Goal: Task Accomplishment & Management: Use online tool/utility

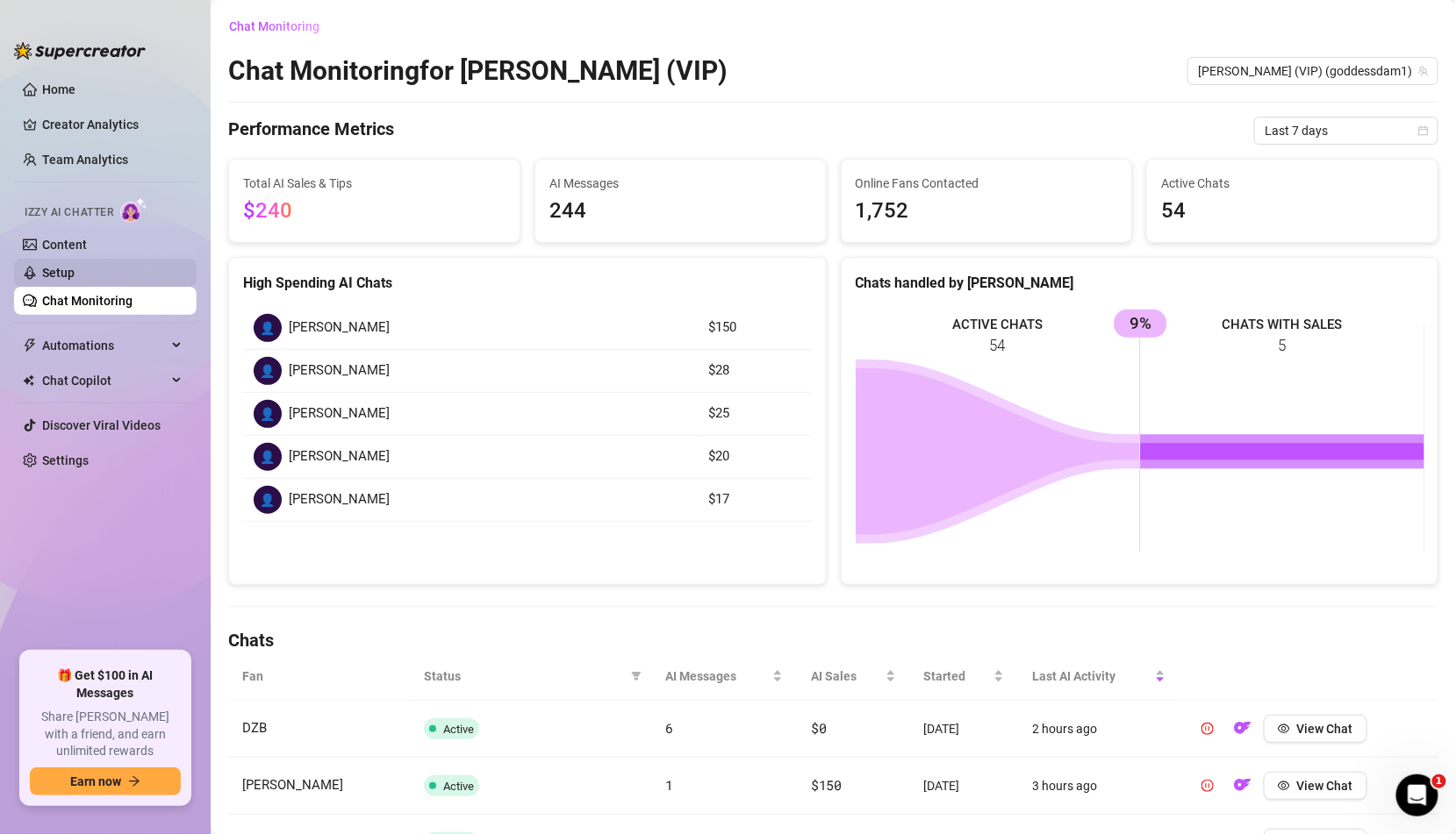
click at [75, 276] on link "Setup" at bounding box center [58, 273] width 32 height 14
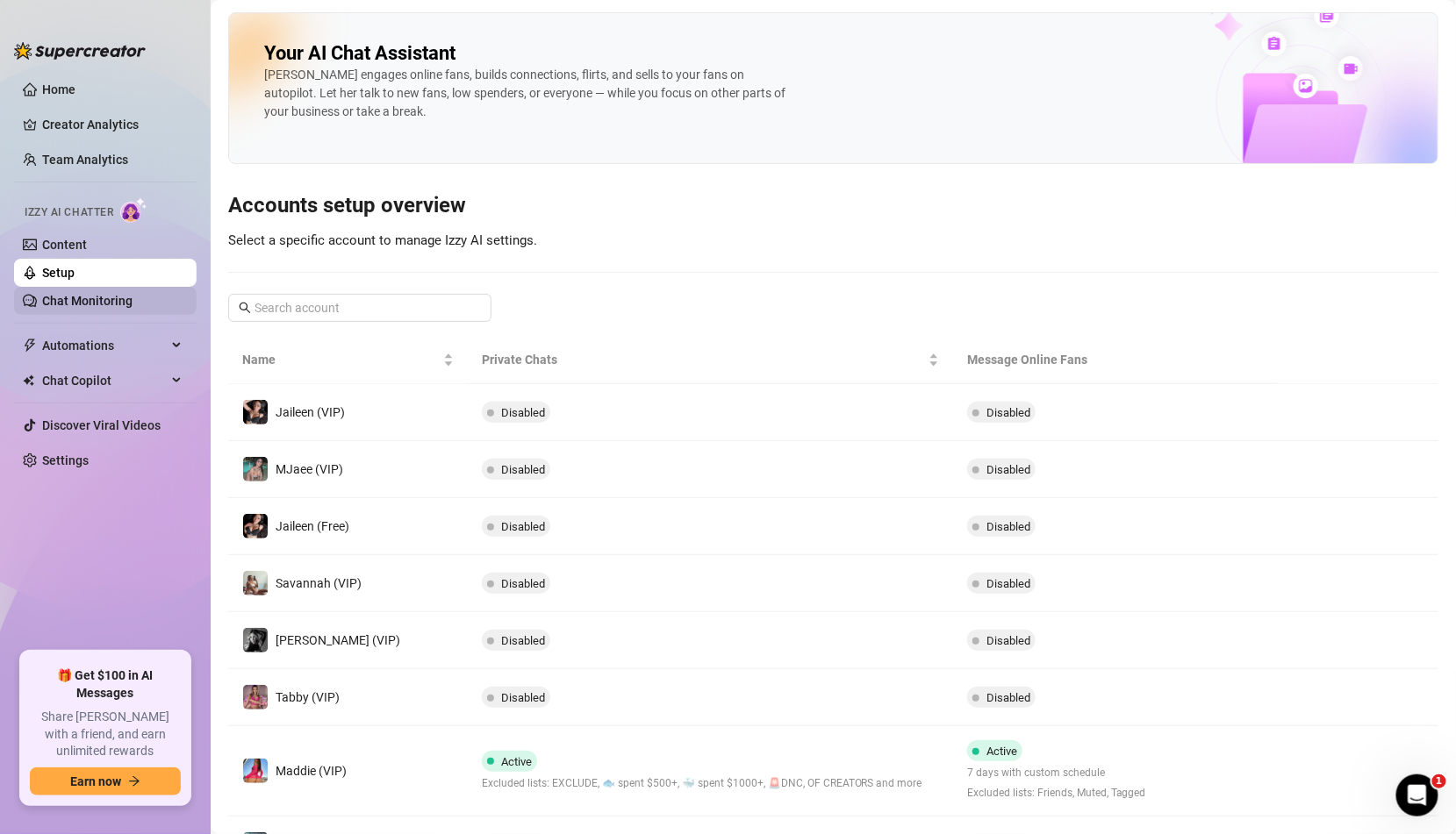
click at [129, 302] on link "Chat Monitoring" at bounding box center [87, 301] width 90 height 14
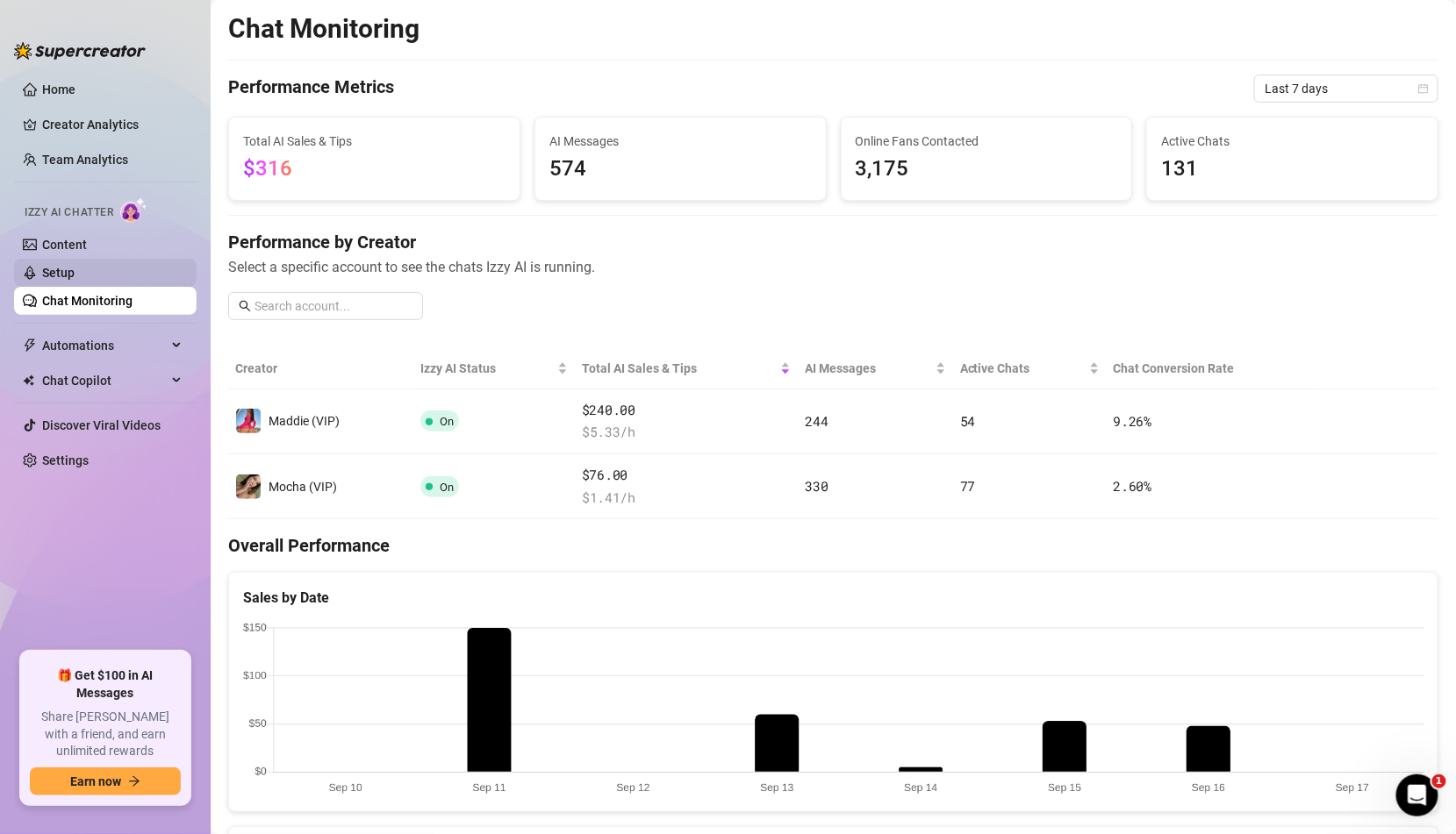
click at [75, 266] on link "Setup" at bounding box center [58, 273] width 32 height 14
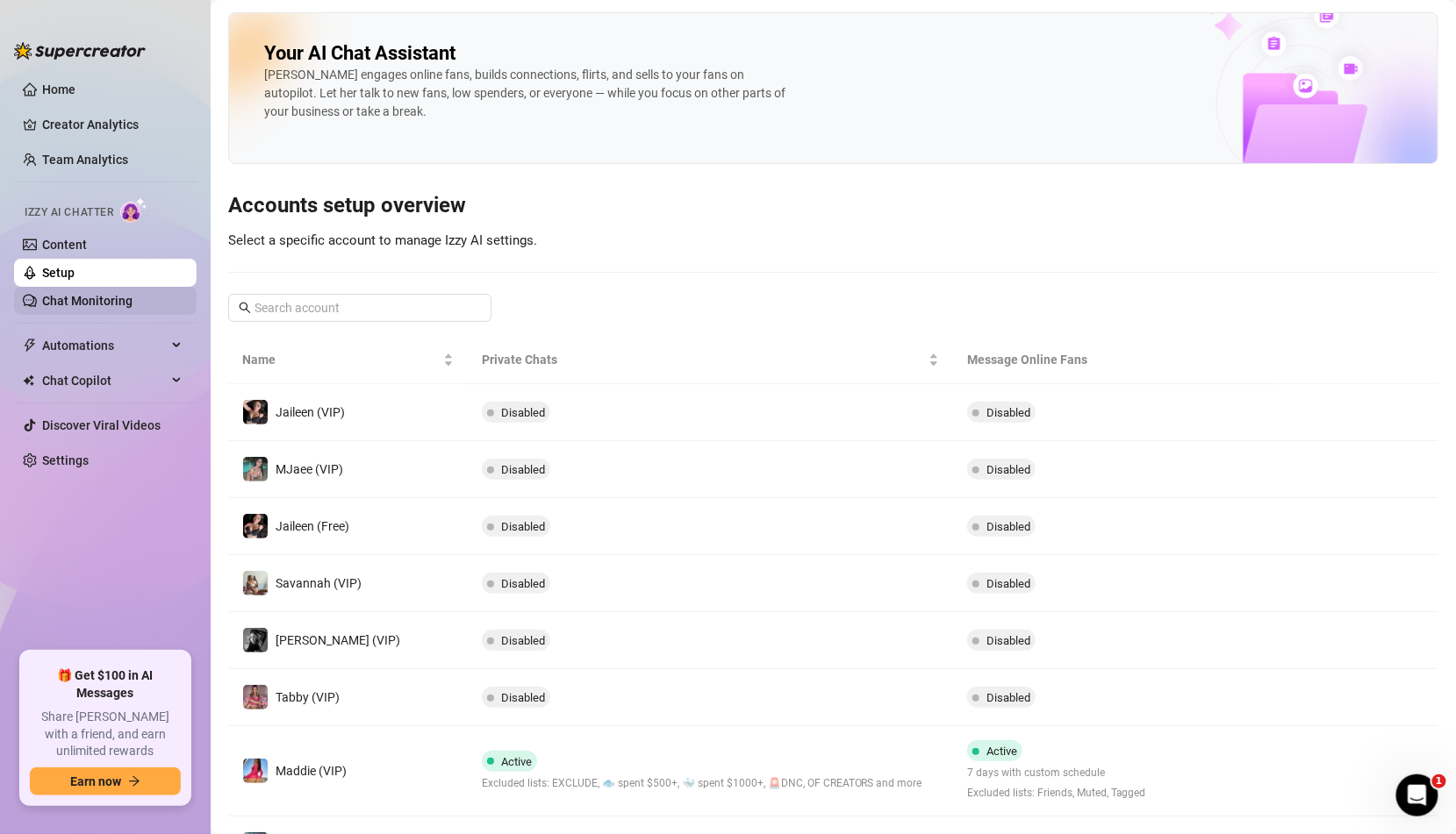
click at [108, 294] on link "Chat Monitoring" at bounding box center [87, 301] width 90 height 14
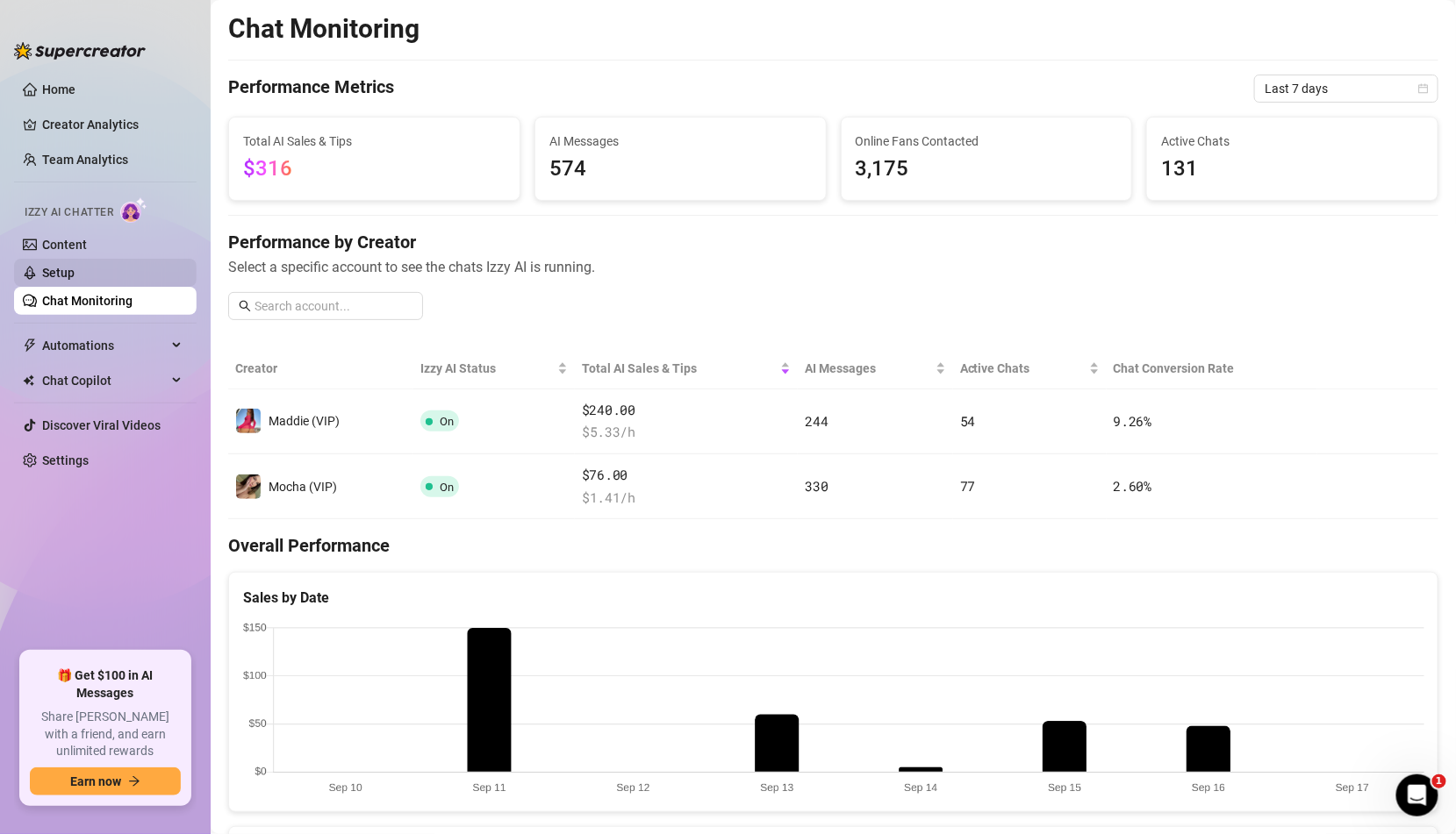
click at [75, 266] on link "Setup" at bounding box center [58, 273] width 32 height 14
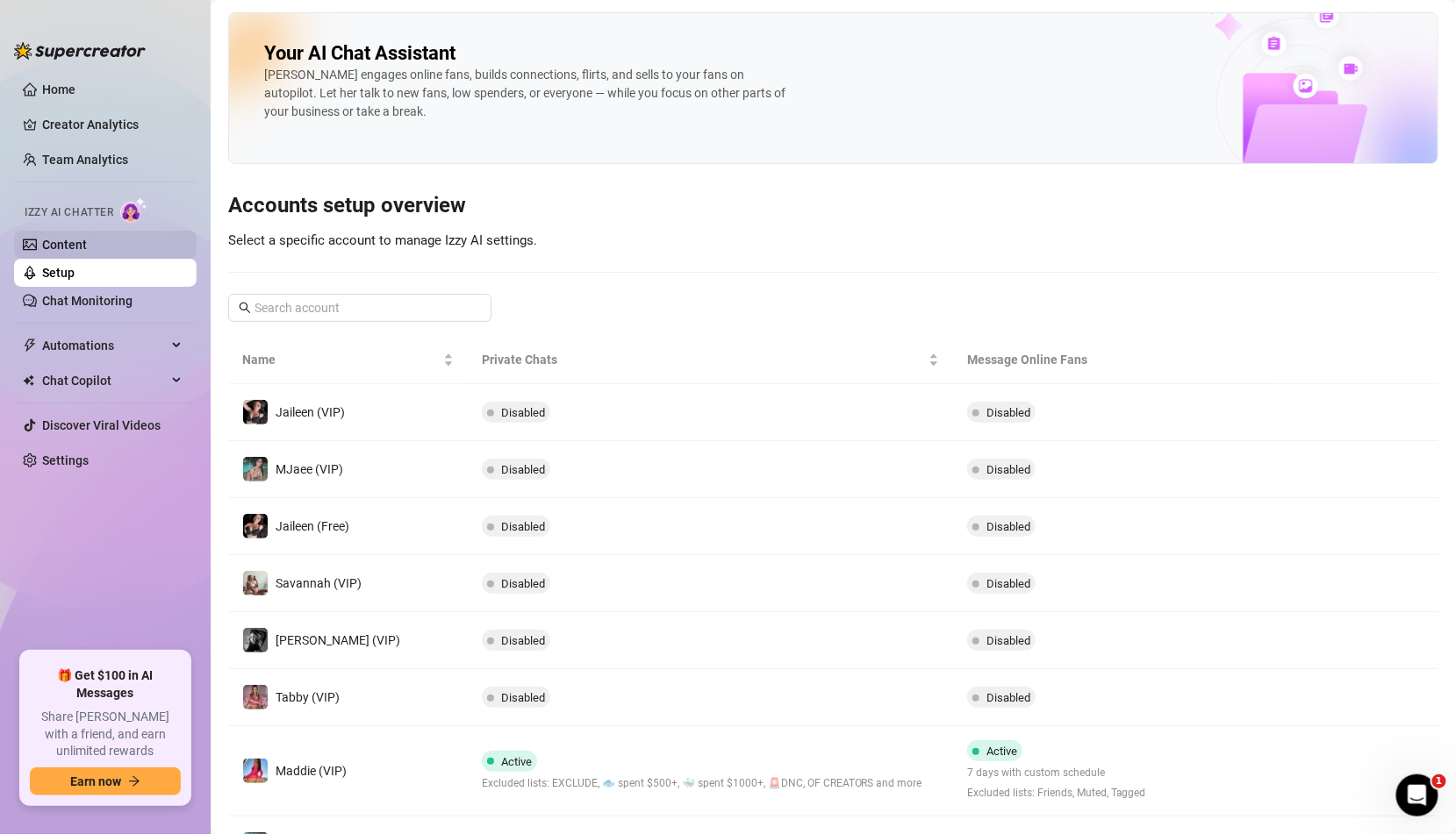
click at [87, 238] on link "Content" at bounding box center [64, 245] width 45 height 14
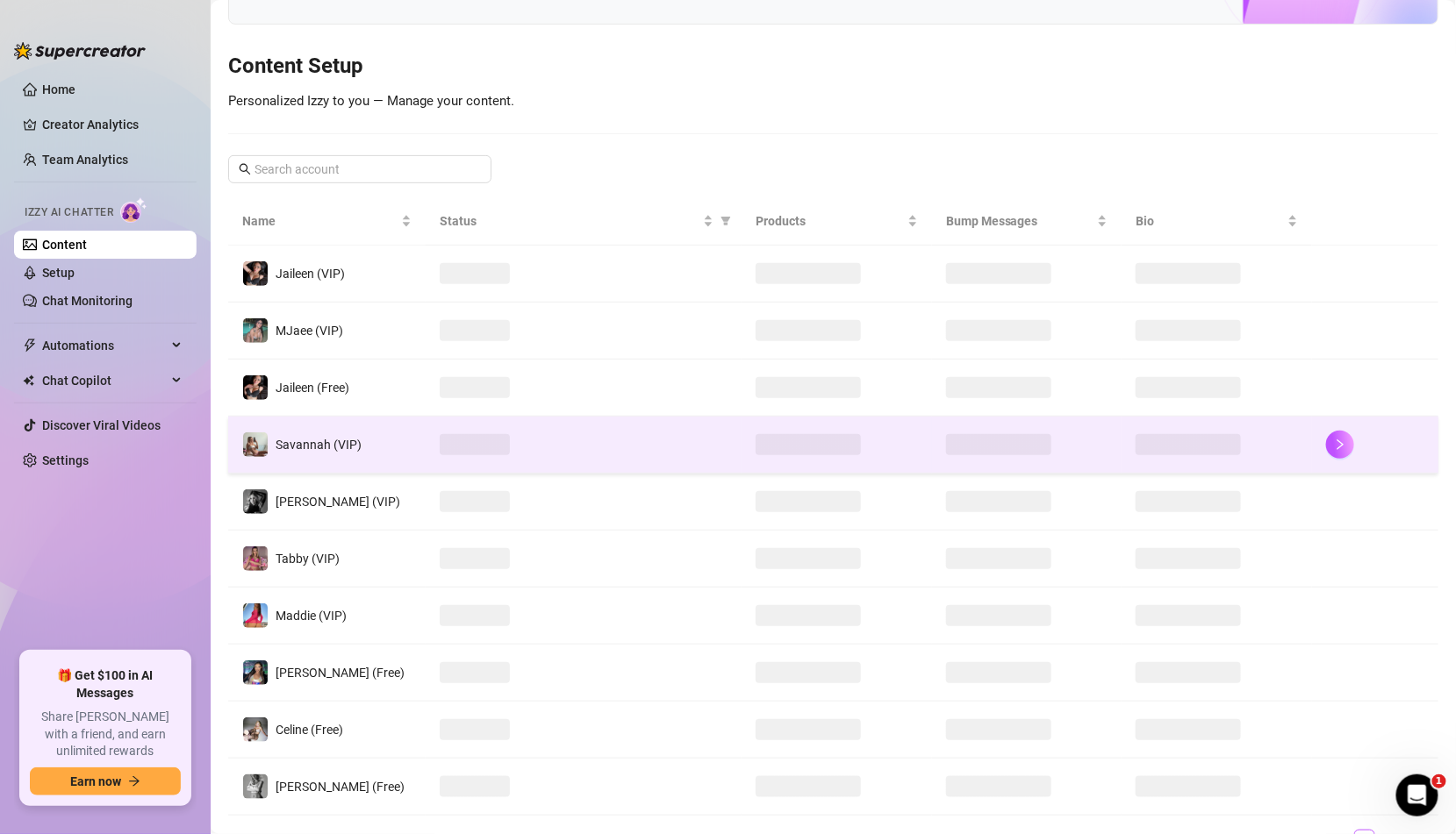
scroll to position [238, 0]
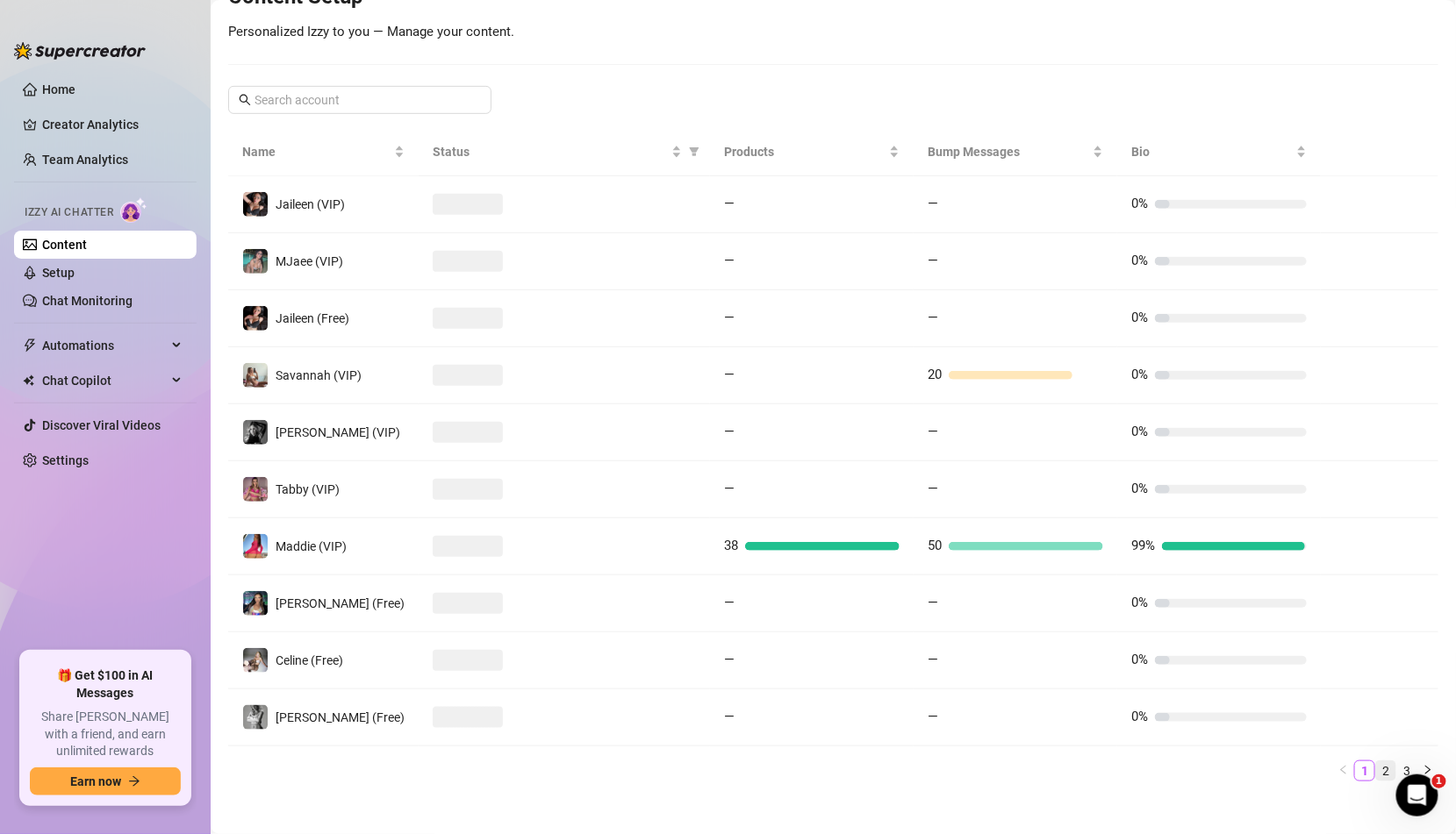
click at [1388, 764] on link "2" at bounding box center [1386, 771] width 20 height 20
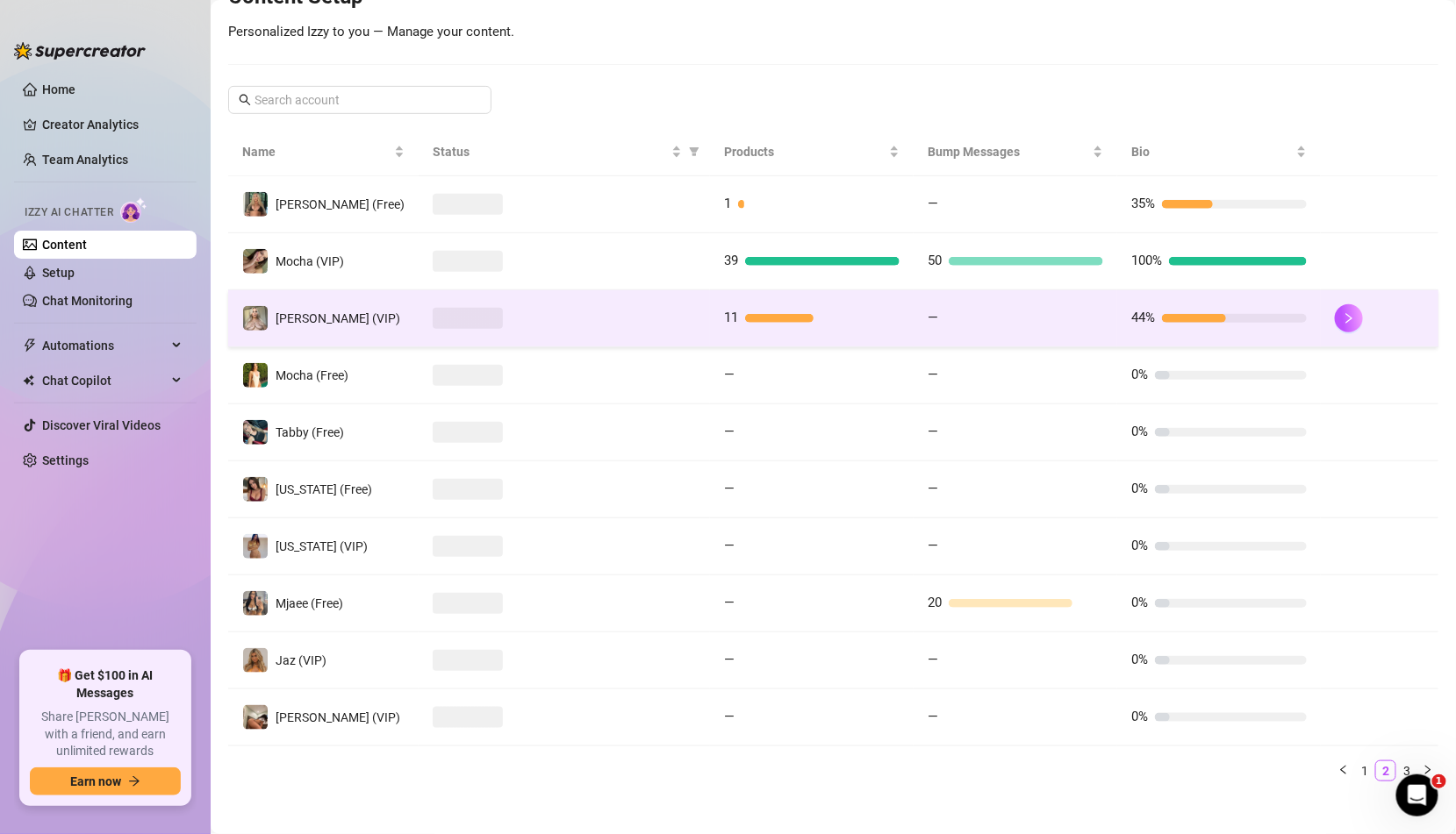
click at [516, 300] on td at bounding box center [565, 319] width 291 height 57
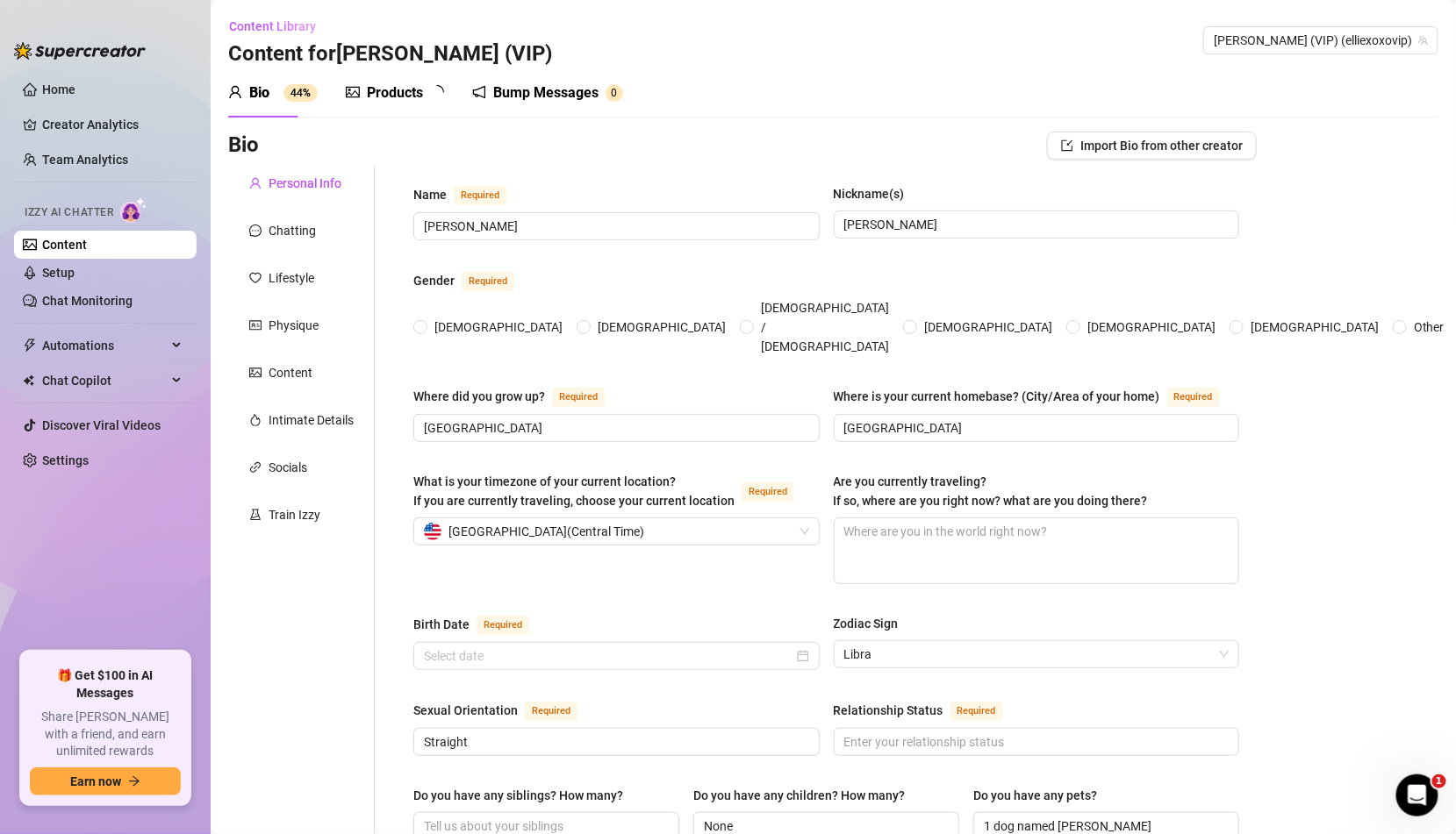
type input "[PERSON_NAME]"
type input "[GEOGRAPHIC_DATA]"
type input "Straight"
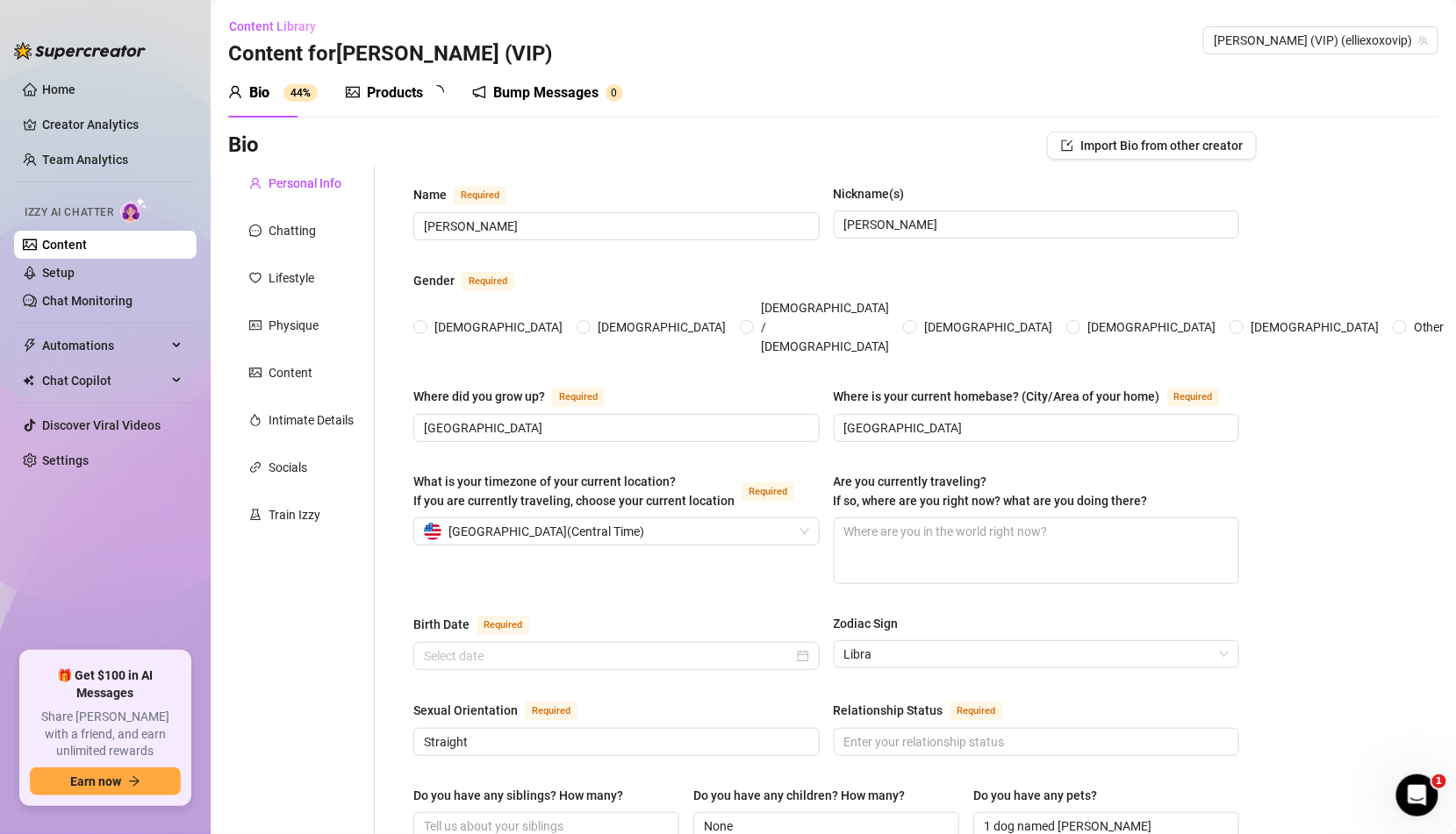
type input "None"
type input "1 dog named [PERSON_NAME]"
type input "Content creation"
radio input "true"
type input "[DATE]"
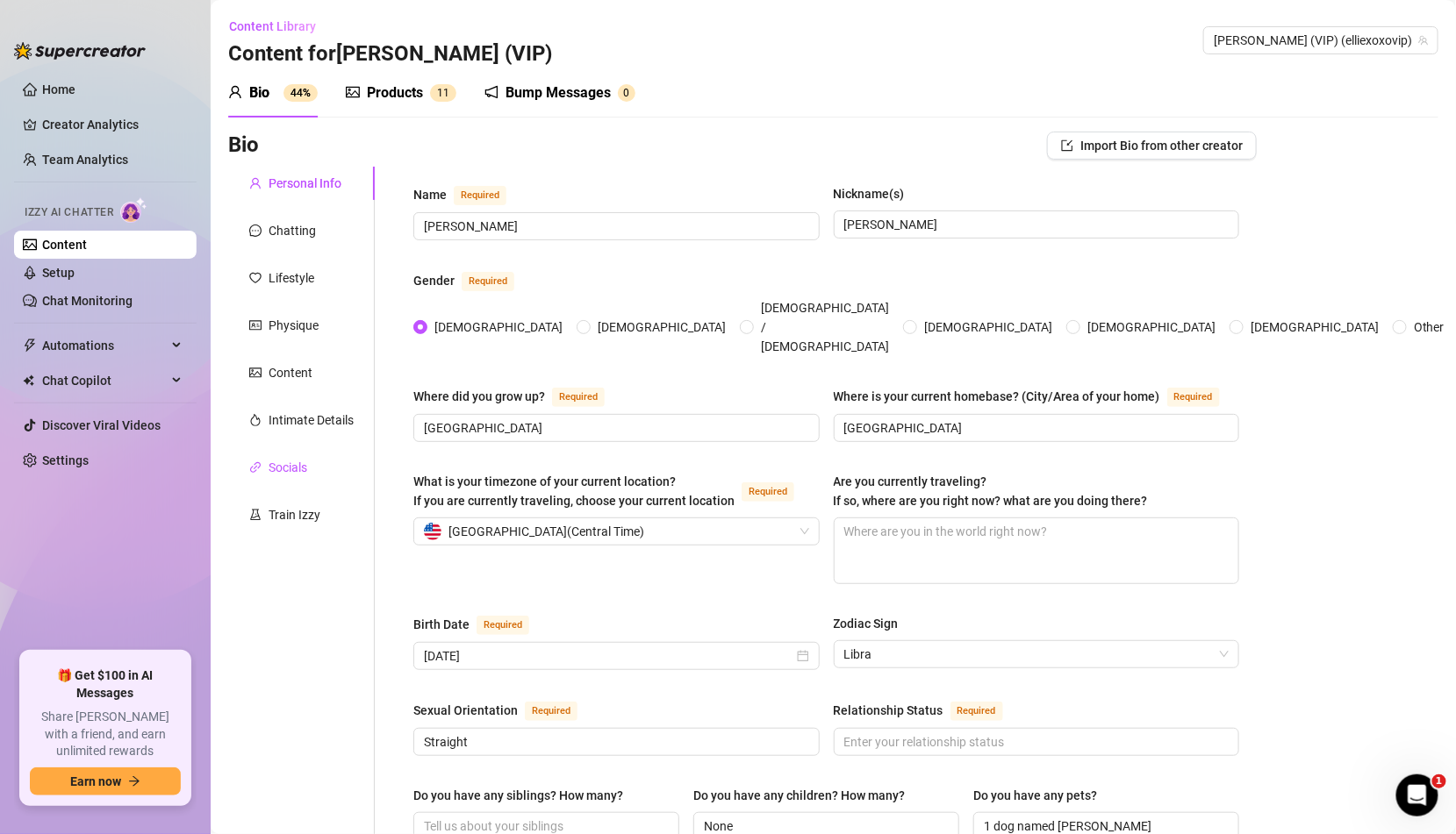
click at [298, 463] on div "Socials" at bounding box center [288, 468] width 38 height 20
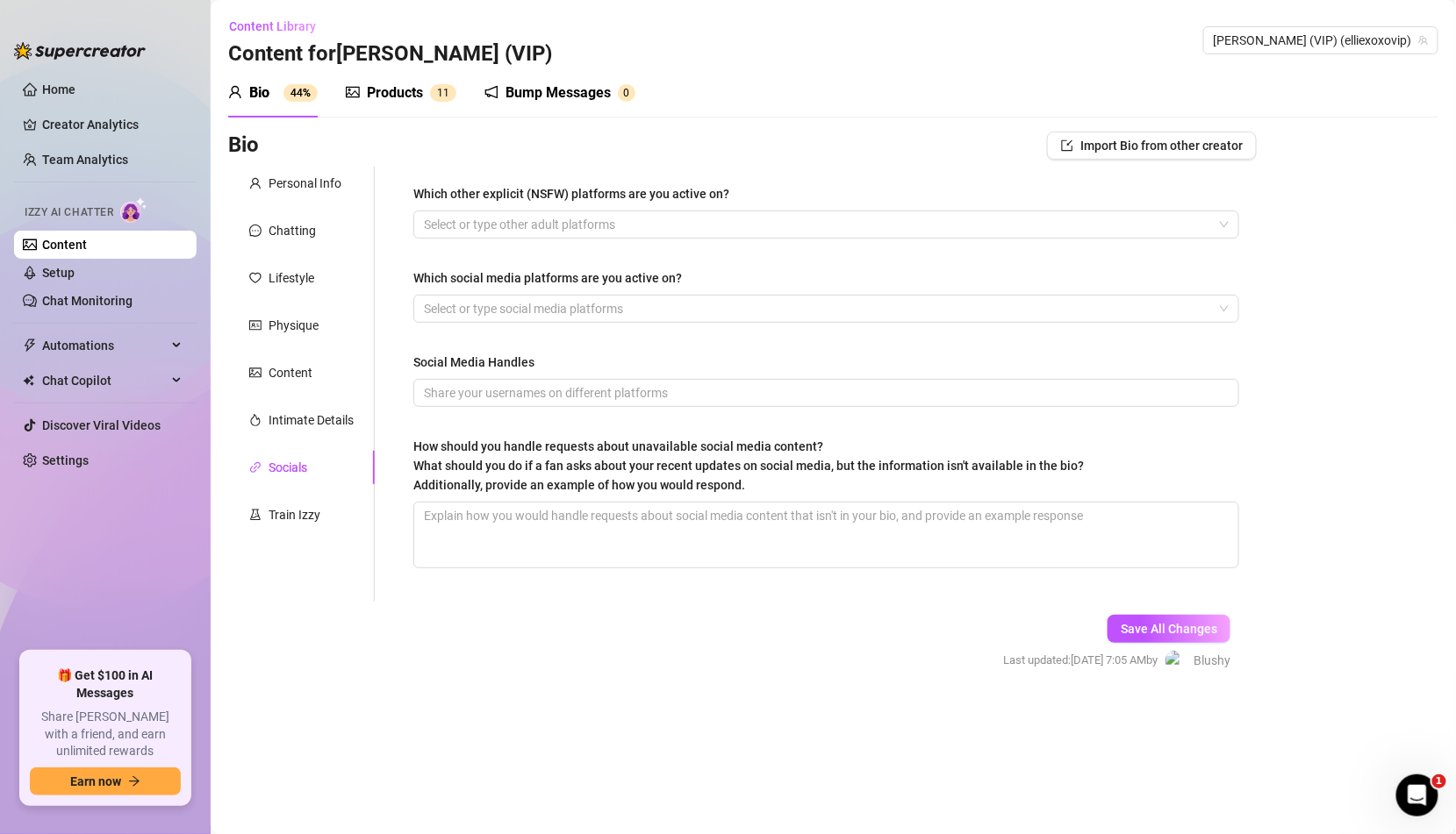
click at [286, 537] on div "Personal Info Chatting Lifestyle Physique Content Intimate Details Socials Trai…" at bounding box center [301, 384] width 146 height 435
click at [289, 510] on div "Train Izzy" at bounding box center [295, 515] width 52 height 20
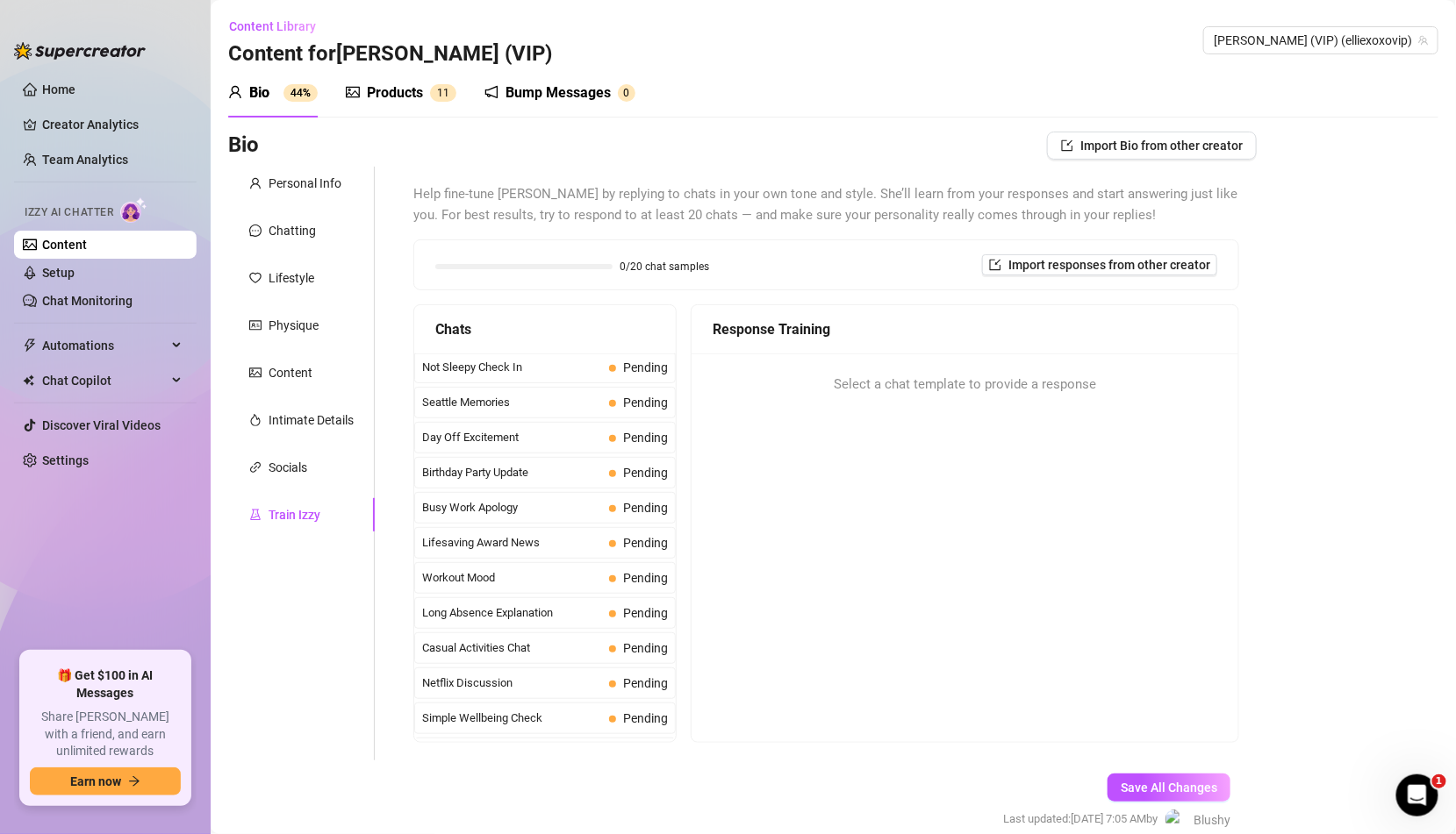
scroll to position [1534, 0]
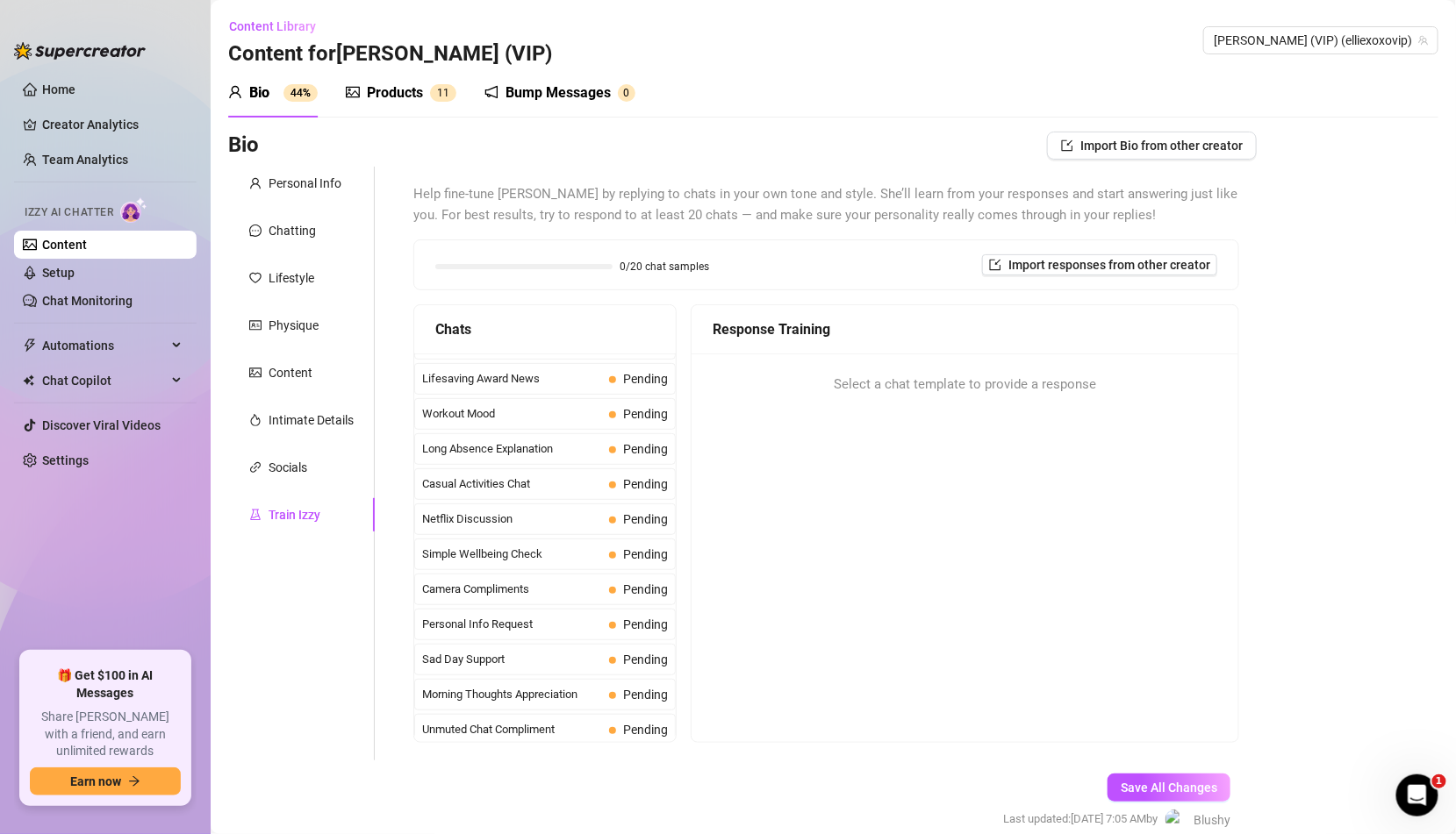
click at [547, 749] on div "Missed Live Stream Pending" at bounding box center [545, 764] width 262 height 31
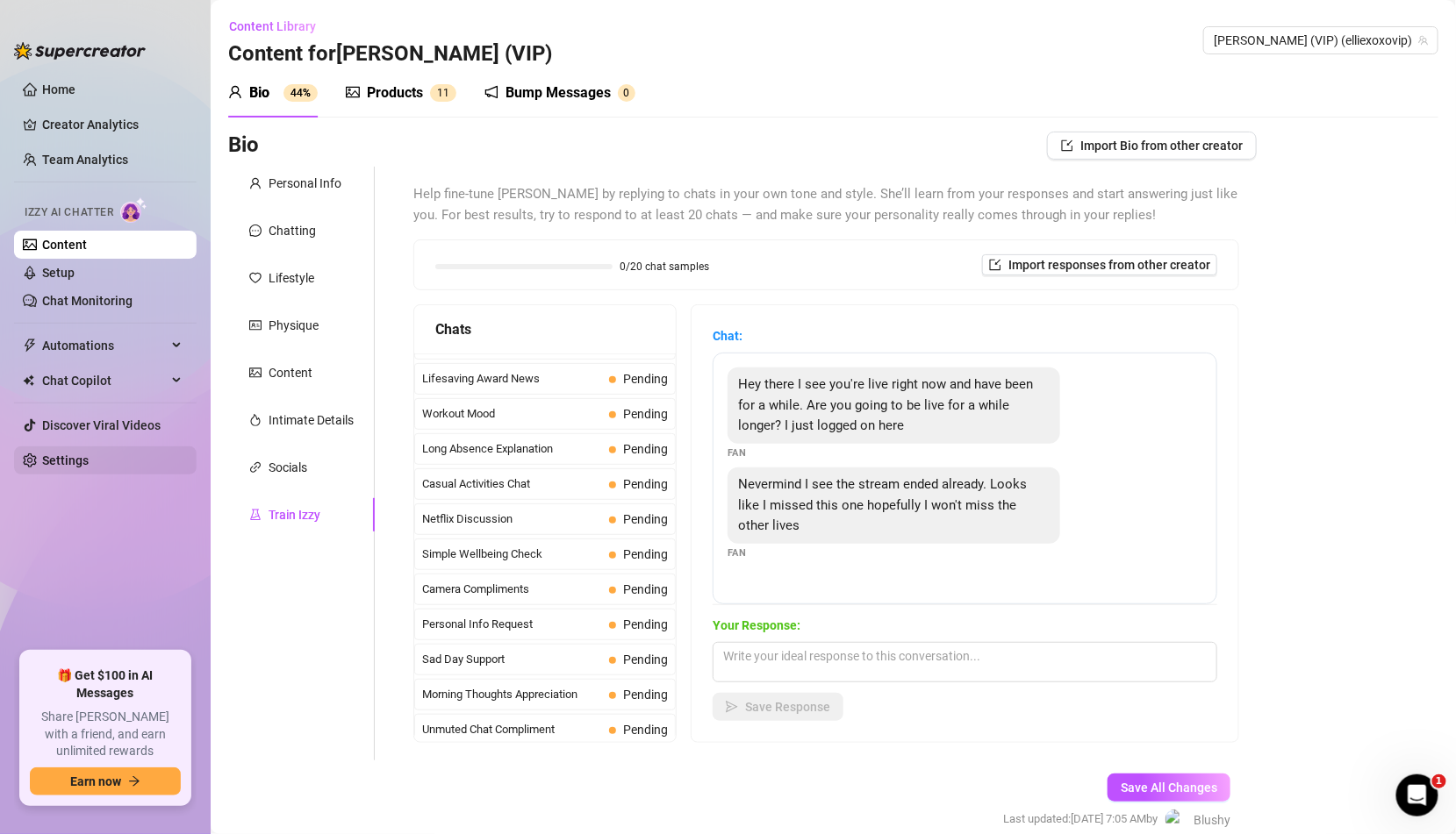
click at [71, 460] on link "Settings" at bounding box center [65, 461] width 46 height 14
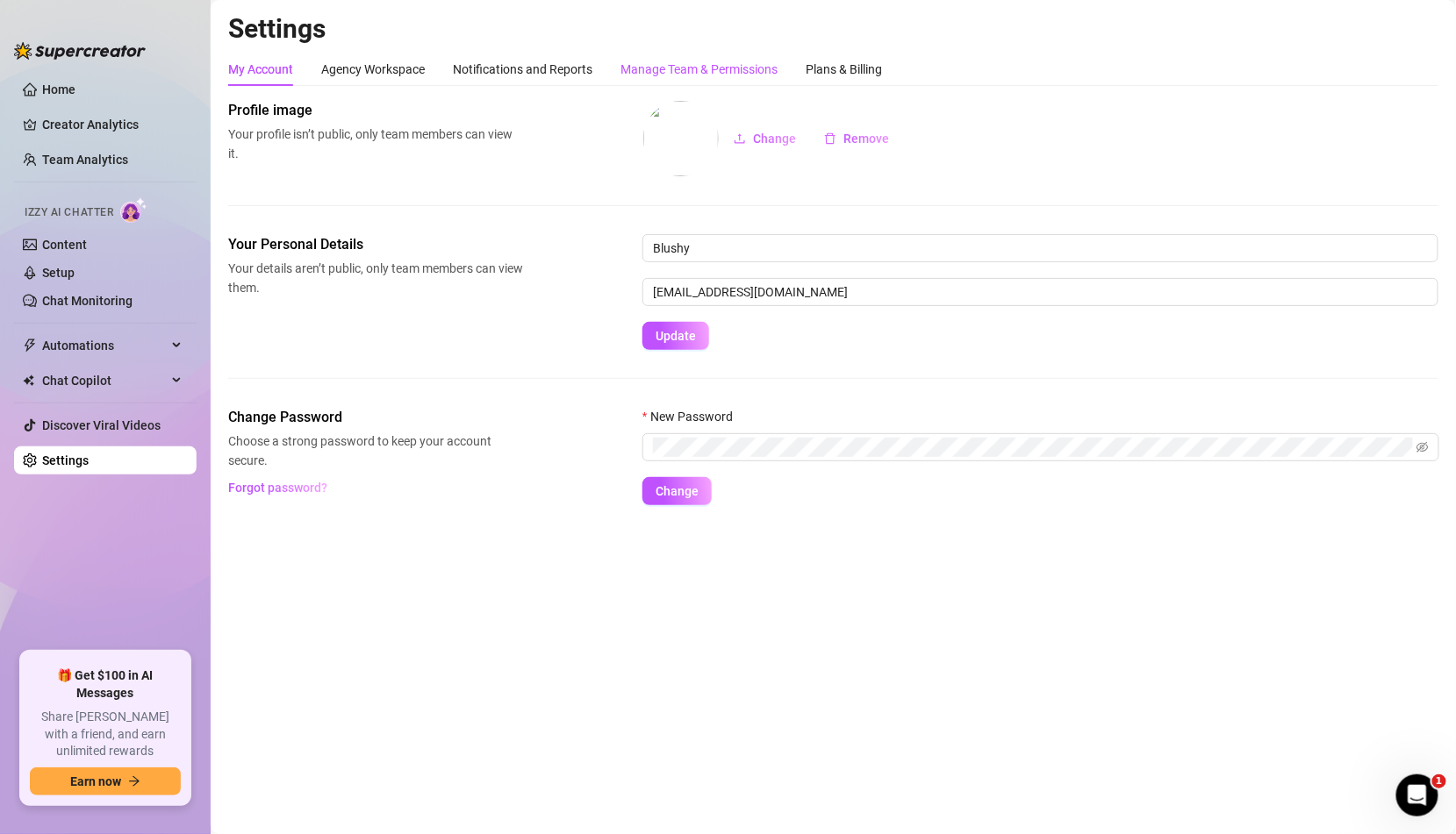
click at [680, 76] on div "Manage Team & Permissions" at bounding box center [699, 70] width 157 height 20
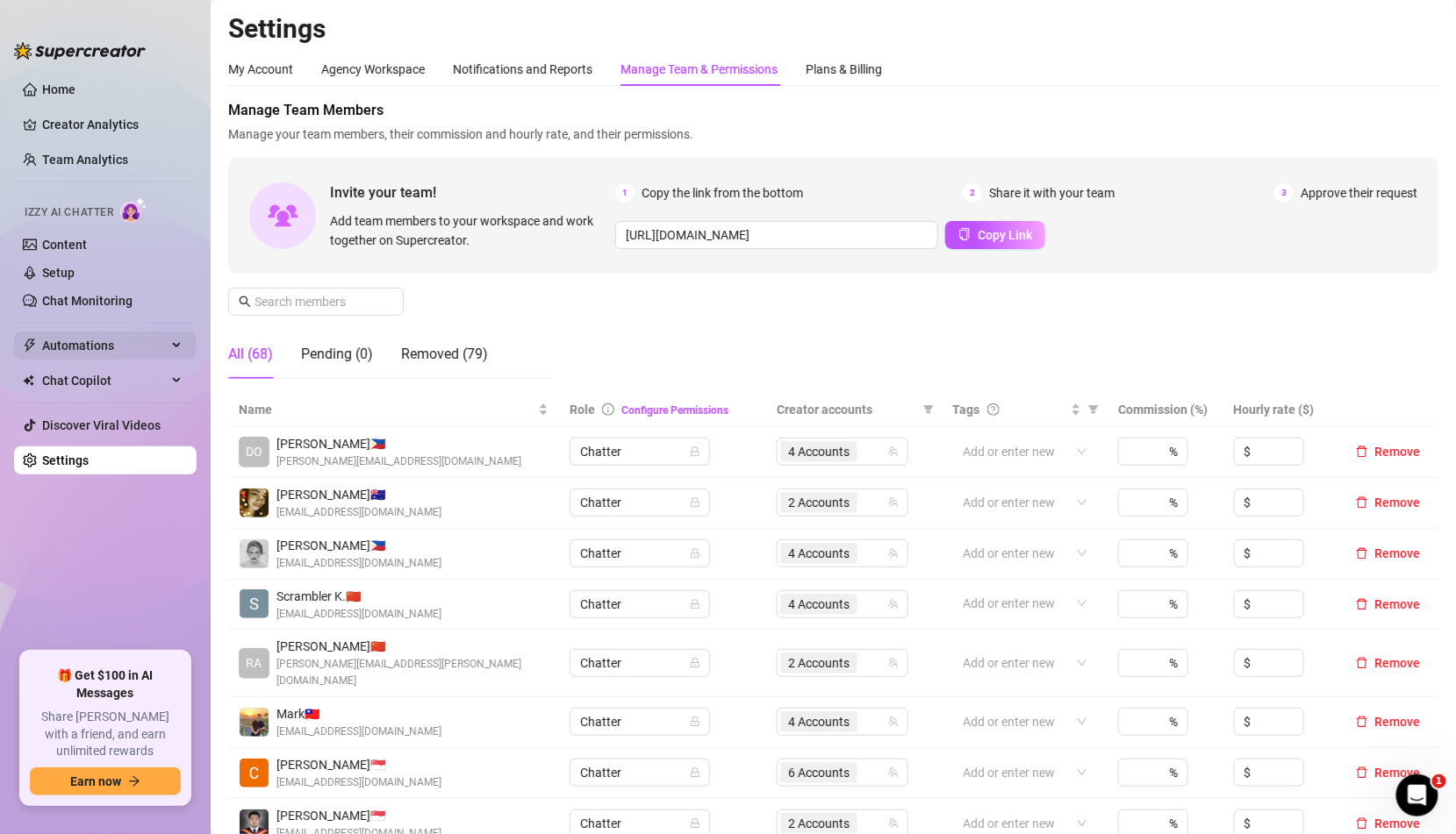
click at [160, 350] on span "Automations" at bounding box center [105, 345] width 125 height 28
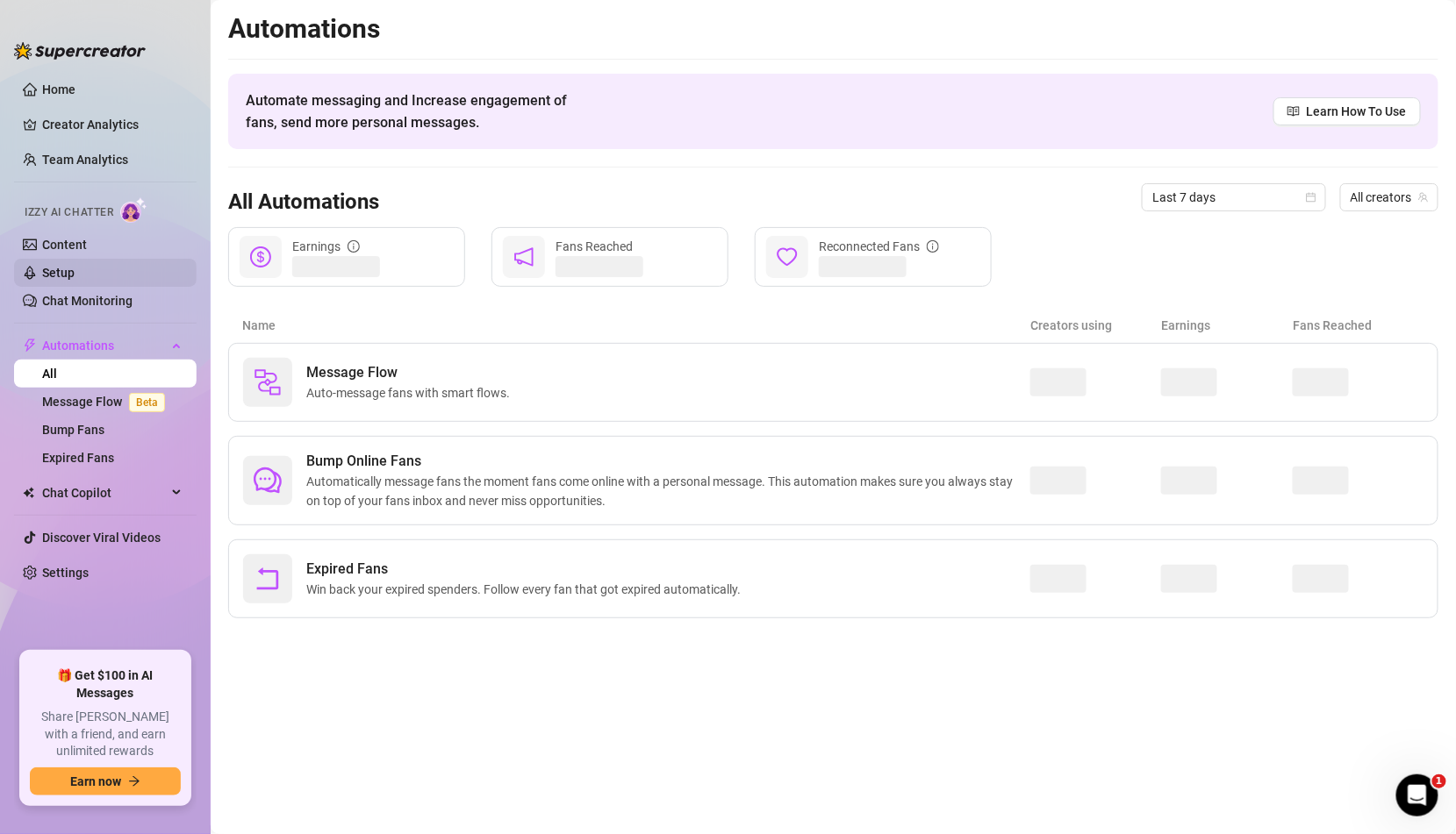
click at [75, 279] on link "Setup" at bounding box center [58, 273] width 32 height 14
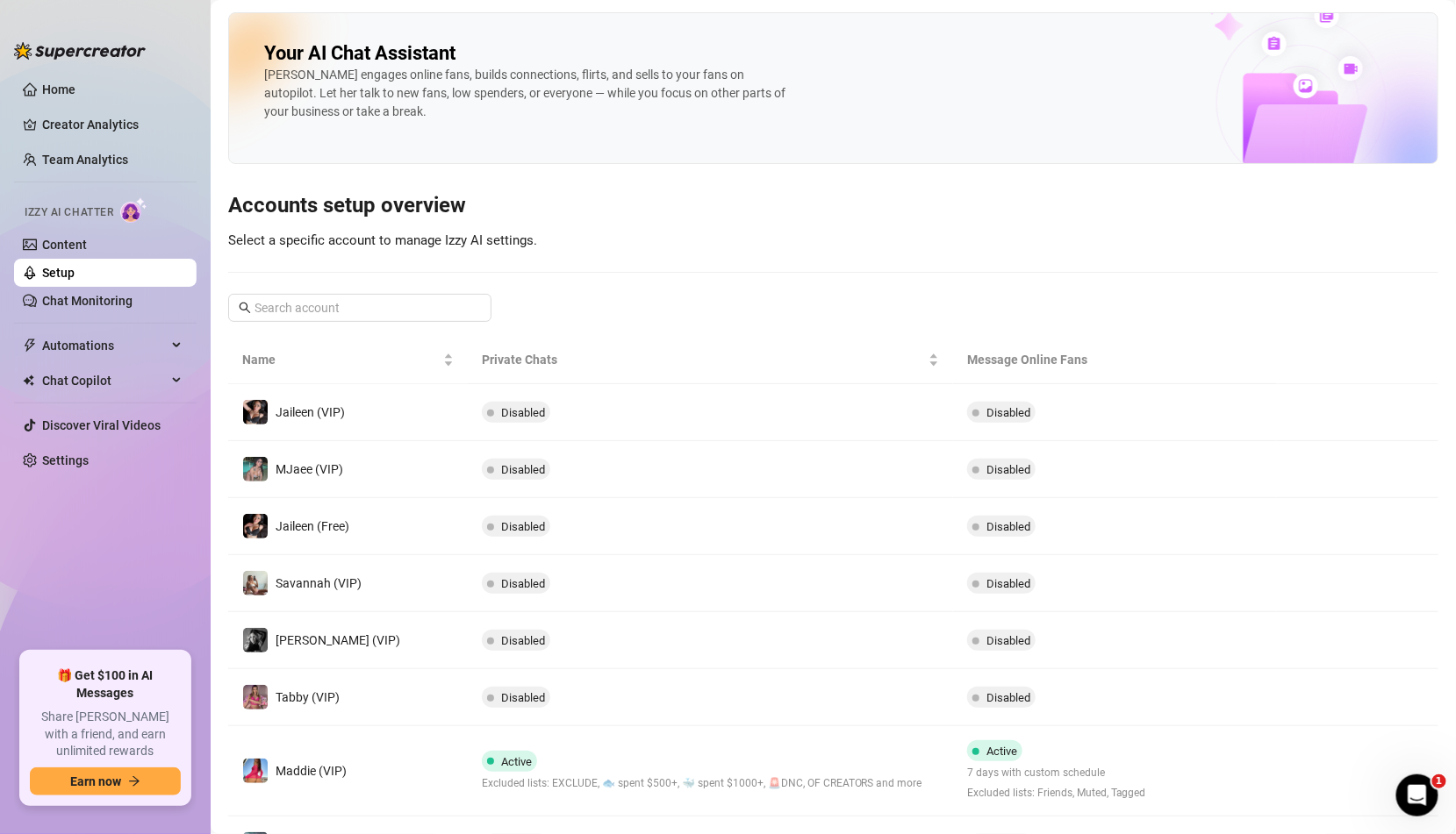
scroll to position [248, 0]
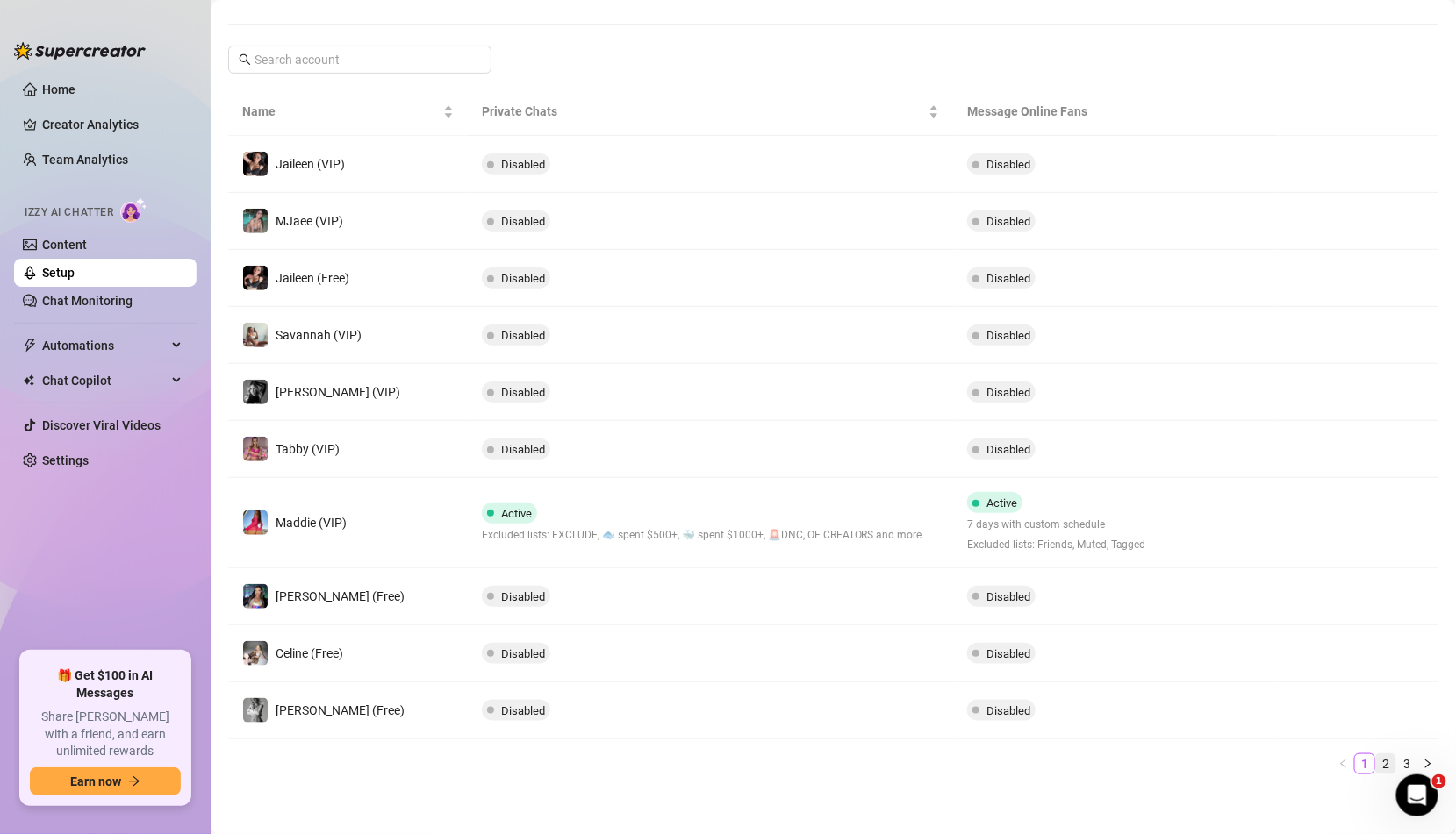
click at [1378, 759] on link "2" at bounding box center [1386, 764] width 20 height 20
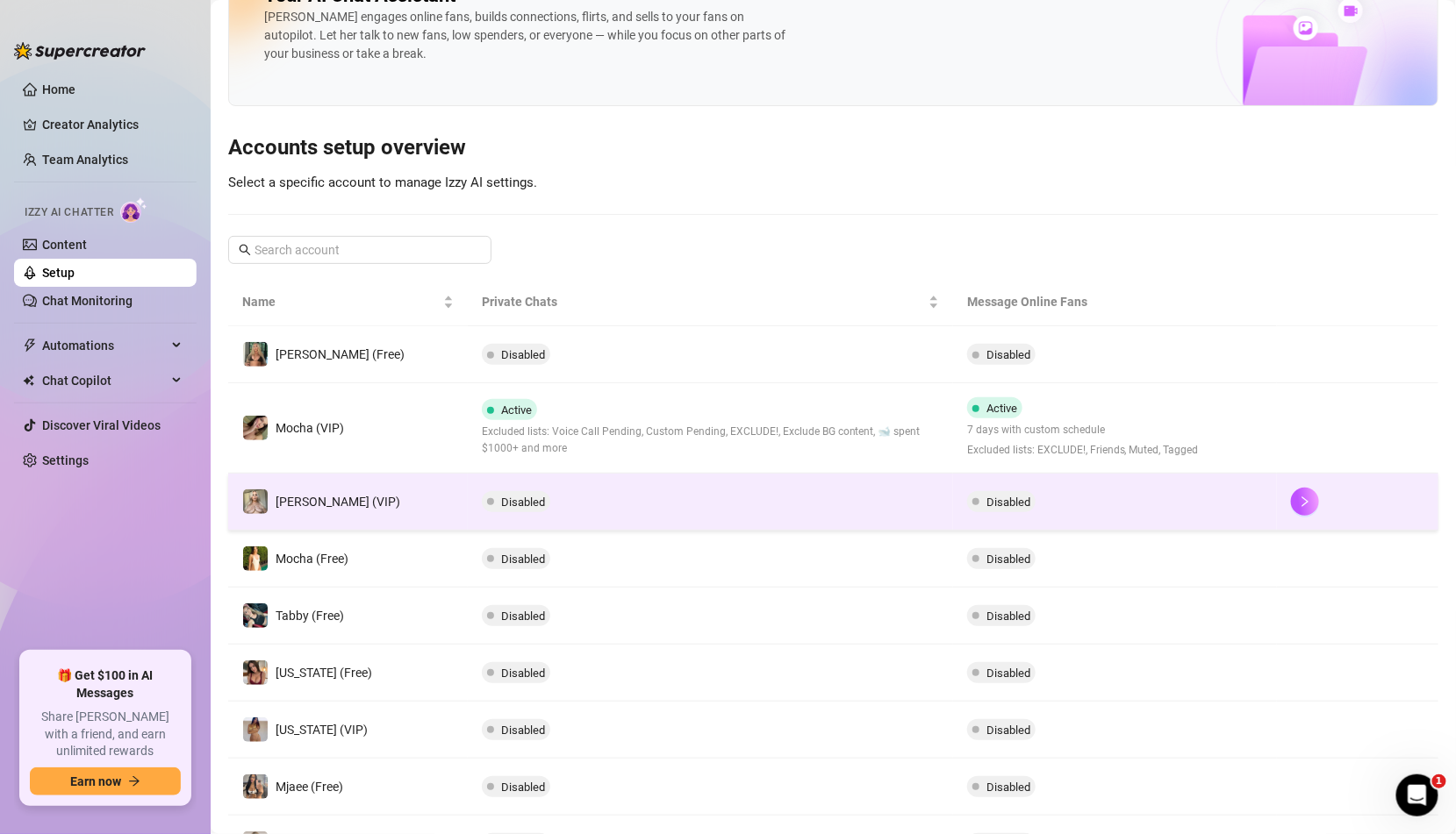
scroll to position [16, 0]
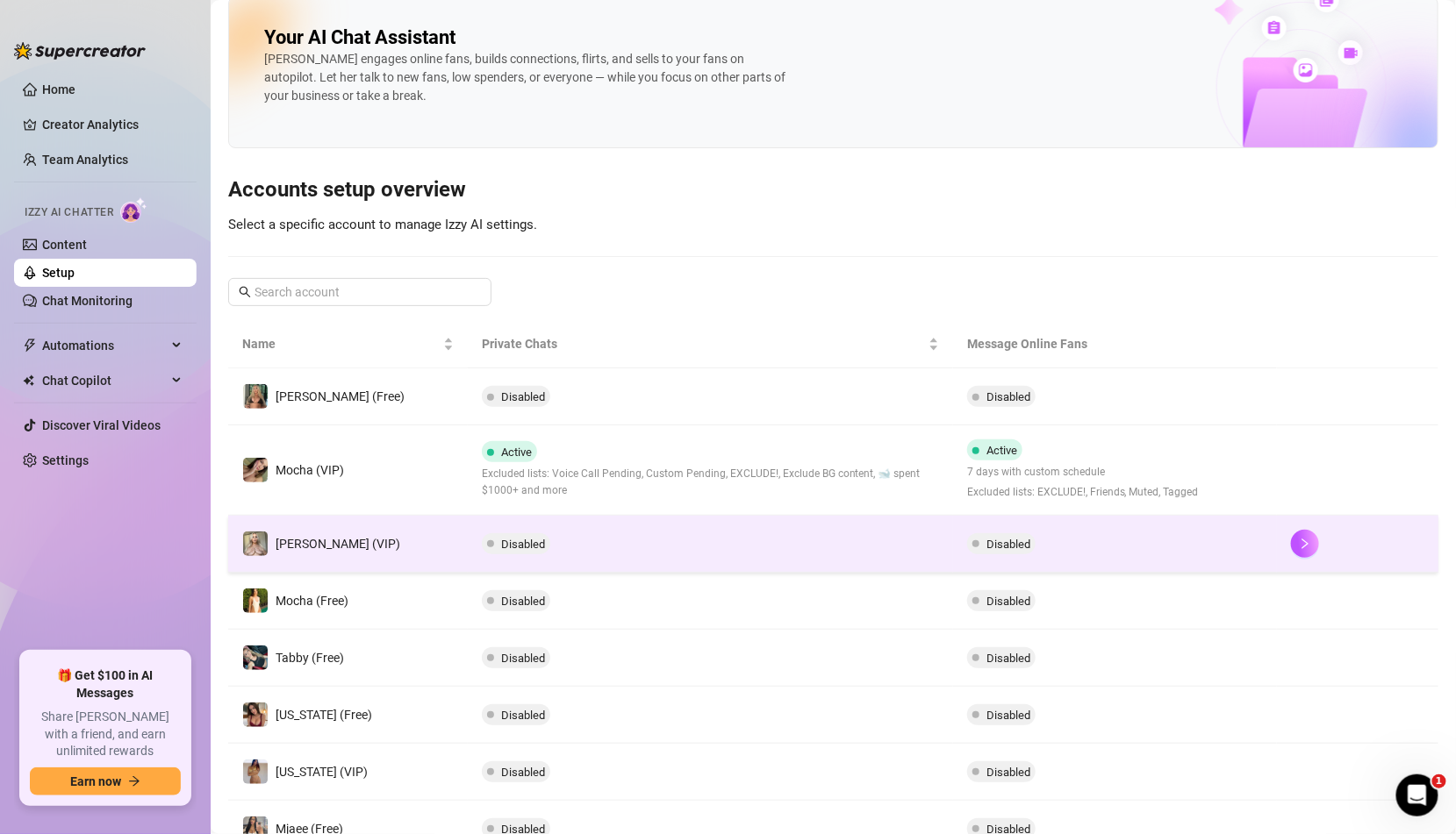
click at [1105, 538] on td "Disabled" at bounding box center [1115, 545] width 324 height 57
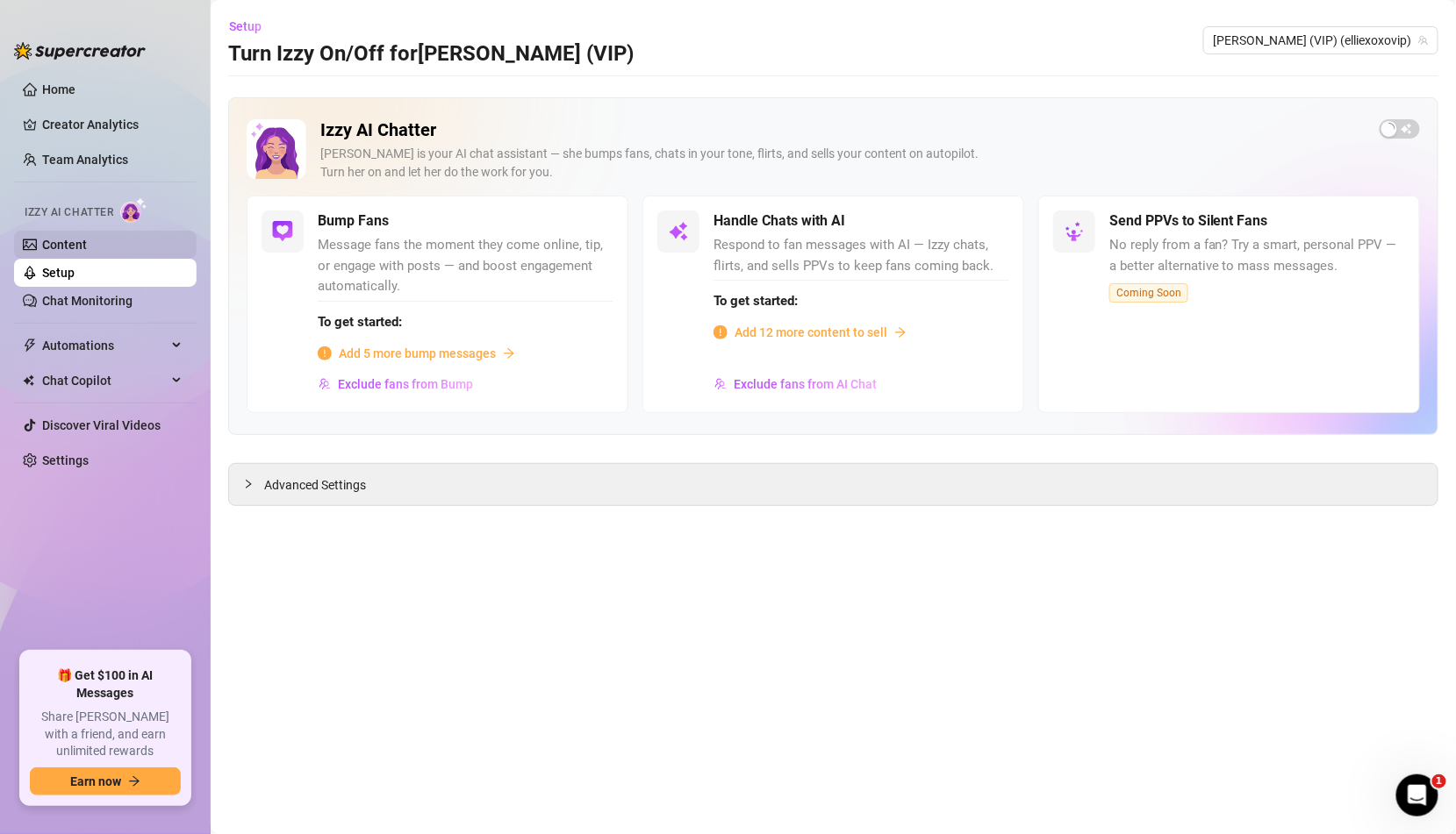
click at [87, 243] on link "Content" at bounding box center [64, 245] width 45 height 14
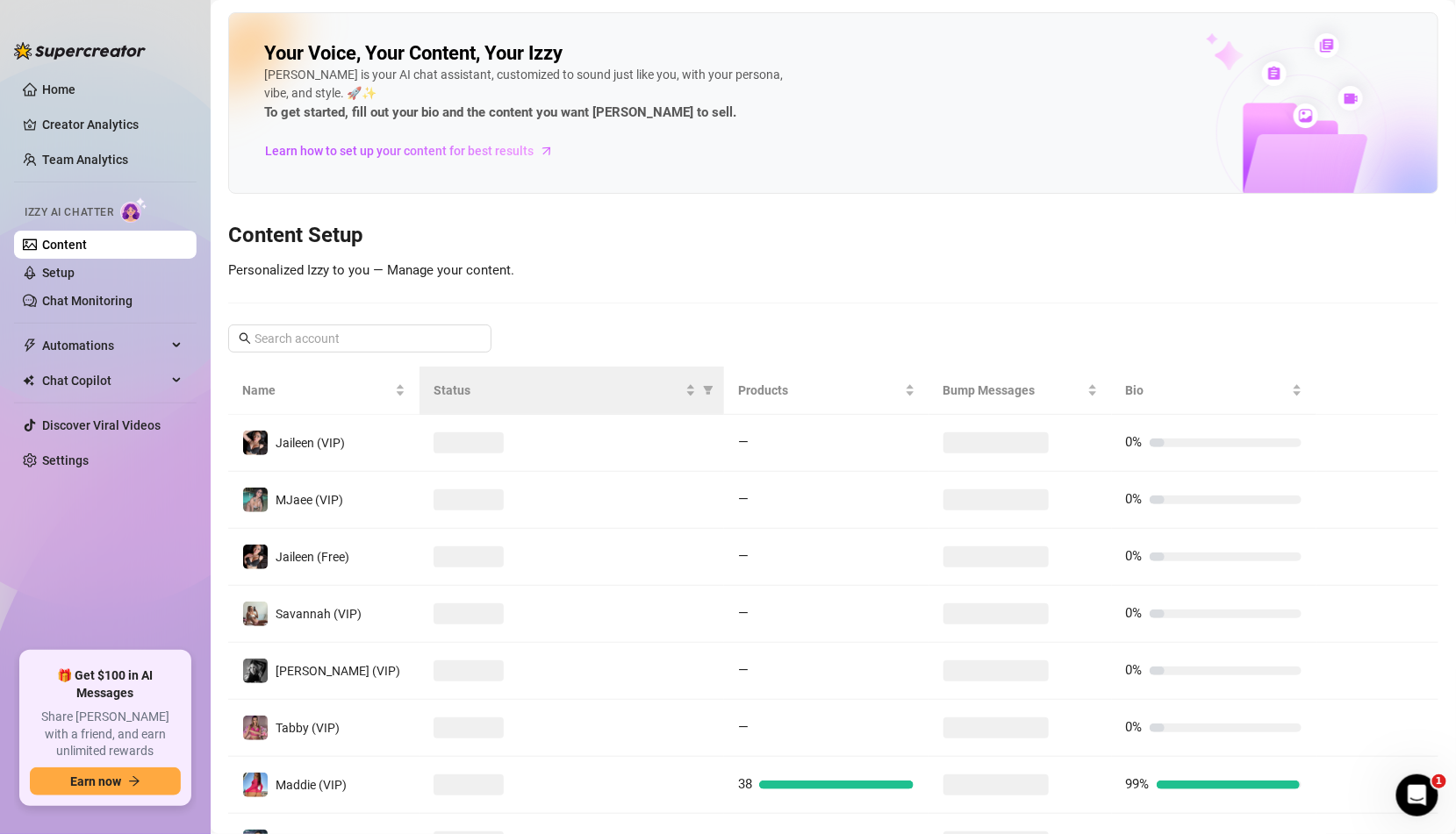
scroll to position [246, 0]
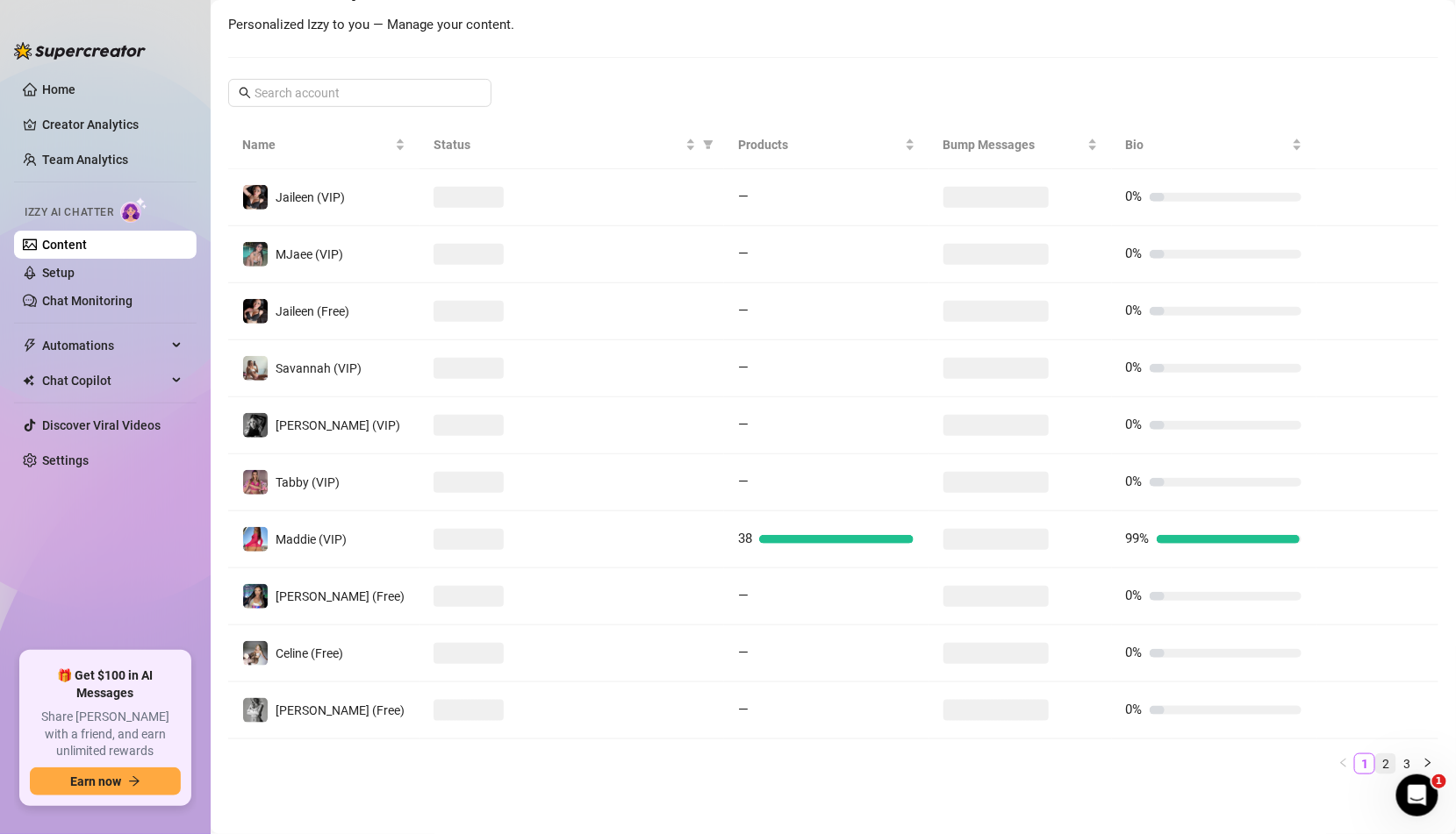
click at [1390, 760] on link "2" at bounding box center [1386, 764] width 20 height 20
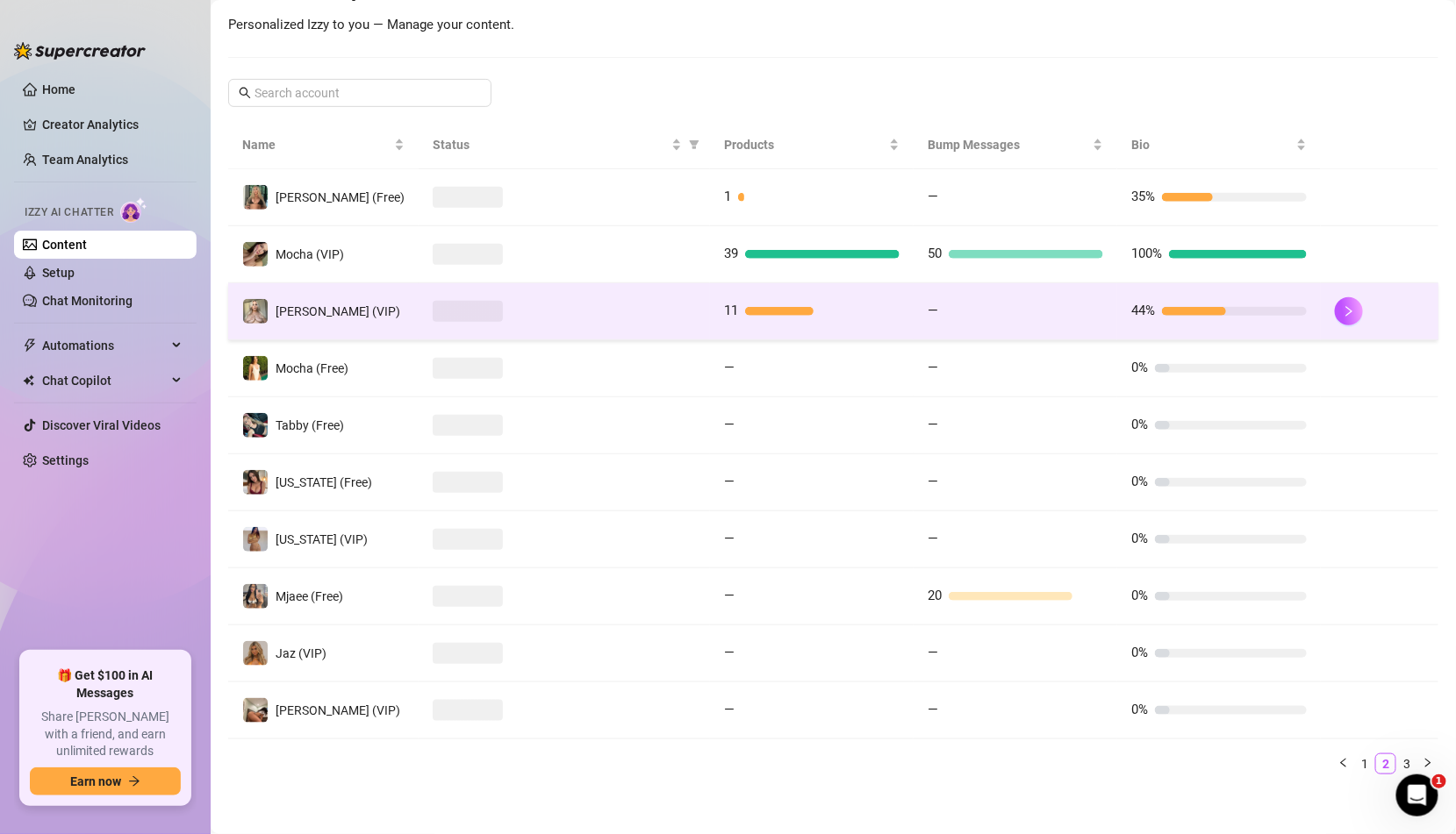
click at [928, 313] on span "—" at bounding box center [933, 311] width 11 height 16
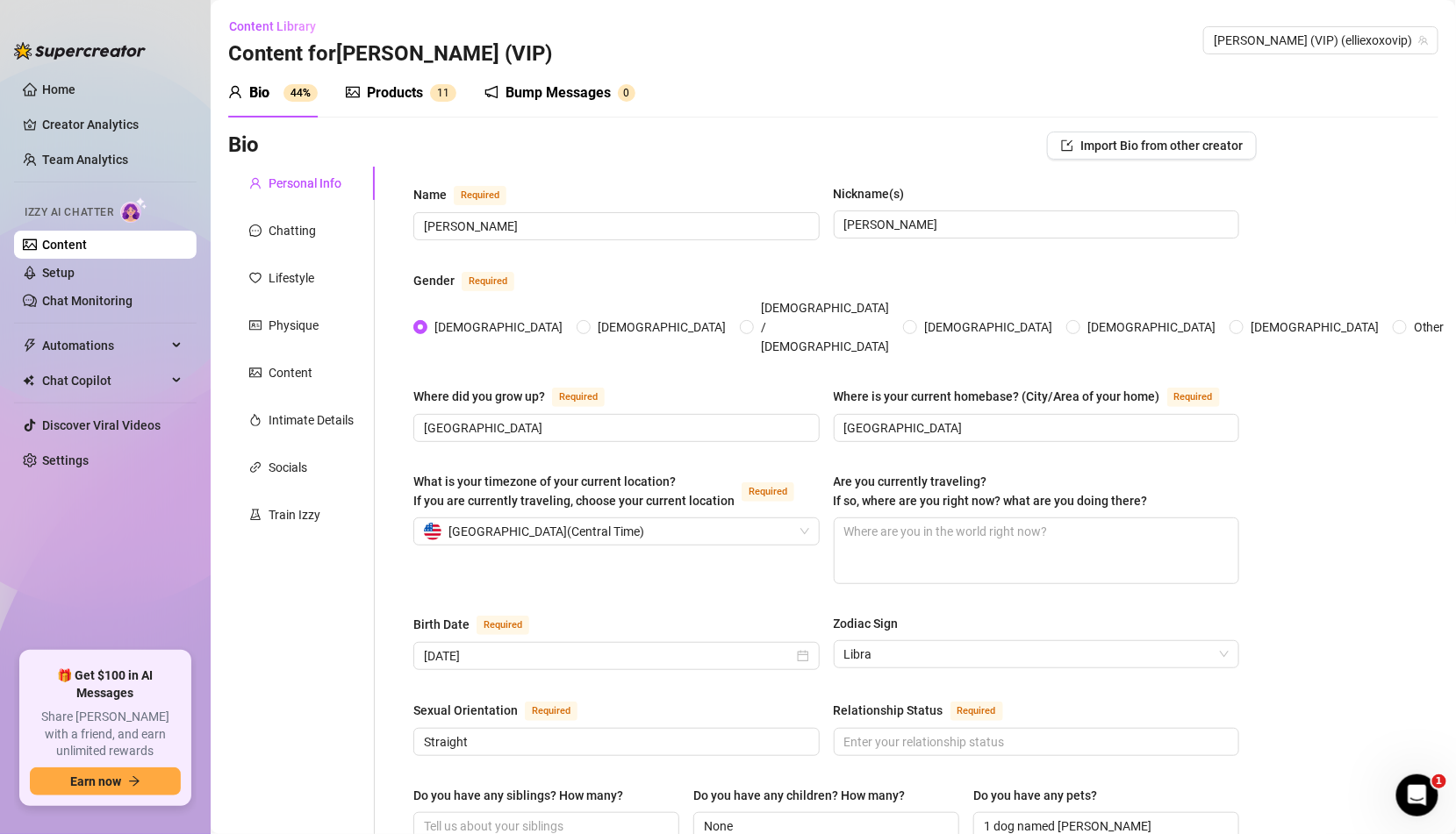
click at [402, 86] on div "Products" at bounding box center [395, 93] width 56 height 21
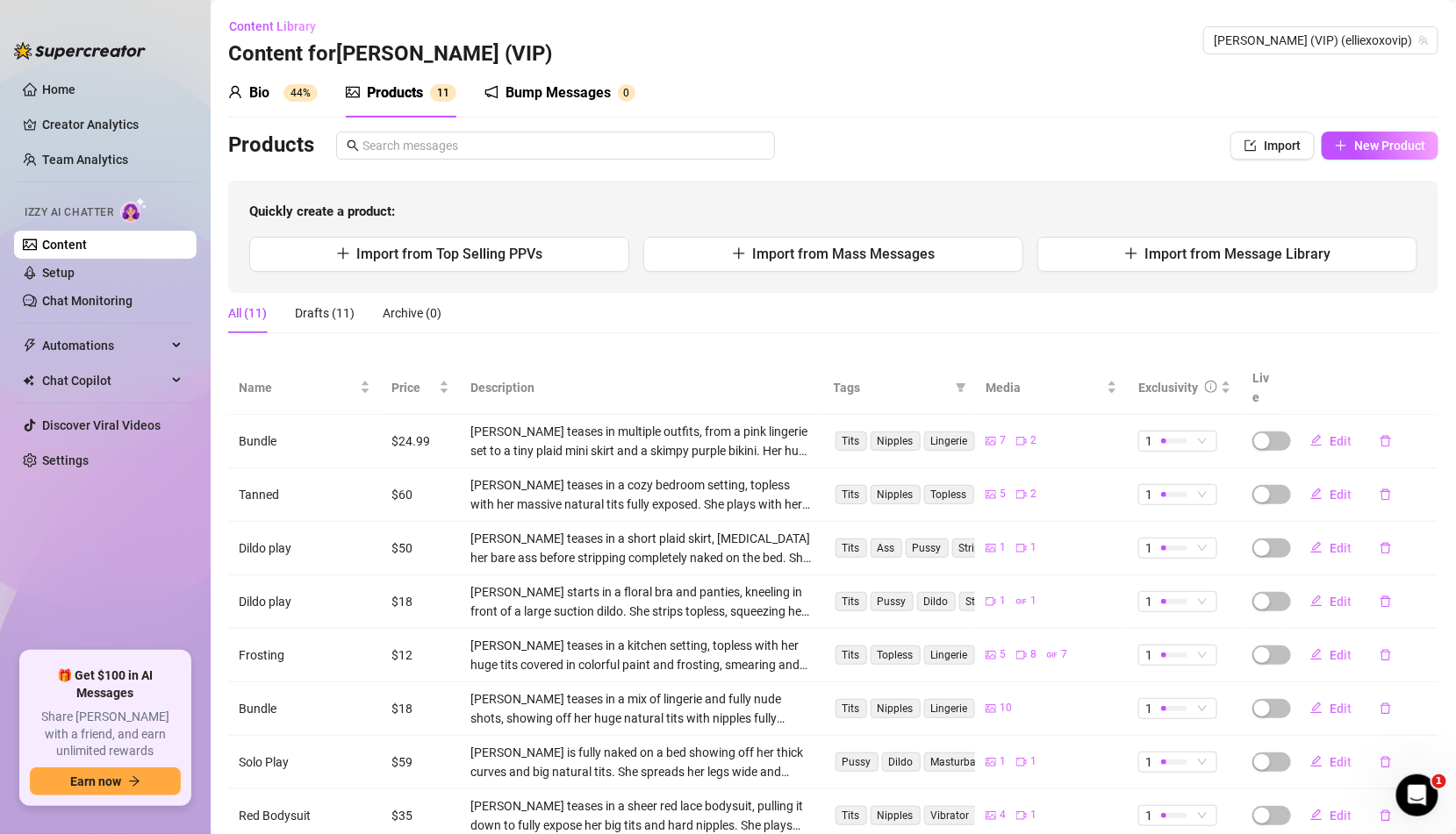
click at [277, 88] on div "Bio 44%" at bounding box center [272, 93] width 89 height 21
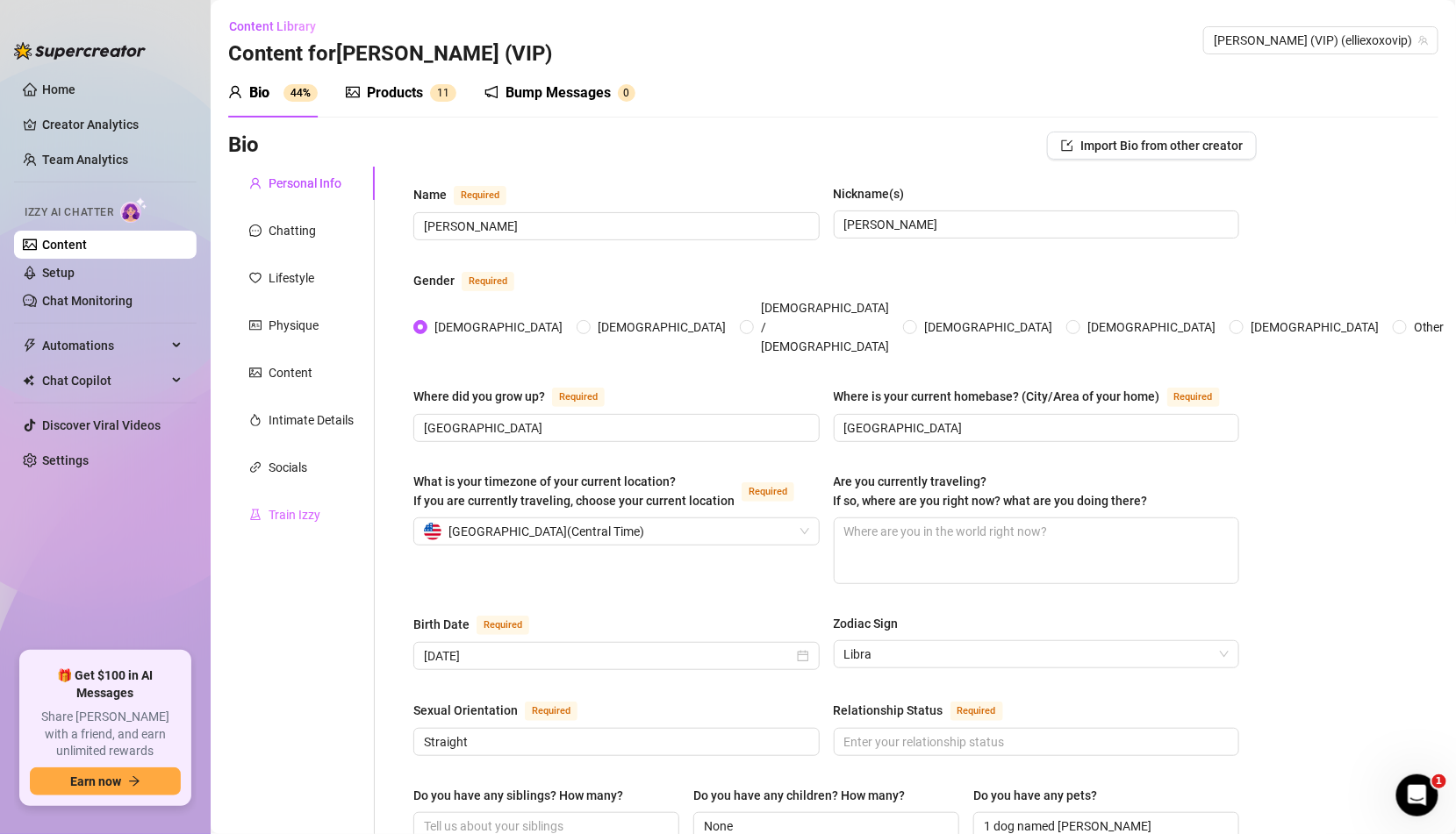
click at [301, 498] on div "Train Izzy" at bounding box center [301, 514] width 146 height 33
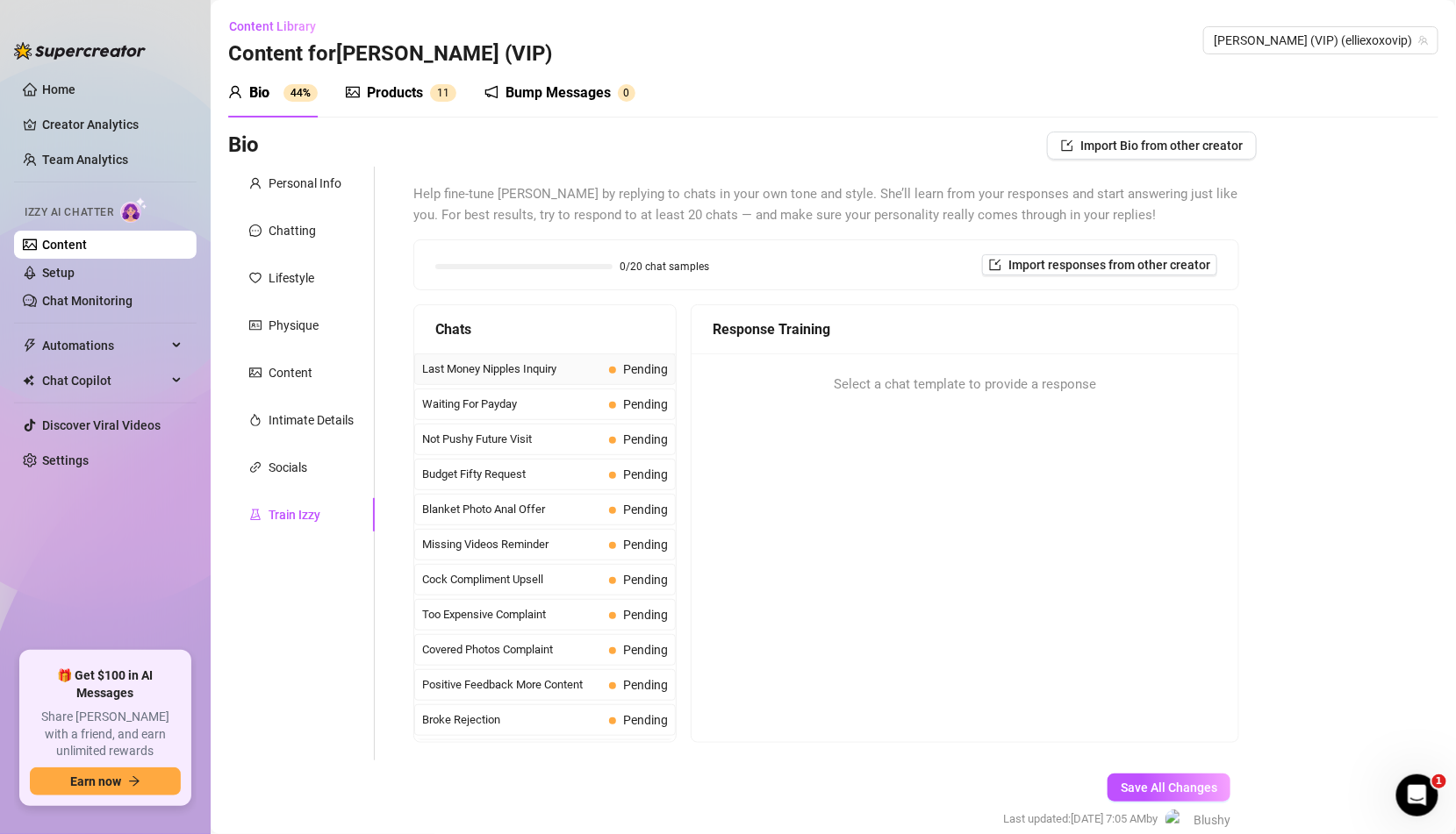
click at [578, 363] on span "Last Money Nipples Inquiry" at bounding box center [512, 370] width 180 height 18
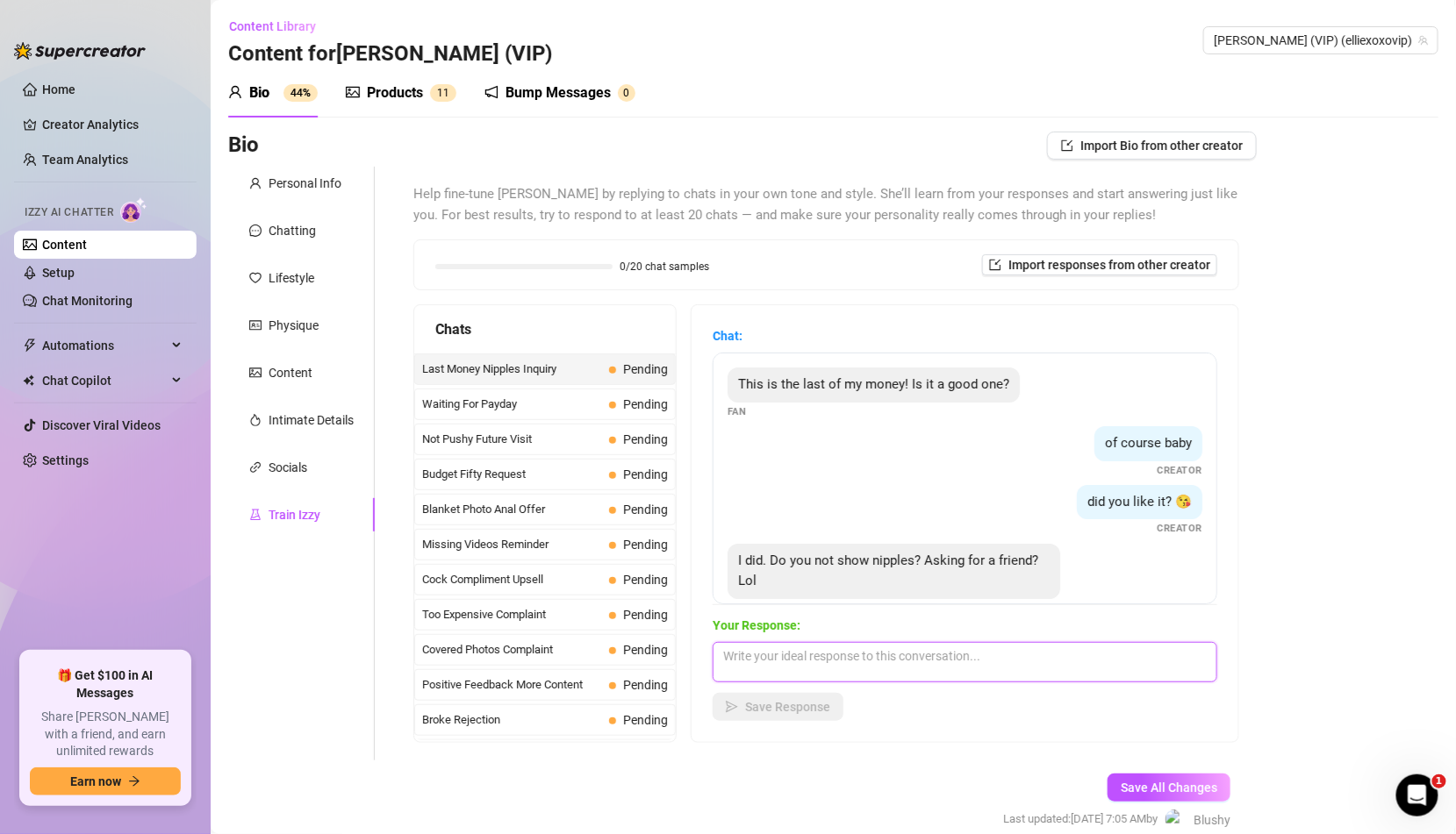
click at [810, 668] on textarea at bounding box center [965, 662] width 505 height 40
type textarea "Yeah does your friend [PERSON_NAME]na see? 😈"
click at [818, 717] on button "Save Response" at bounding box center [778, 706] width 130 height 28
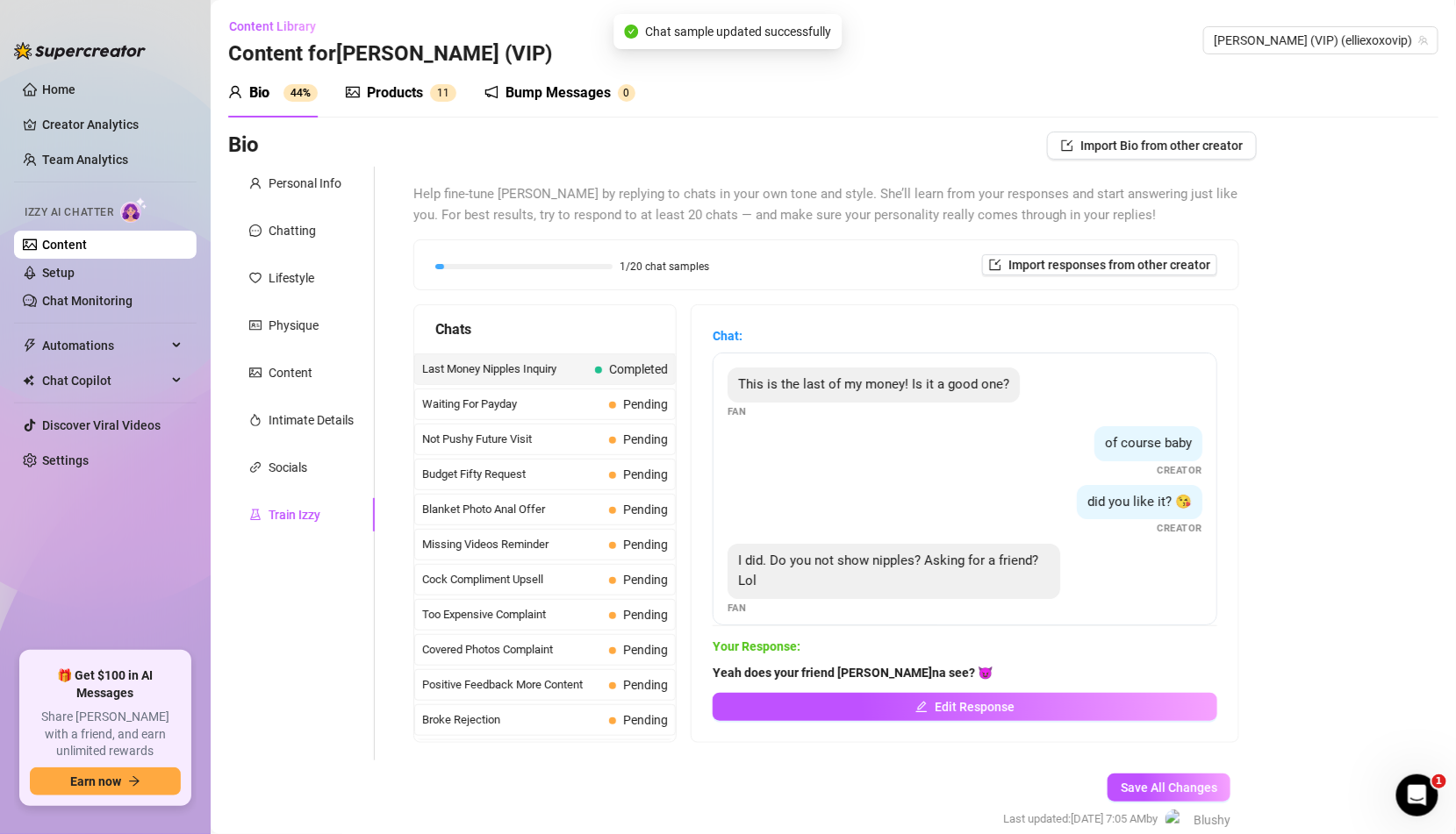
click at [629, 397] on span "Pending" at bounding box center [646, 404] width 45 height 14
click at [629, 407] on span "Pending" at bounding box center [646, 404] width 45 height 14
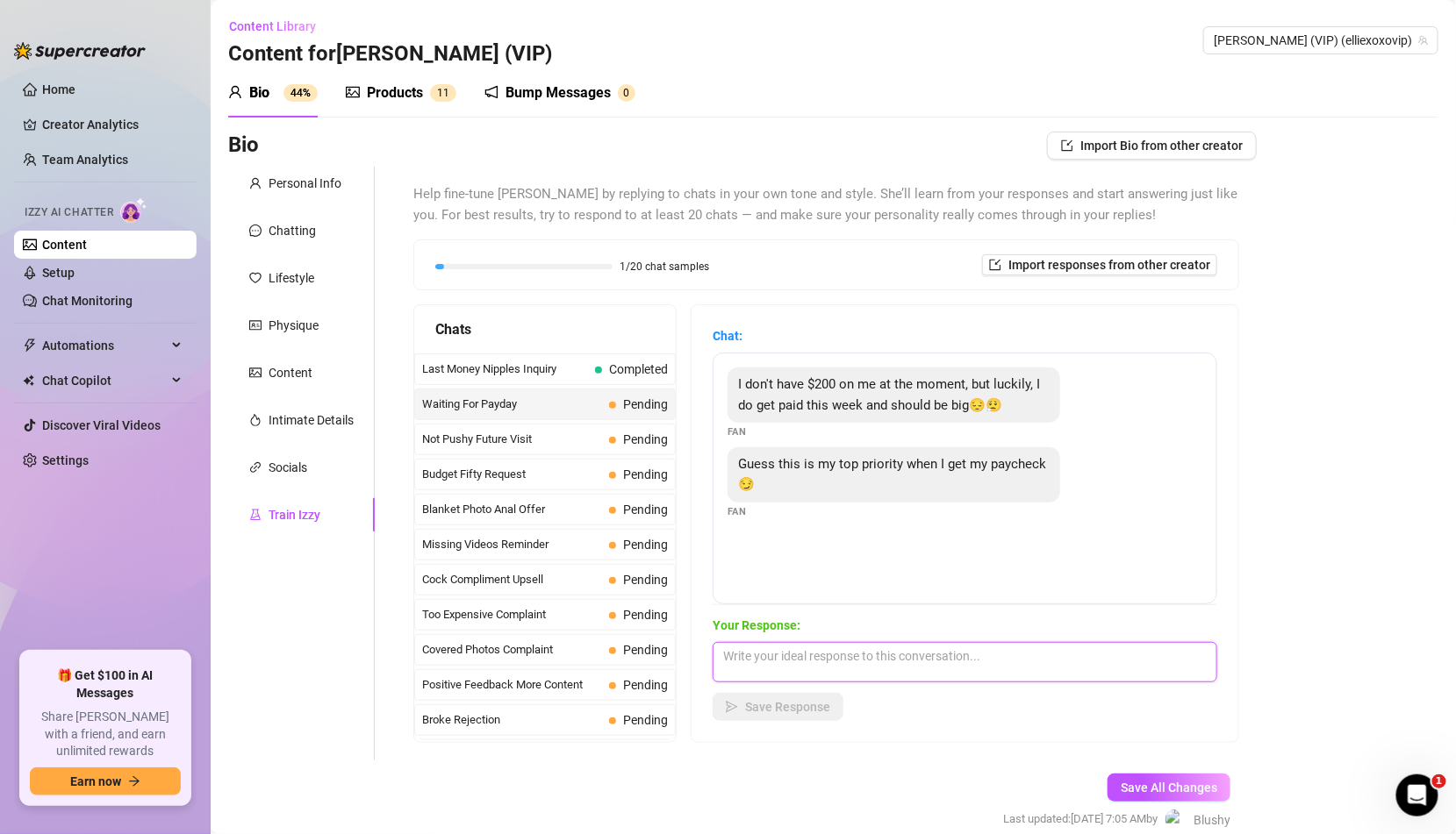
click at [777, 668] on textarea at bounding box center [965, 662] width 505 height 40
type textarea "Guess I'll have to wait... Any chance we can have a different kind of fun?"
click at [795, 696] on button "Save Response" at bounding box center [778, 706] width 130 height 28
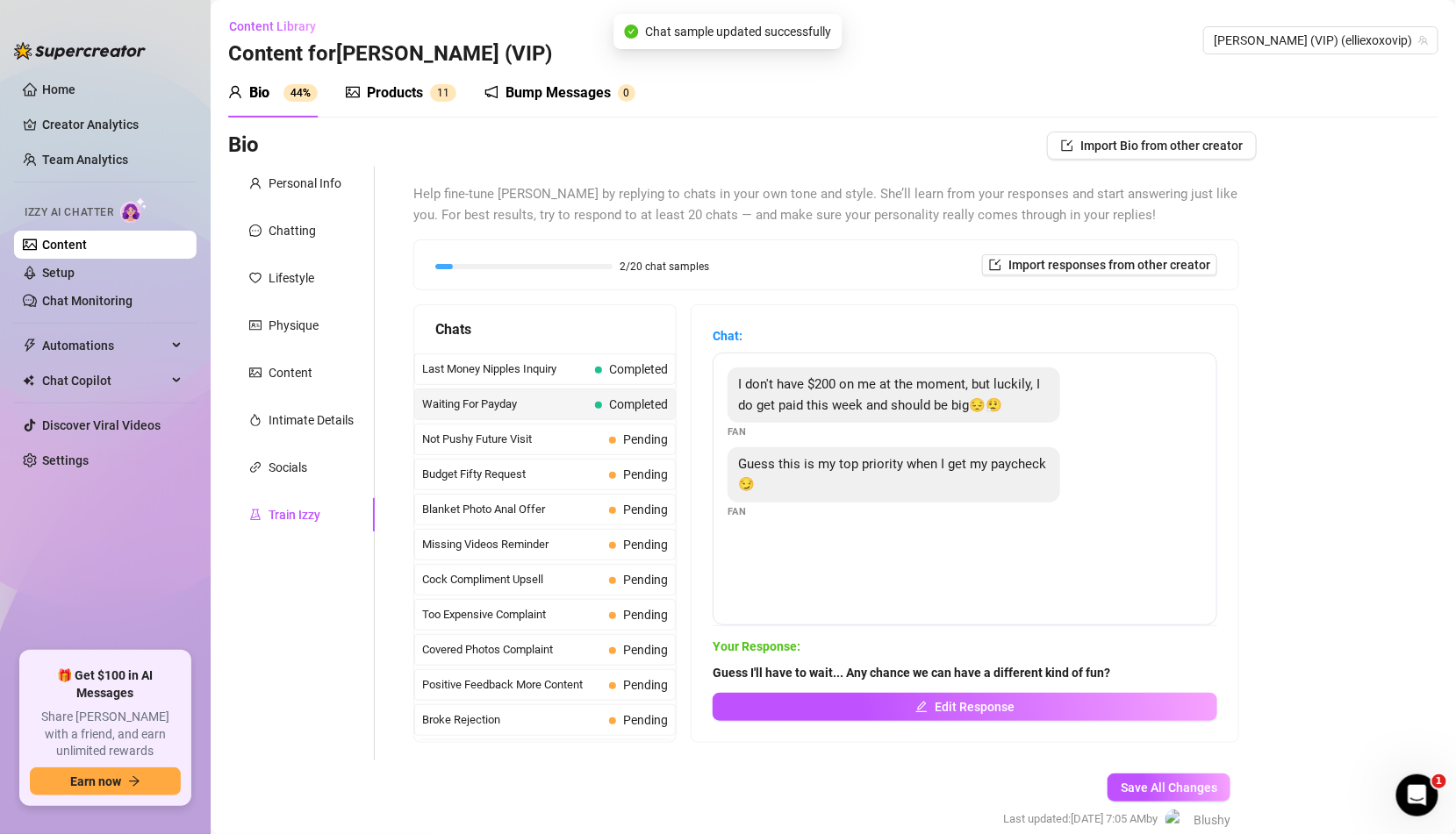
click at [614, 430] on span "Pending" at bounding box center [639, 439] width 59 height 20
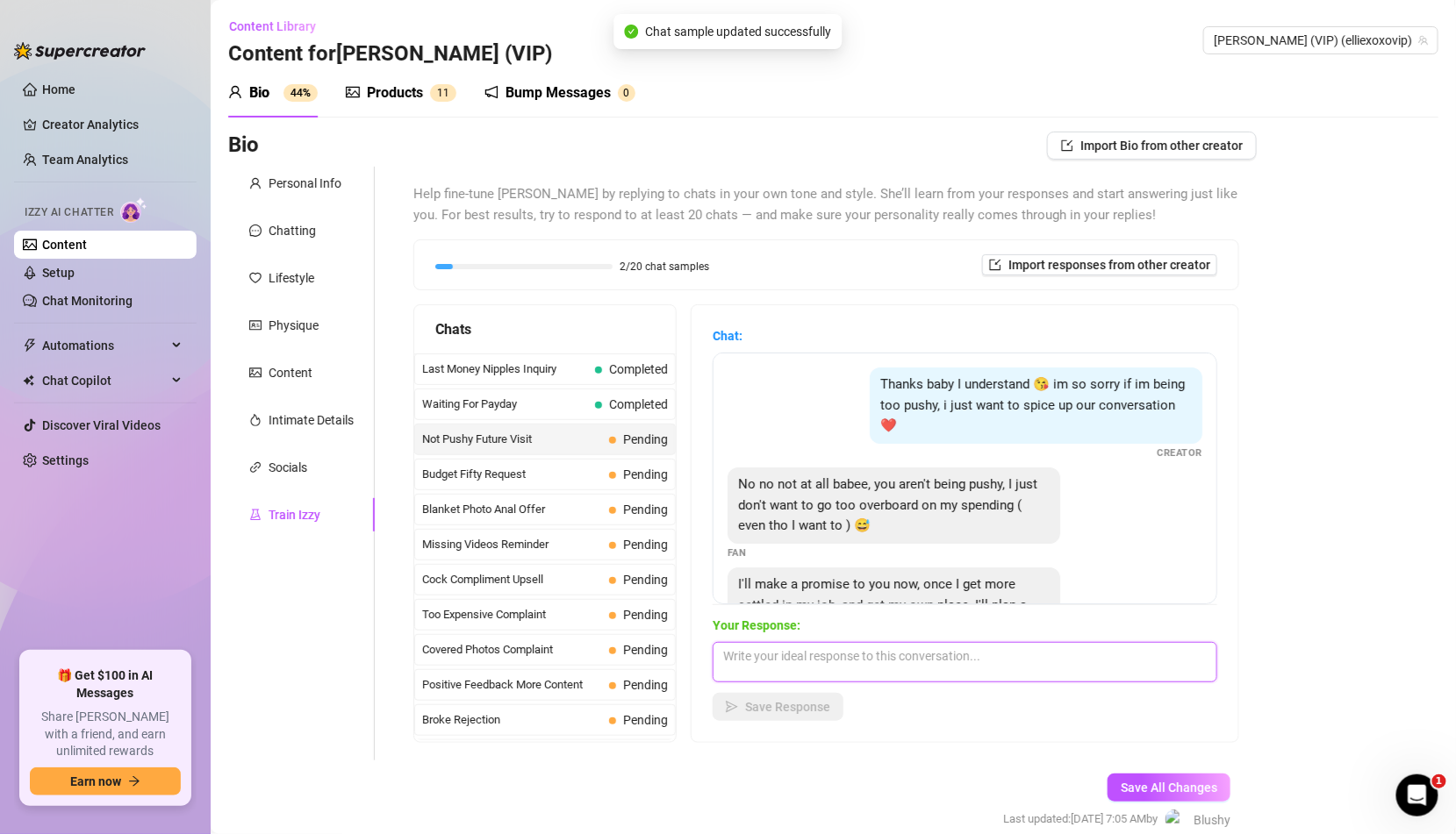
click at [793, 651] on textarea at bounding box center [965, 662] width 505 height 40
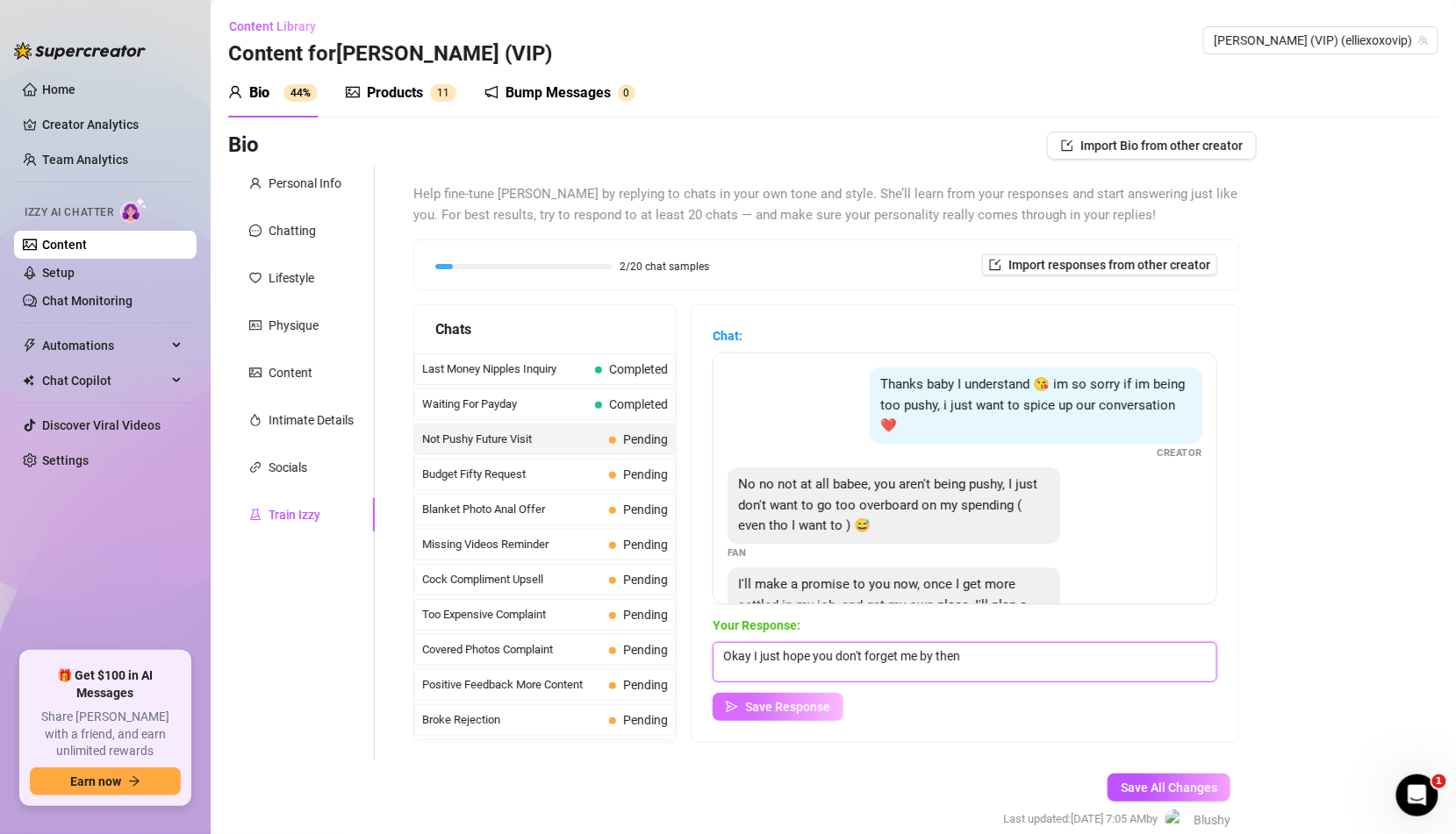
type textarea "Okay I just hope you don't forget me by then"
click at [756, 698] on button "Save Response" at bounding box center [778, 706] width 130 height 28
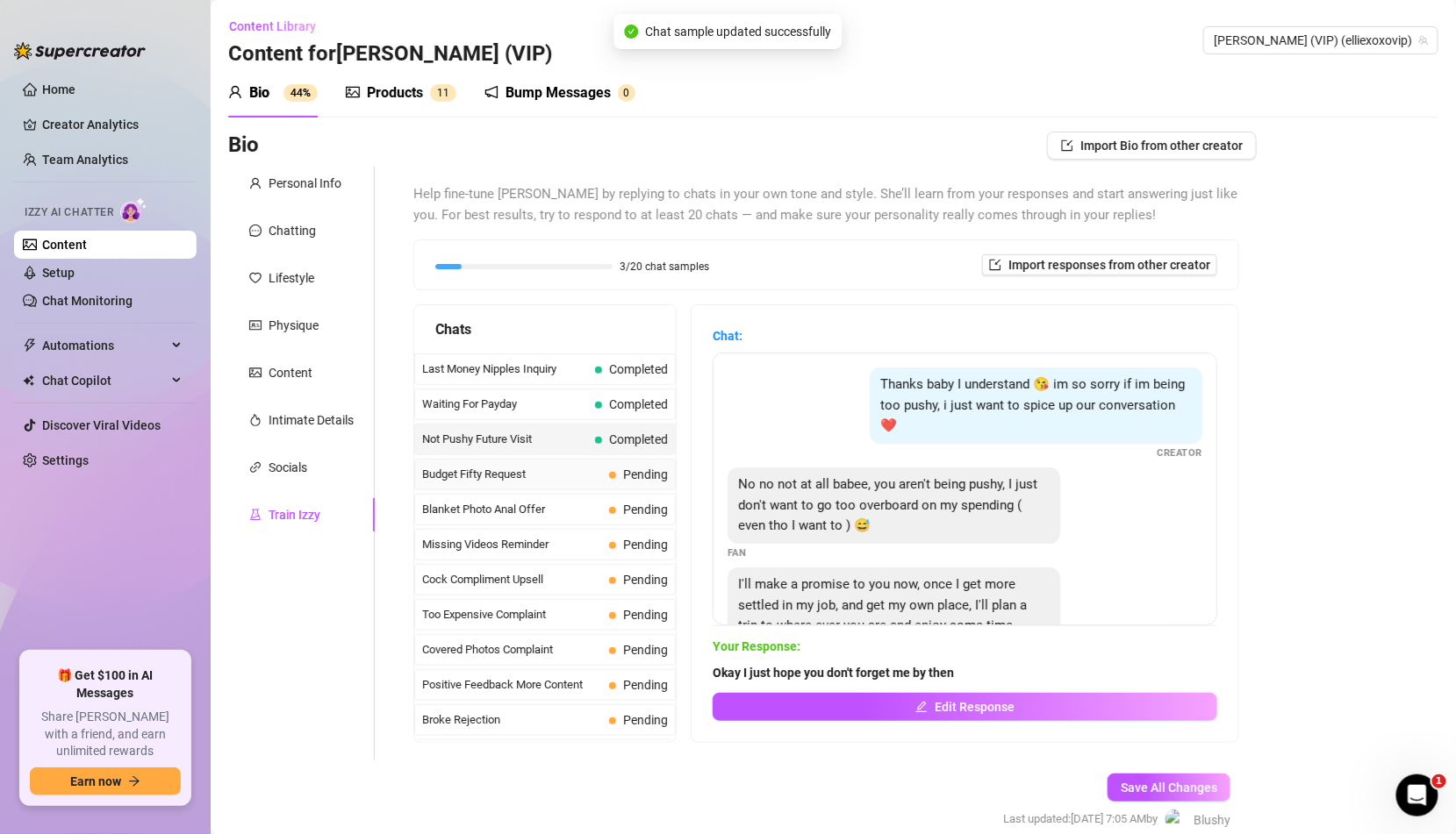
click at [606, 476] on div "Budget Fifty Request Pending" at bounding box center [545, 474] width 262 height 31
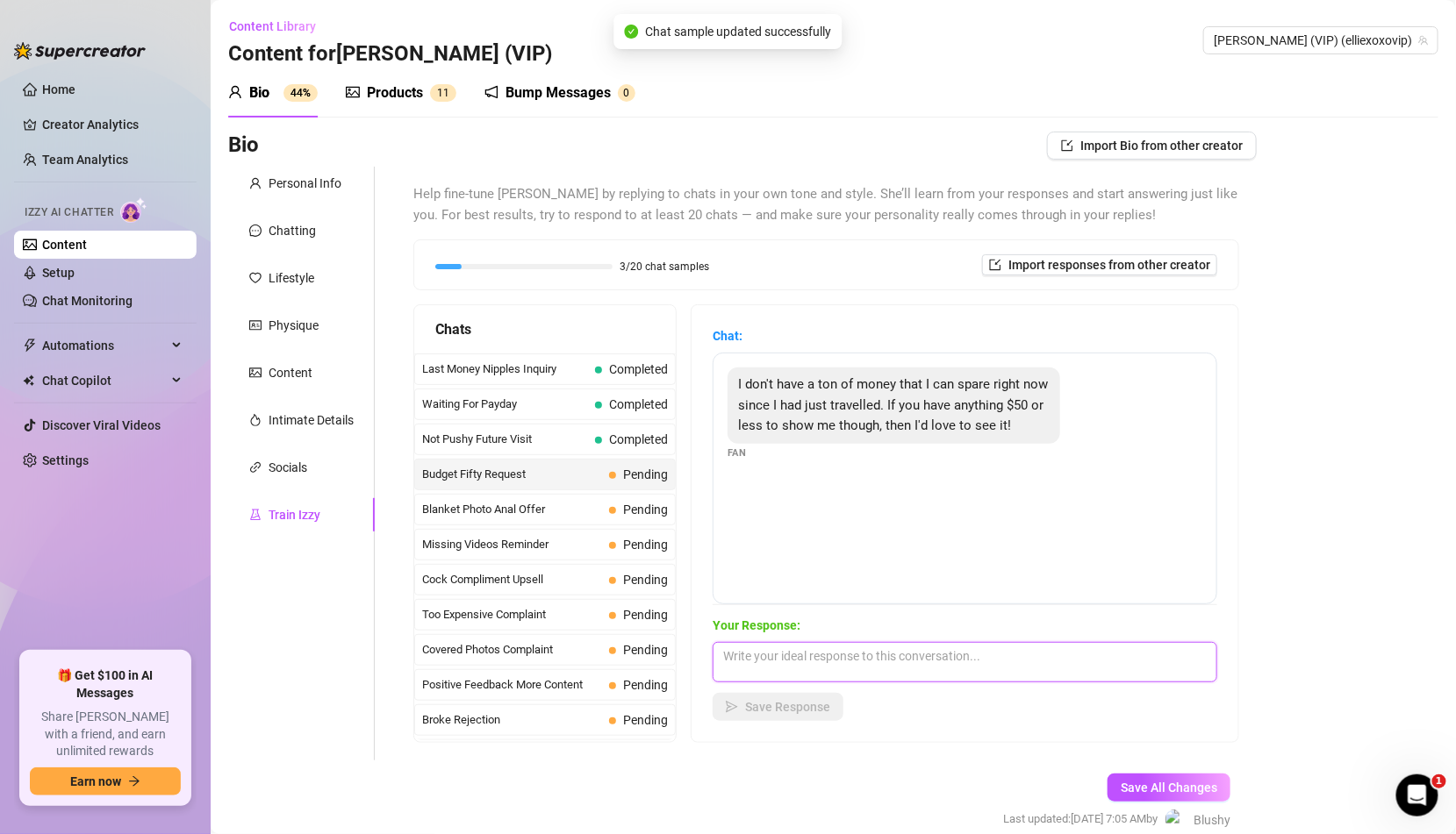
click at [814, 674] on textarea at bounding box center [965, 662] width 505 height 40
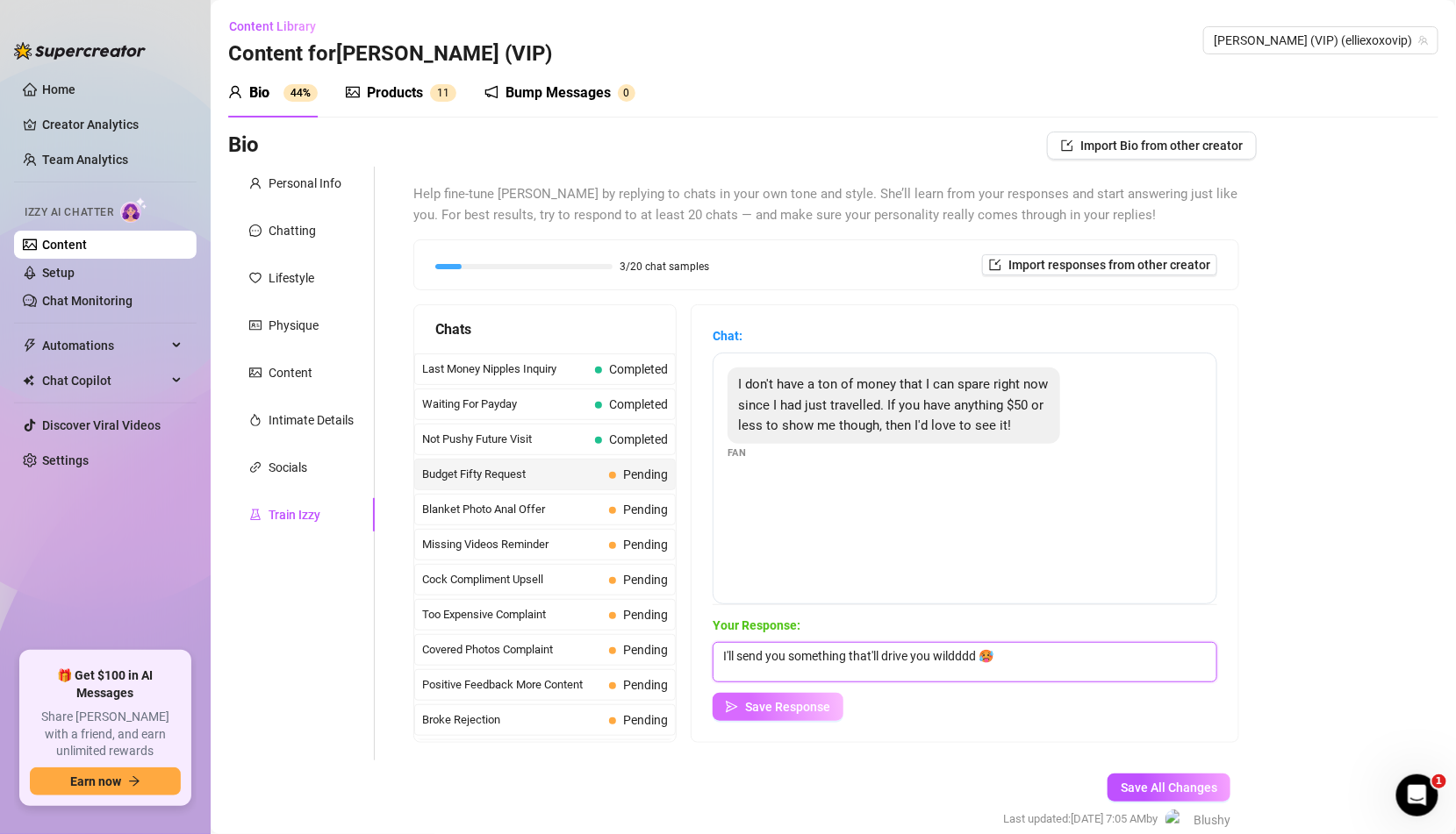
type textarea "I'll send you something that'll drive you wildddd 🥵"
click at [794, 716] on button "Save Response" at bounding box center [778, 706] width 130 height 28
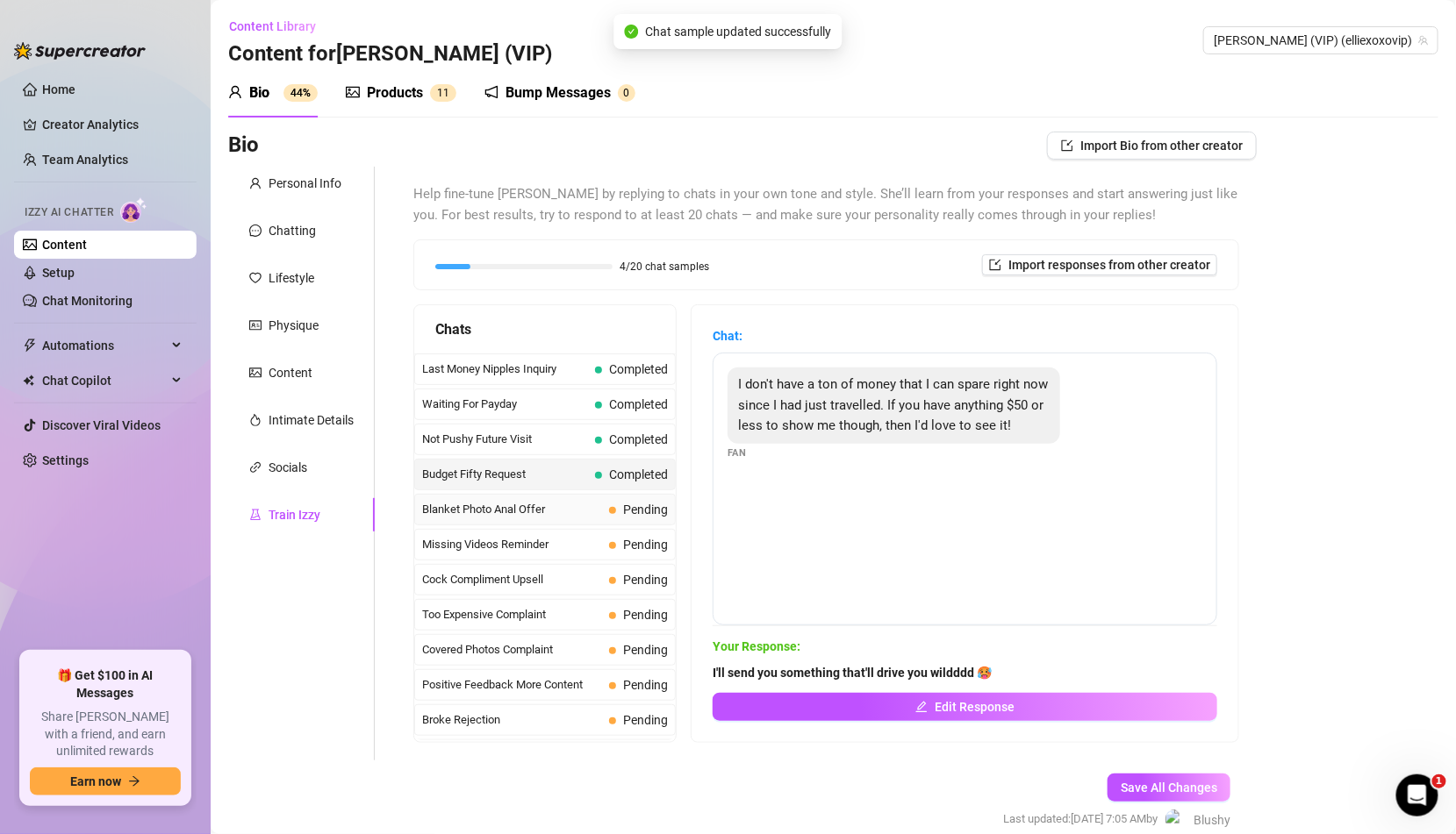
click at [629, 511] on span "Pending" at bounding box center [646, 510] width 45 height 14
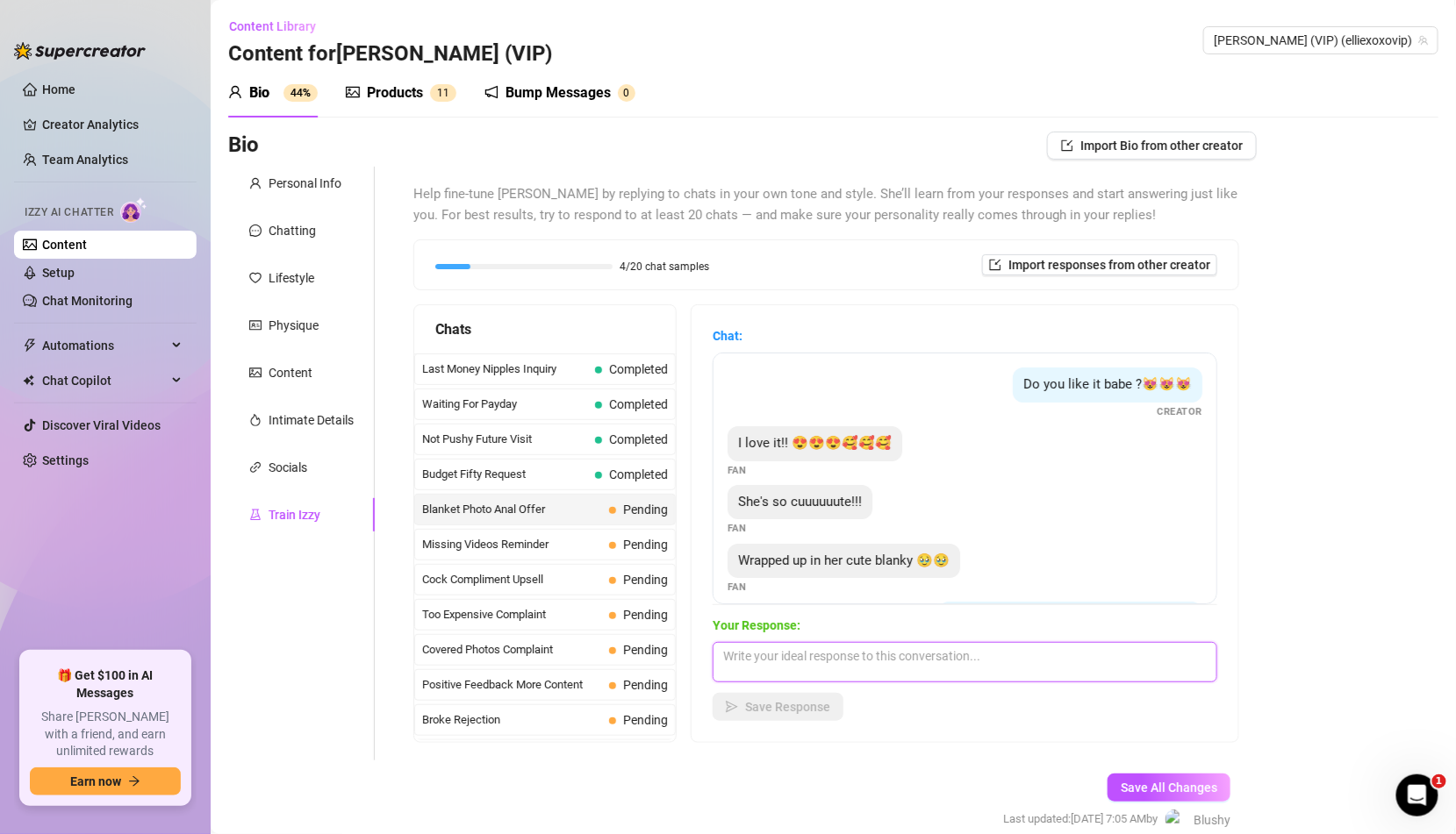
click at [875, 657] on textarea at bounding box center [965, 662] width 505 height 40
type textarea "Whachu gonna do if you see me like this? ;)"
click at [810, 700] on span "Save Response" at bounding box center [787, 707] width 85 height 14
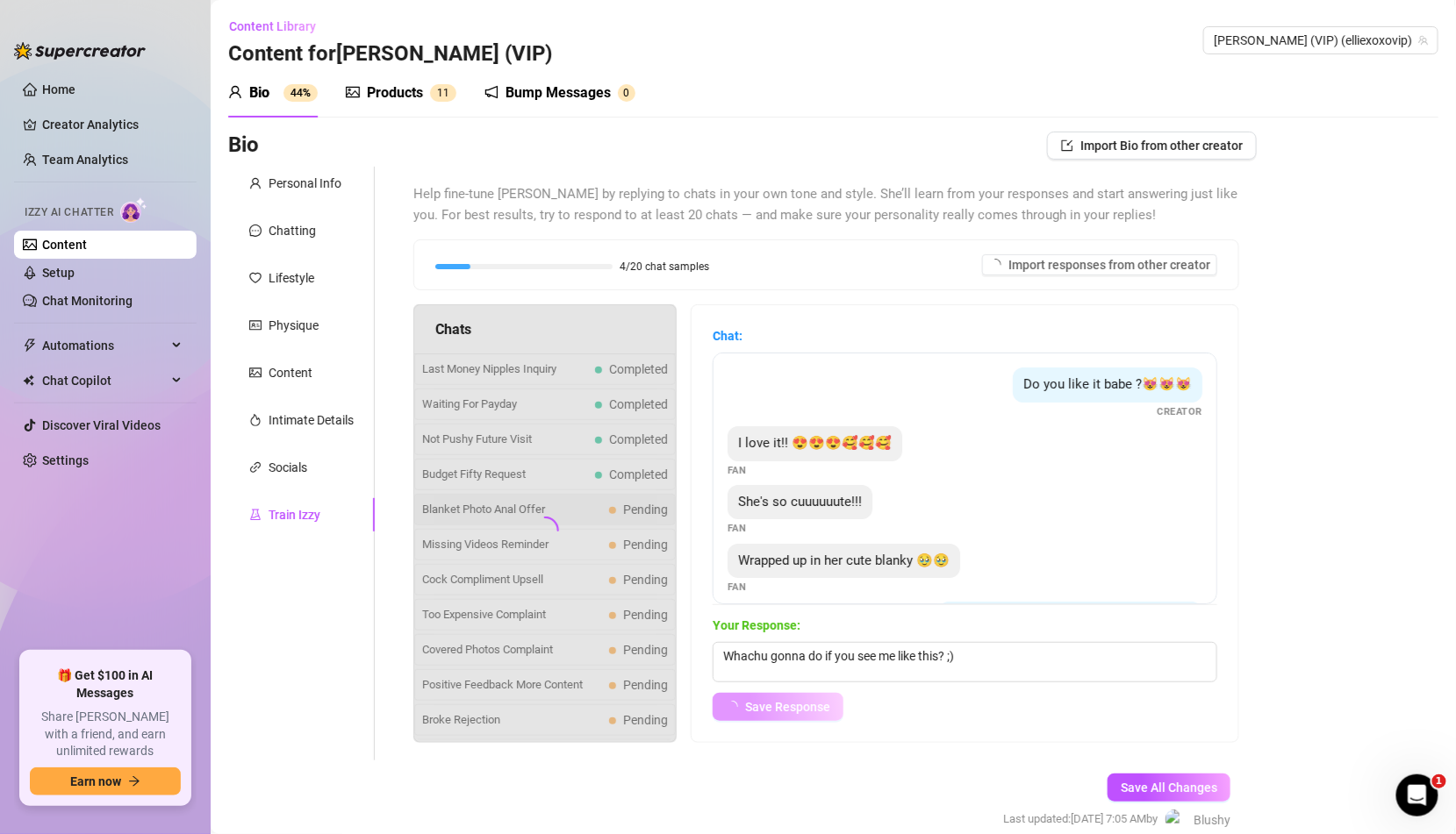
click at [803, 714] on button "Save Response" at bounding box center [778, 706] width 130 height 28
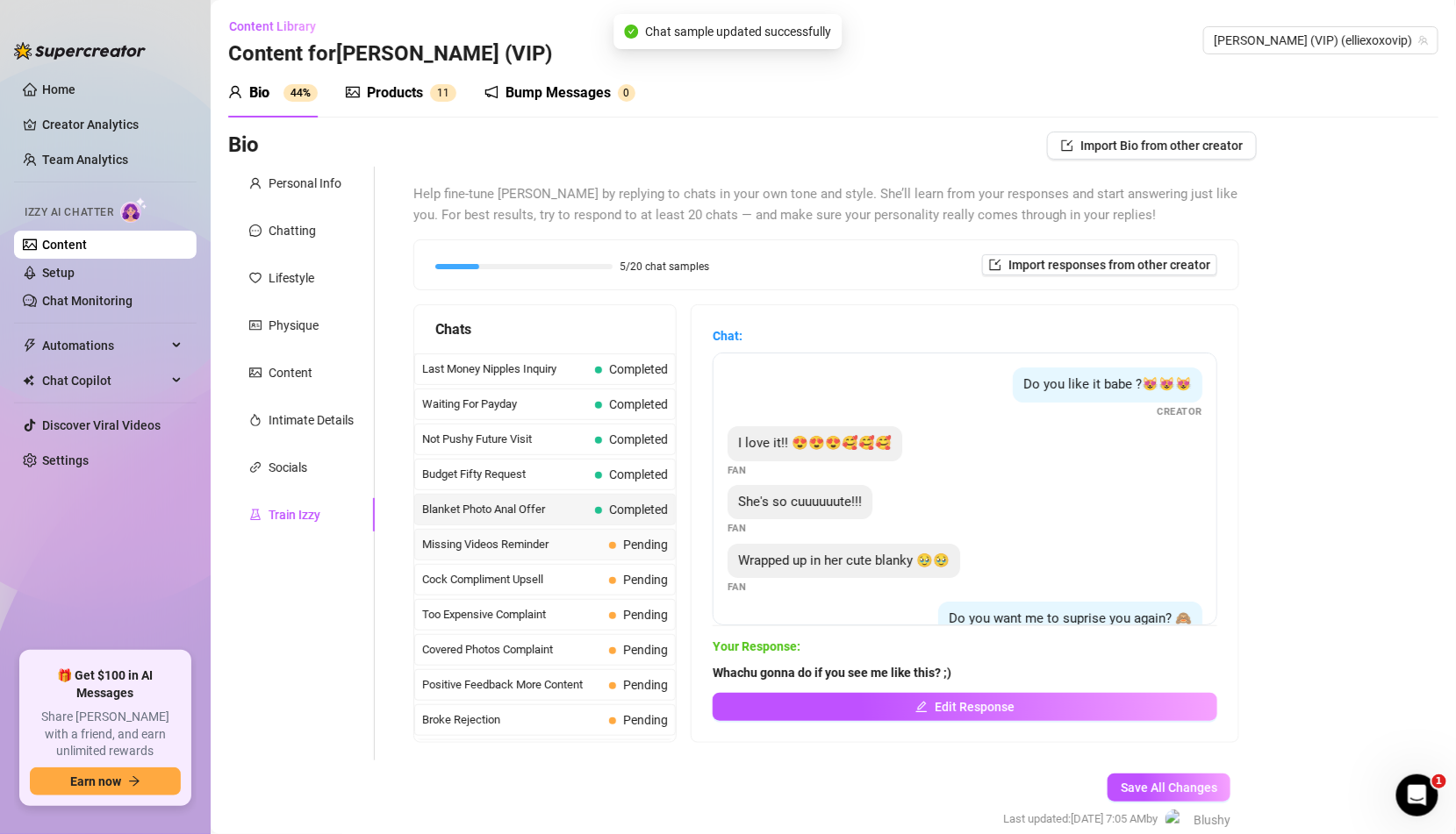
click at [647, 546] on span "Pending" at bounding box center [639, 545] width 59 height 20
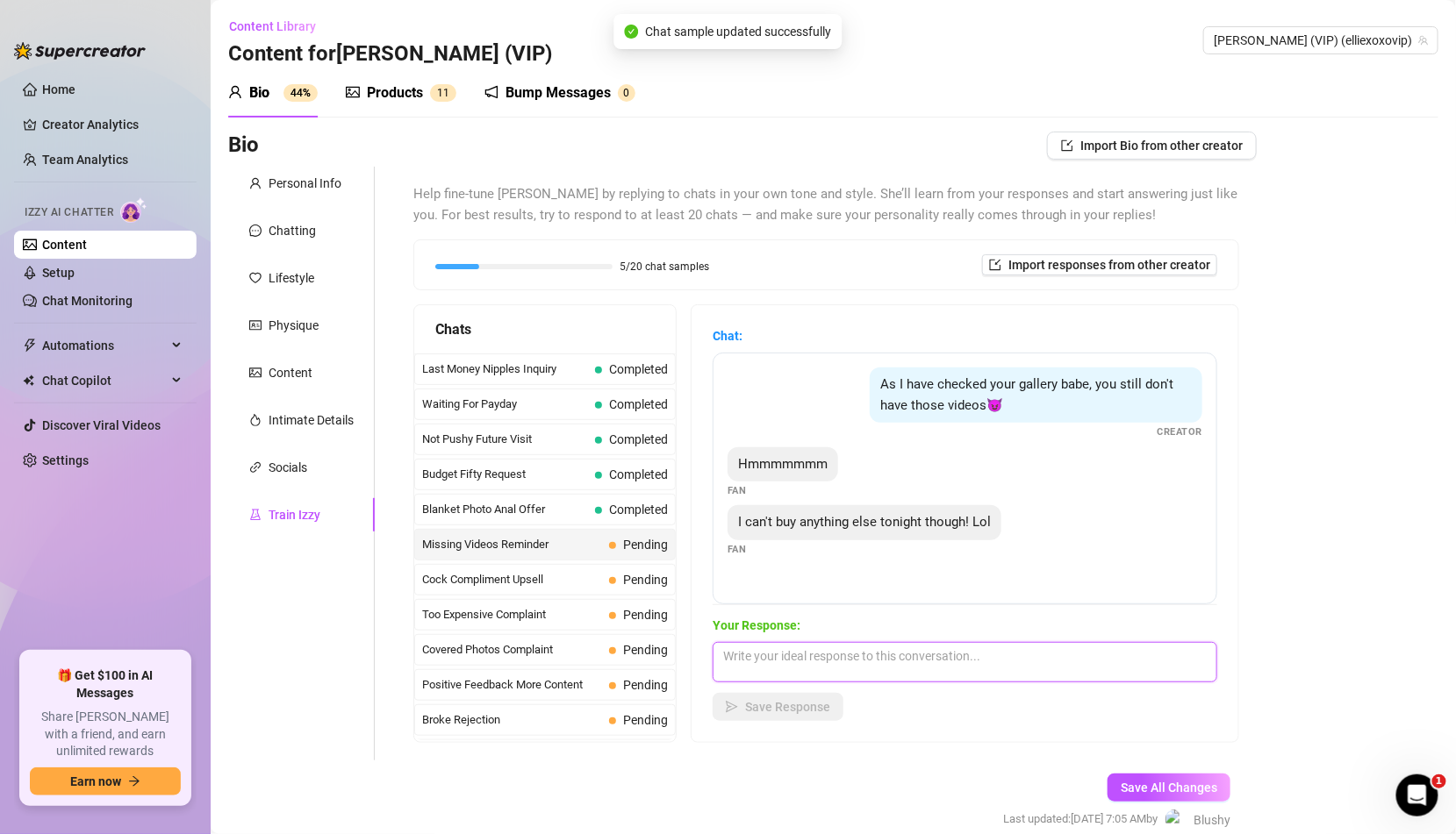
click at [808, 655] on textarea at bounding box center [965, 662] width 505 height 40
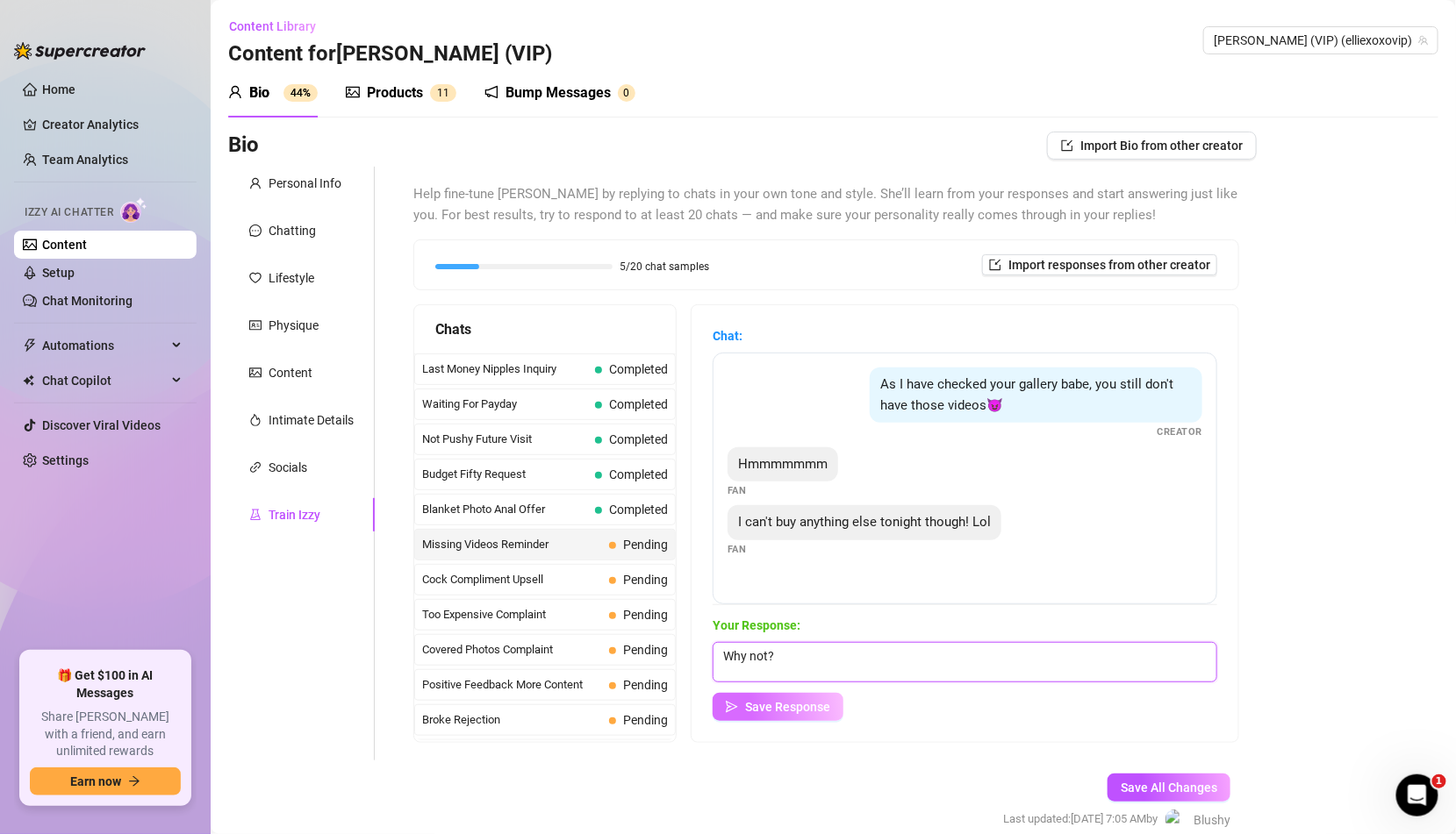
type textarea "Why not?"
click at [799, 710] on span "Save Response" at bounding box center [787, 707] width 85 height 14
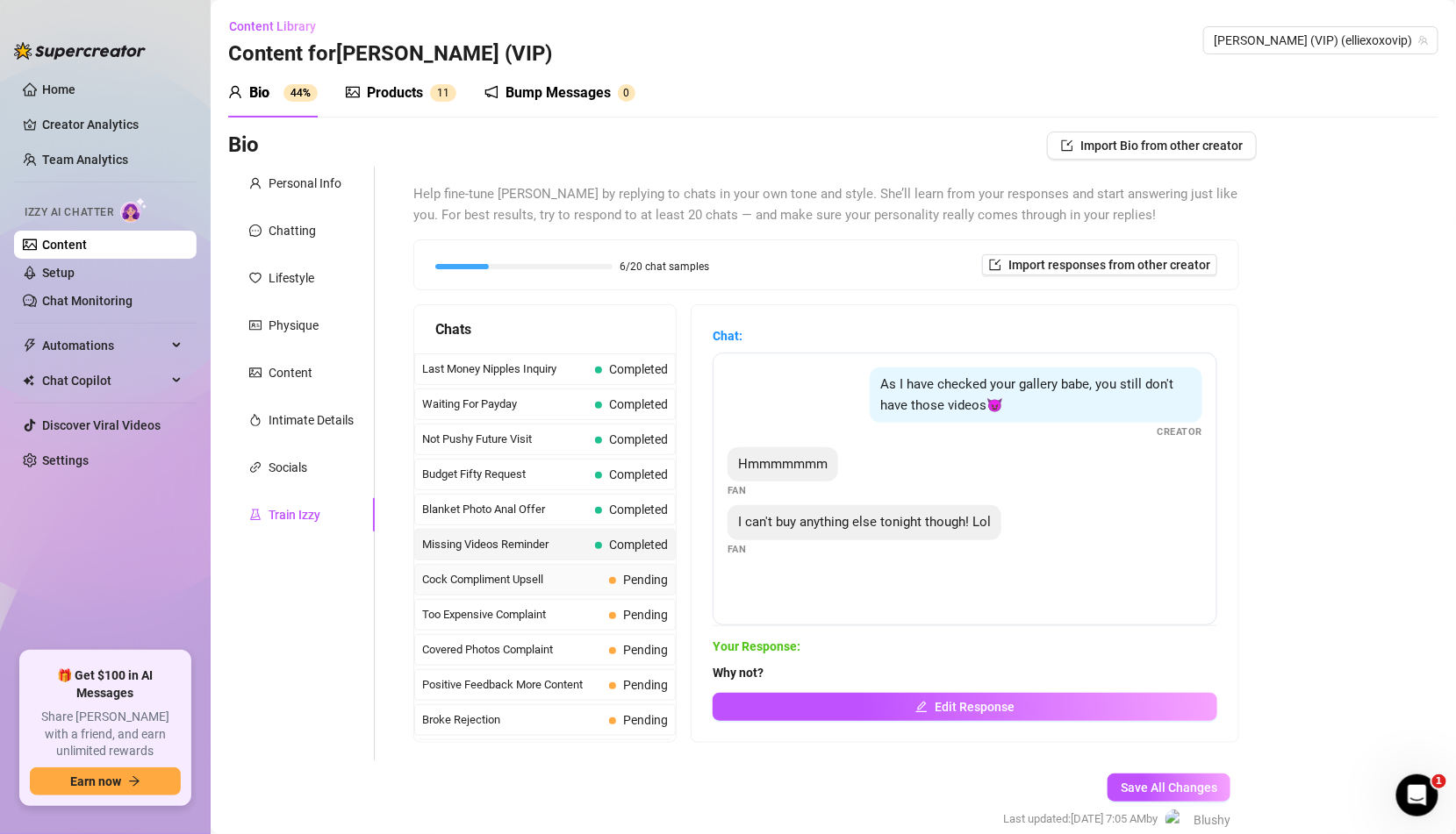
click at [629, 573] on span "Pending" at bounding box center [646, 580] width 45 height 14
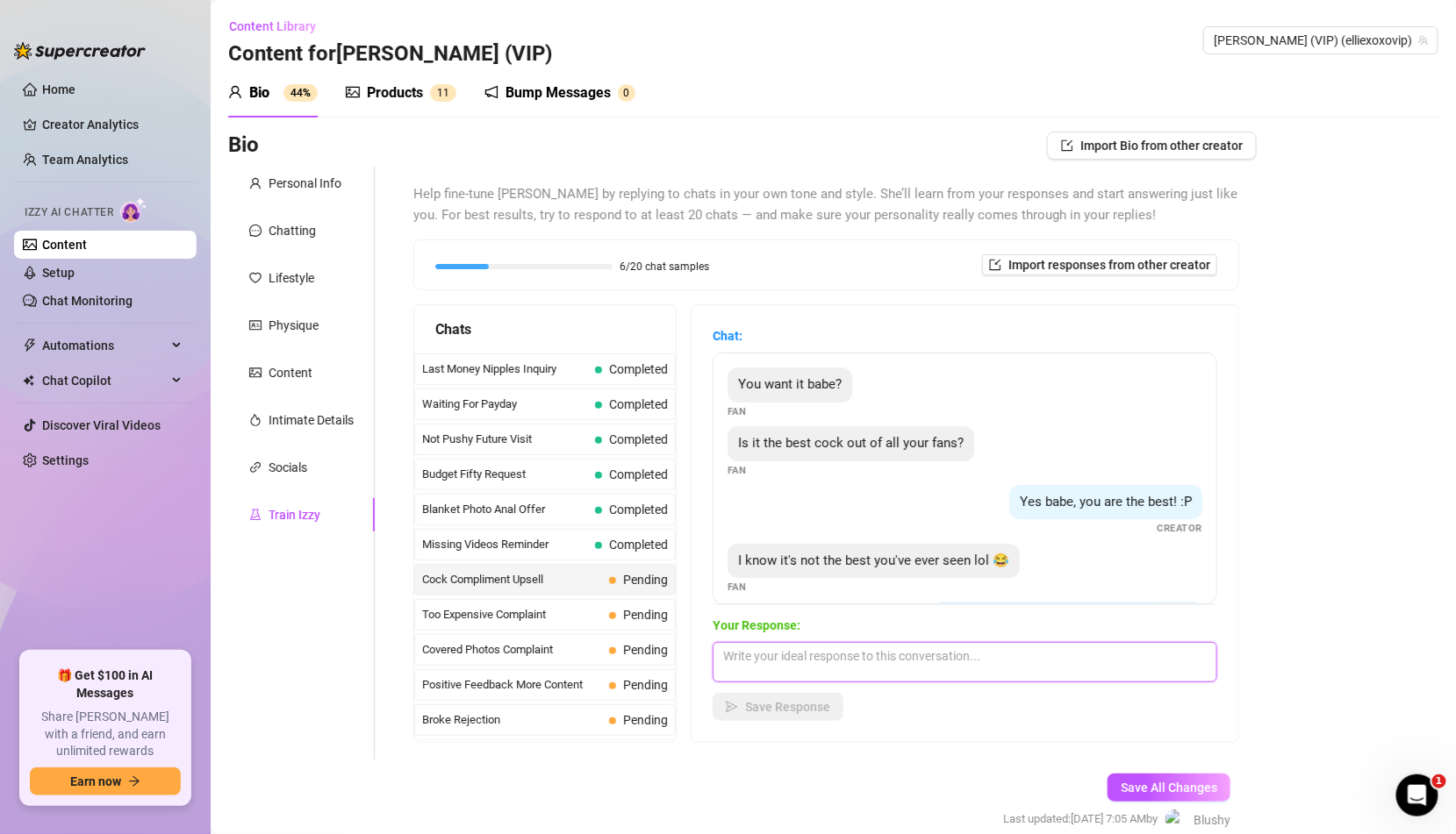
click at [849, 671] on textarea at bounding box center [965, 662] width 505 height 40
type textarea "Want a detailed writing instead? ;)"
click at [800, 683] on div "Your Response: Want a detailed writing instead? ;) Save Response" at bounding box center [965, 669] width 505 height 105
click at [794, 697] on button "Save Response" at bounding box center [778, 706] width 130 height 28
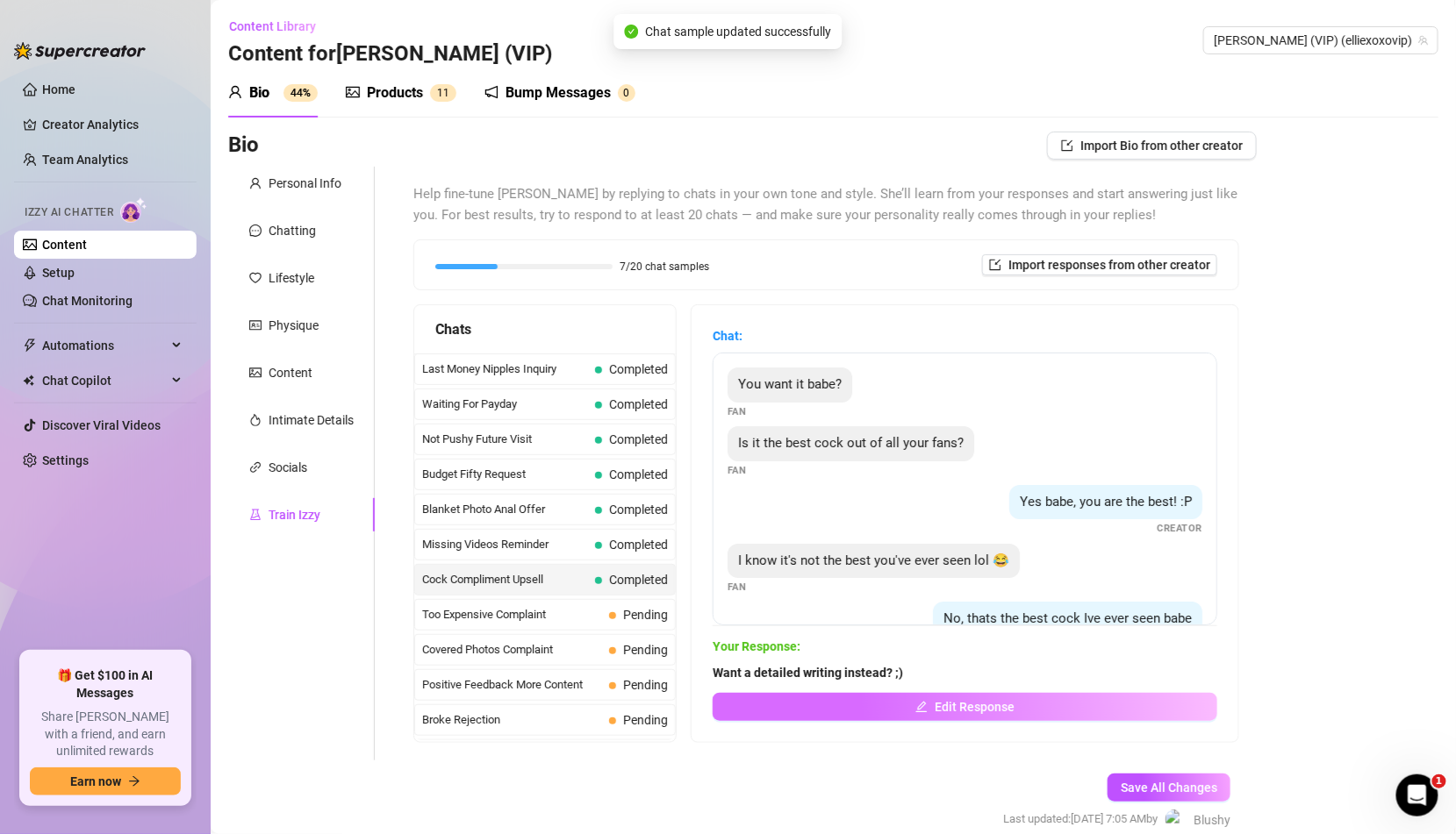
click at [833, 696] on button "Edit Response" at bounding box center [965, 706] width 505 height 28
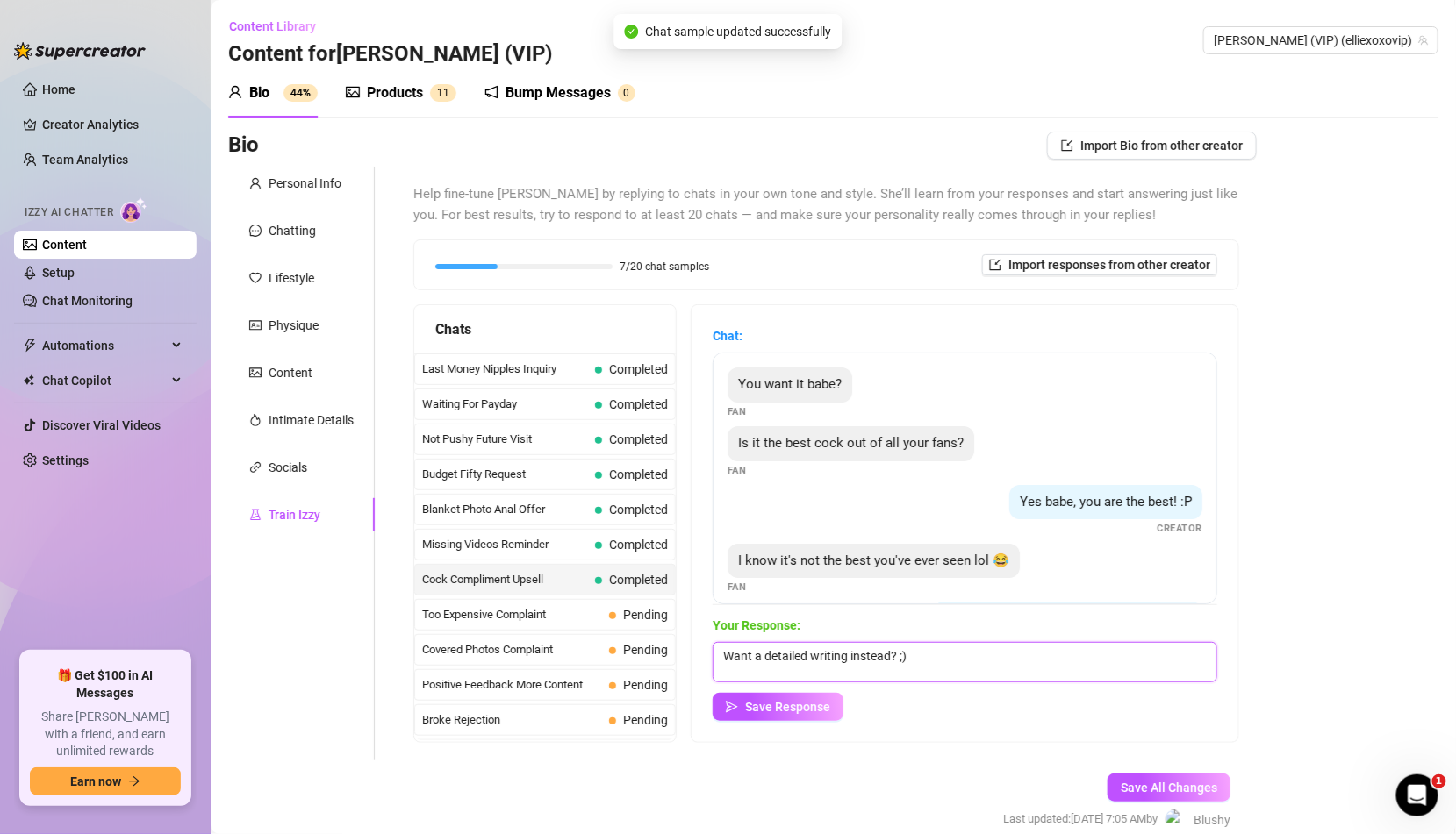
drag, startPoint x: 827, startPoint y: 655, endPoint x: 850, endPoint y: 655, distance: 23.0
click at [850, 655] on textarea "Want a detailed writing instead? ;)" at bounding box center [965, 662] width 505 height 40
type textarea "Want a detailed rating instead? ;)"
click at [814, 713] on span "Save Response" at bounding box center [787, 707] width 85 height 14
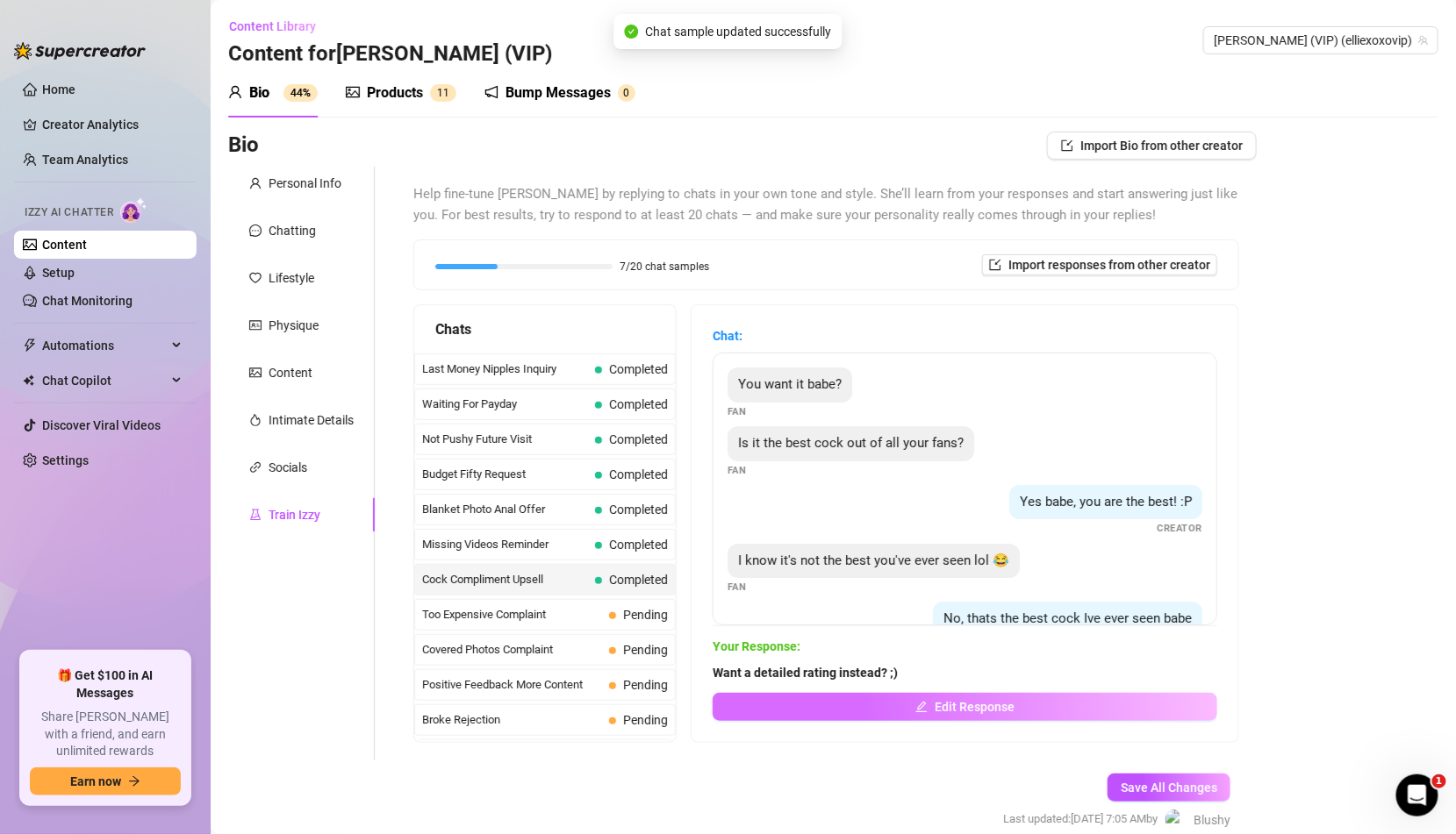
click at [912, 705] on button "Edit Response" at bounding box center [965, 706] width 505 height 28
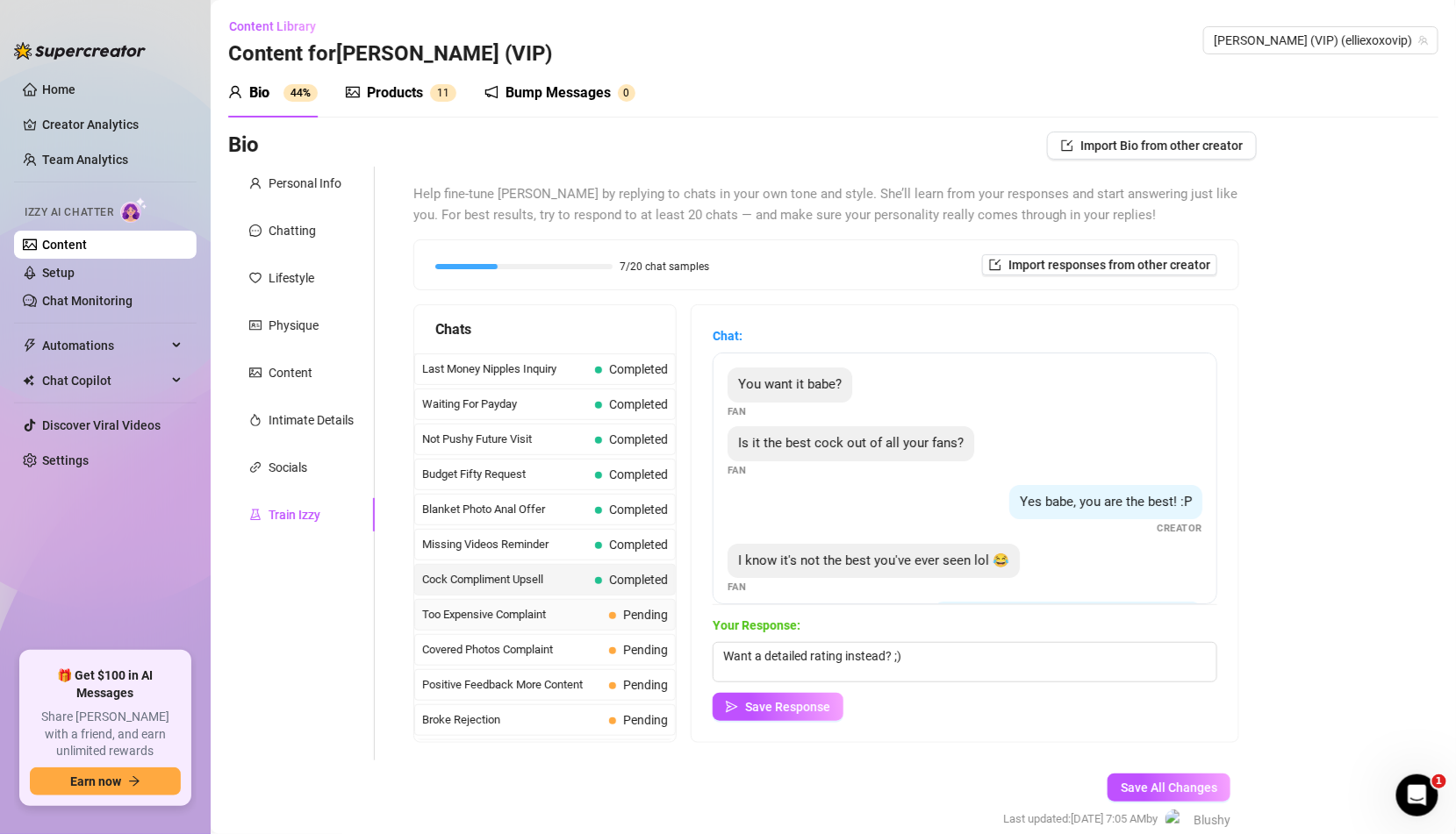
click at [612, 605] on span "Pending" at bounding box center [639, 615] width 59 height 20
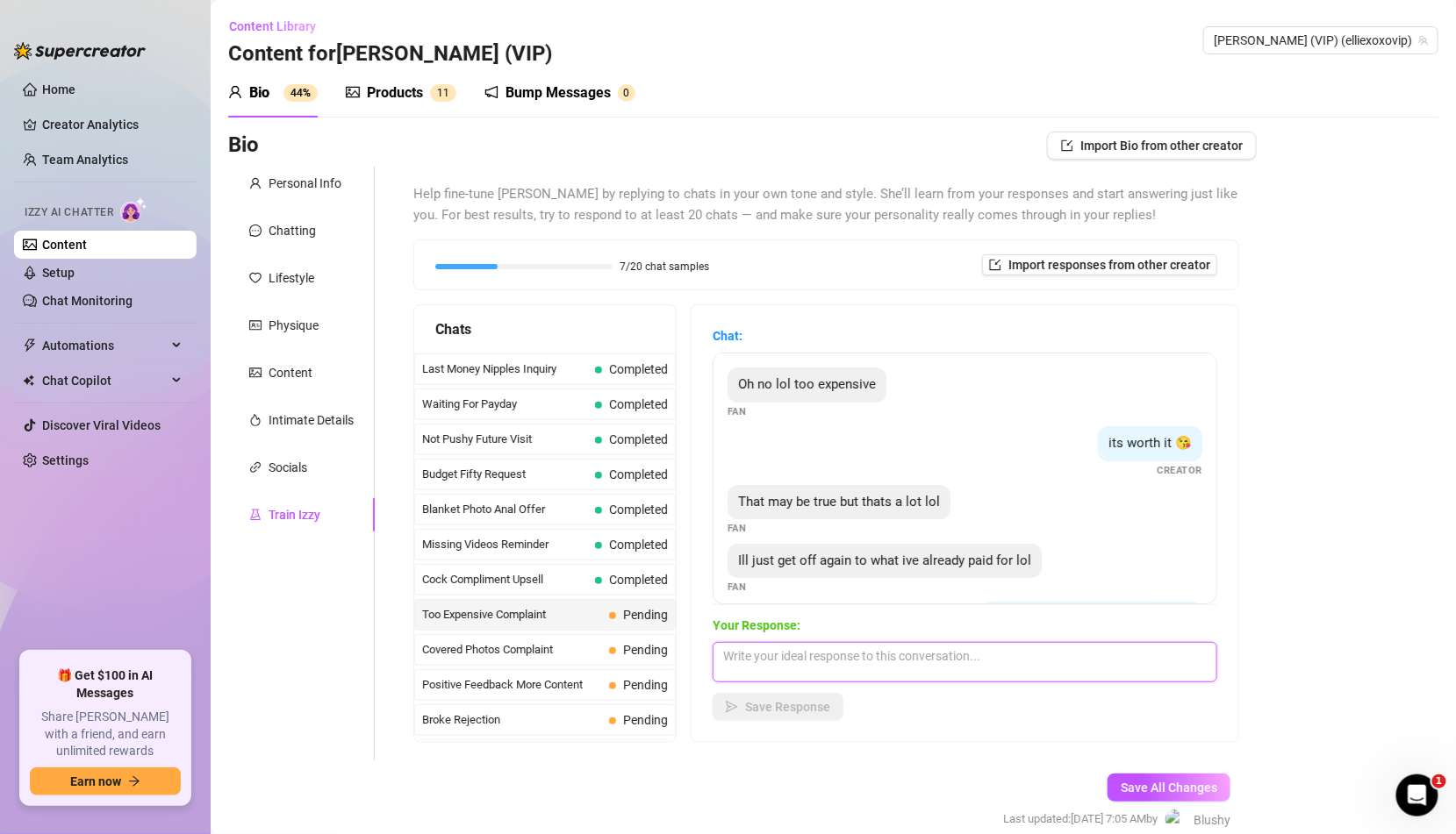
click at [789, 647] on textarea at bounding box center [965, 662] width 505 height 40
click at [903, 670] on textarea "It's worth every secondd" at bounding box center [965, 662] width 505 height 40
type textarea "It's worth every secondd 😈"
click at [779, 727] on div "Chat: Oh no lol too expensive Fan its worth it 😘 Creator That may be true but t…" at bounding box center [965, 523] width 547 height 437
click at [779, 721] on div "Chat: Oh no lol too expensive Fan its worth it 😘 Creator That may be true but t…" at bounding box center [965, 523] width 547 height 437
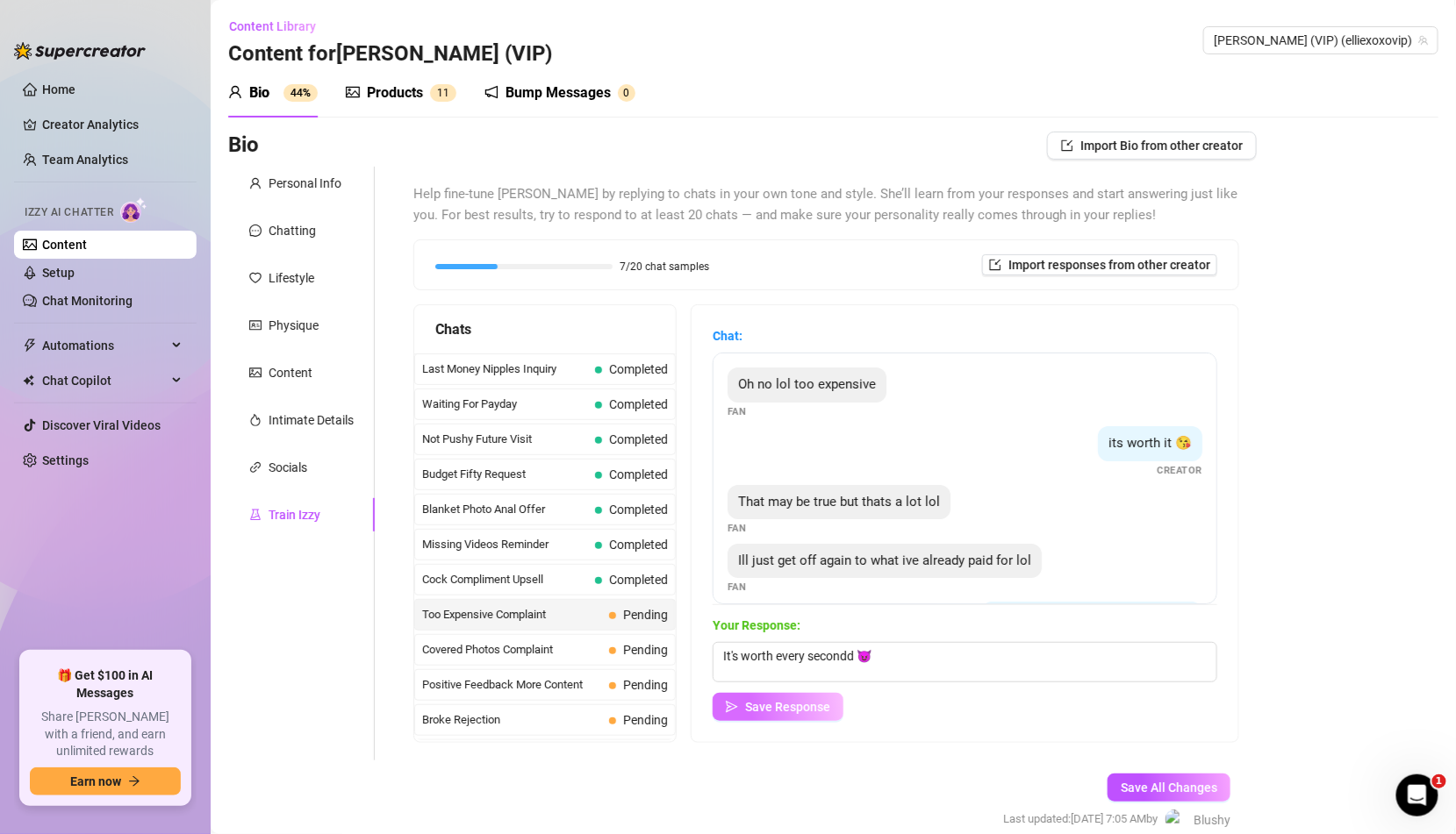
click at [807, 707] on span "Save Response" at bounding box center [787, 707] width 85 height 14
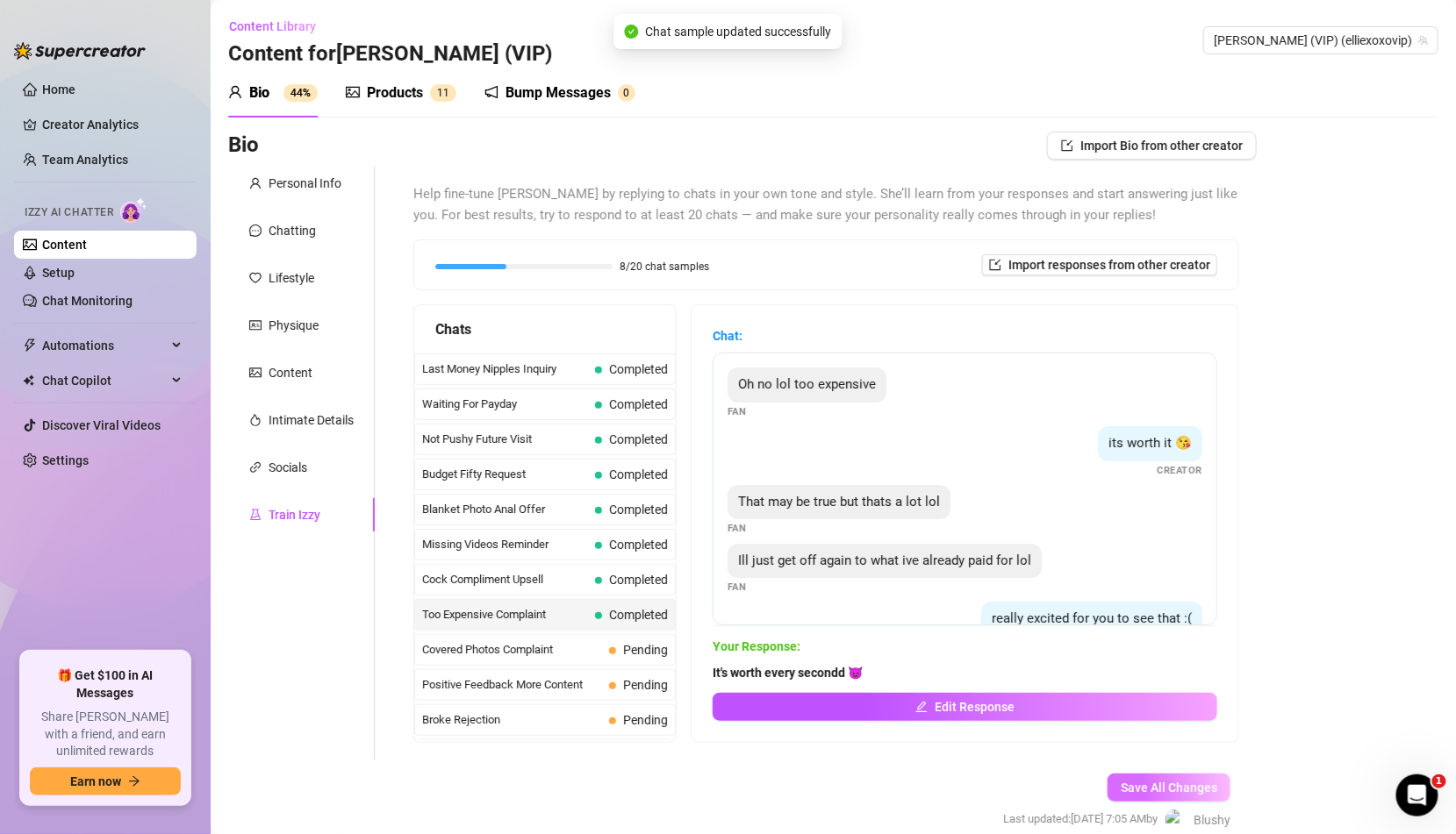
click at [1182, 788] on span "Save All Changes" at bounding box center [1169, 788] width 96 height 14
click at [640, 643] on span "Pending" at bounding box center [646, 650] width 45 height 14
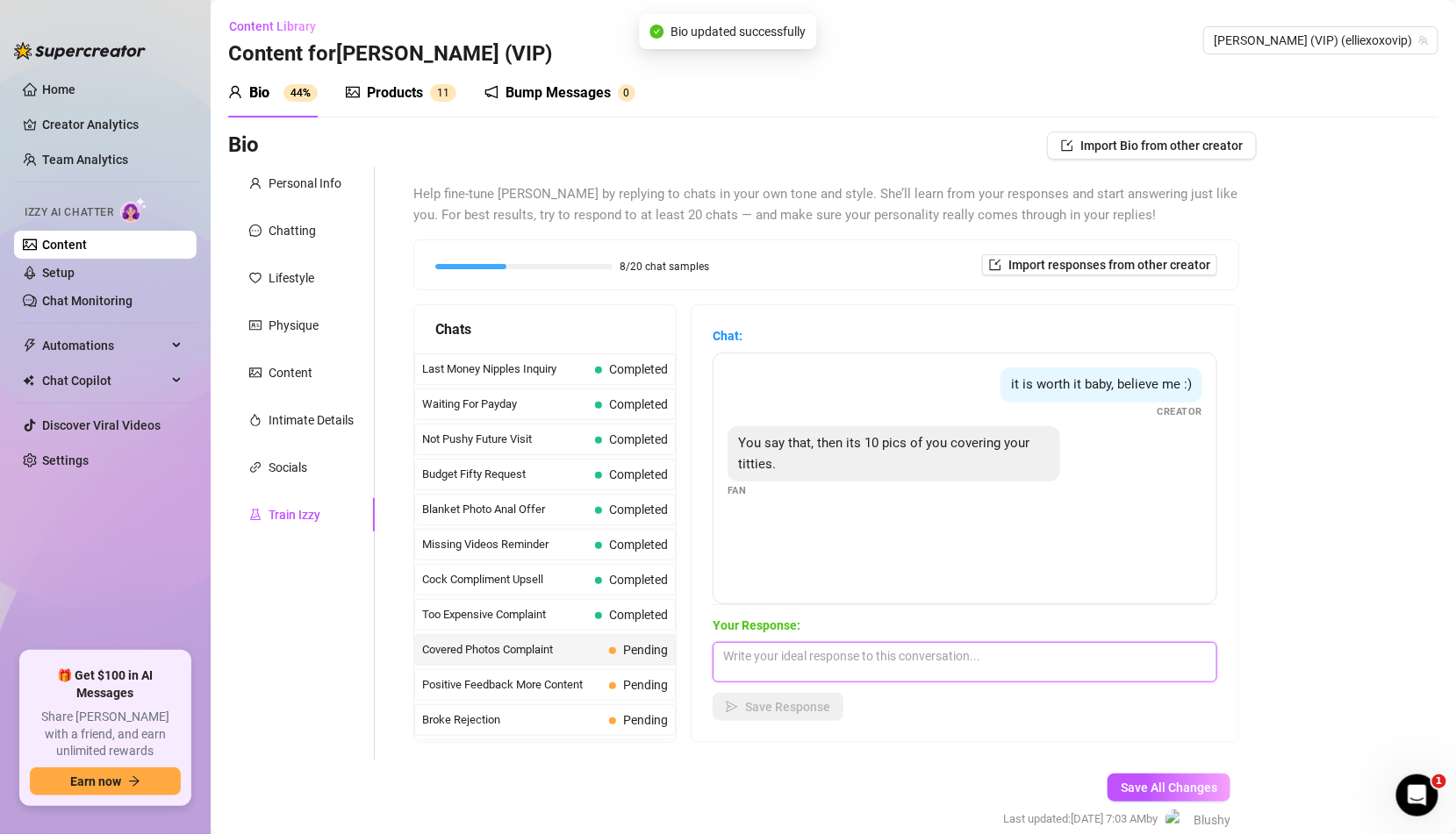
click at [816, 651] on textarea at bounding box center [965, 662] width 505 height 40
type textarea "So you wanna see me completely naked? ;)"
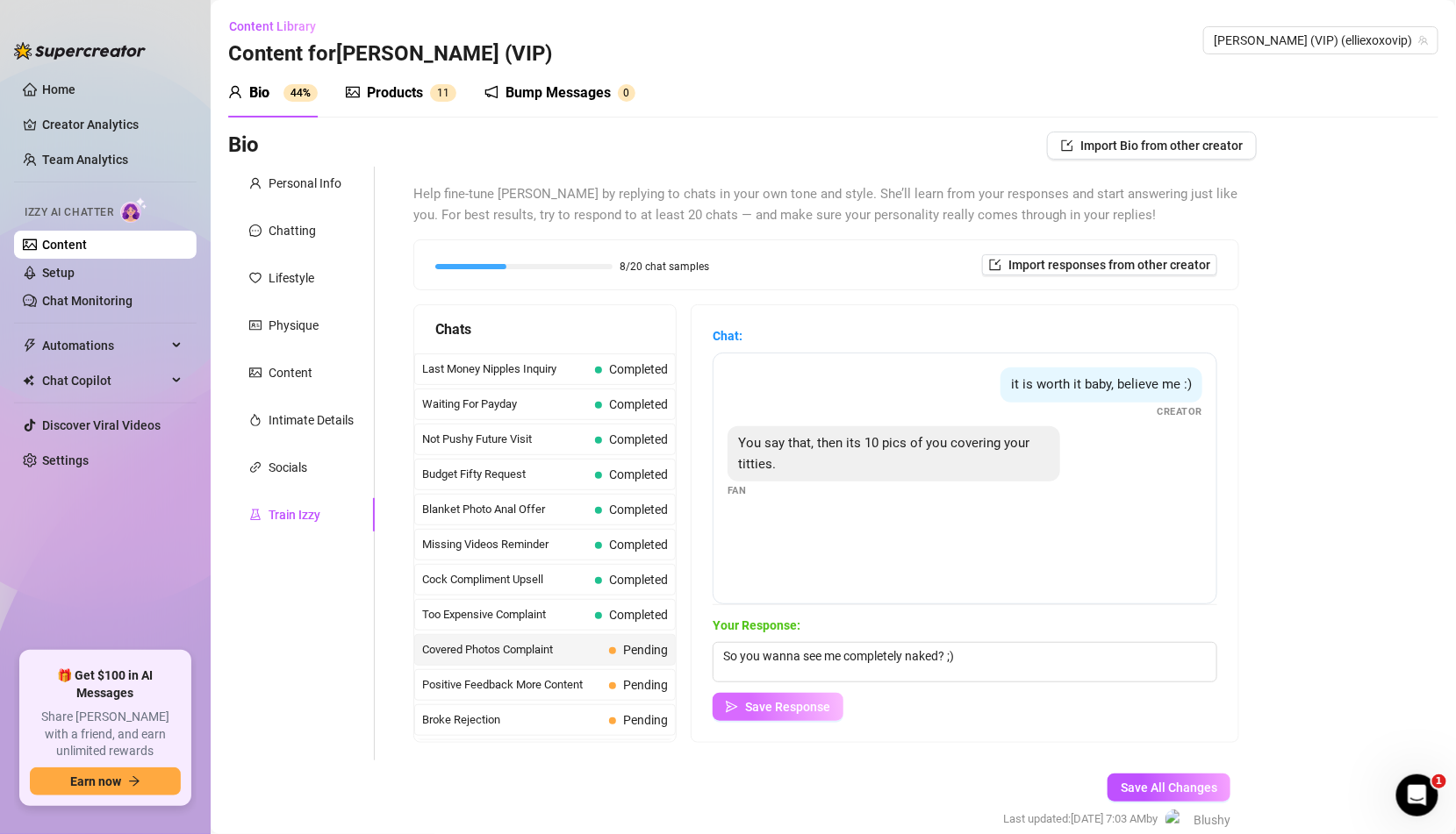
click at [803, 707] on span "Save Response" at bounding box center [787, 707] width 85 height 14
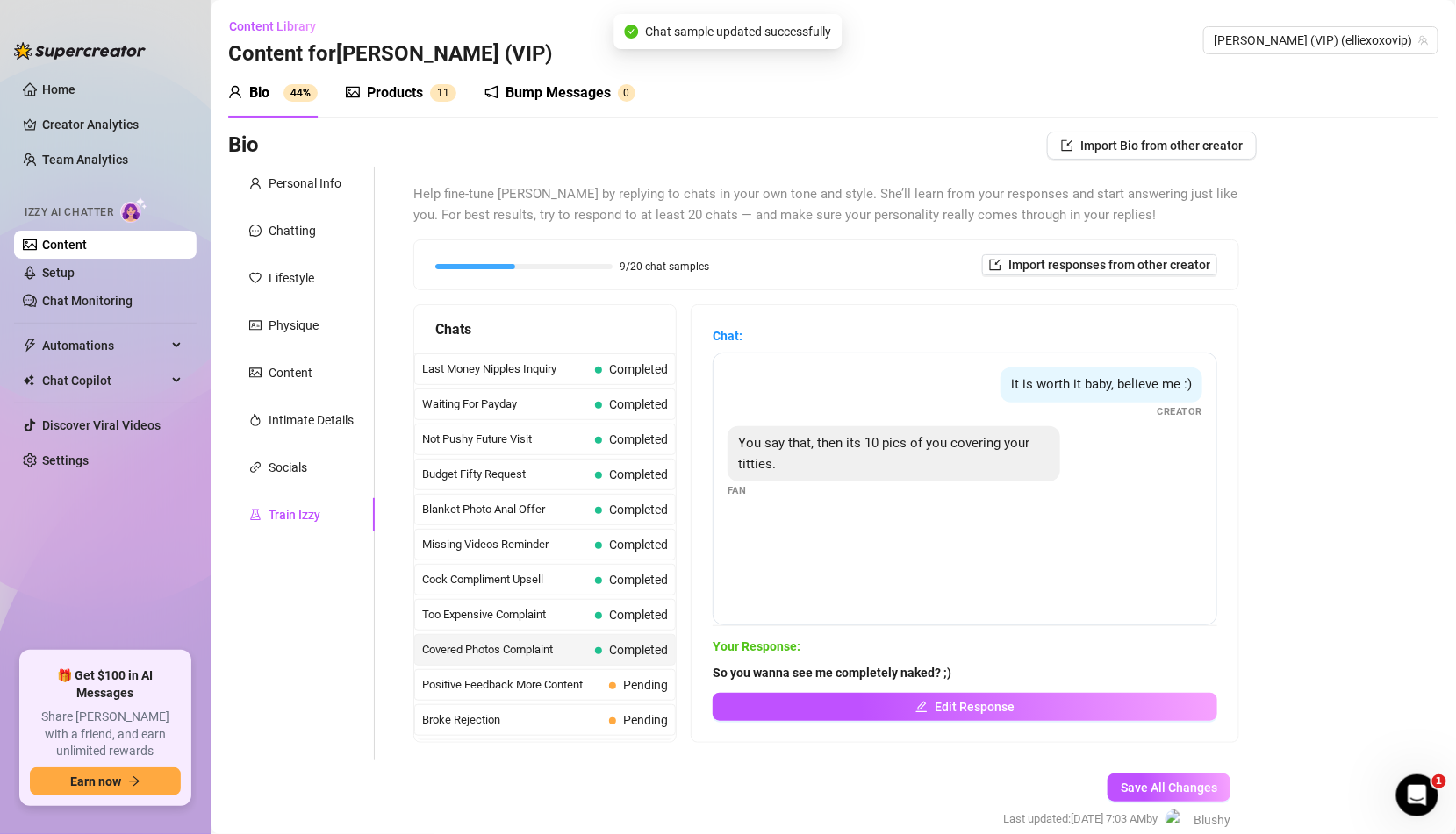
click at [650, 646] on span "Completed" at bounding box center [639, 650] width 59 height 14
click at [643, 679] on span "Pending" at bounding box center [646, 686] width 45 height 14
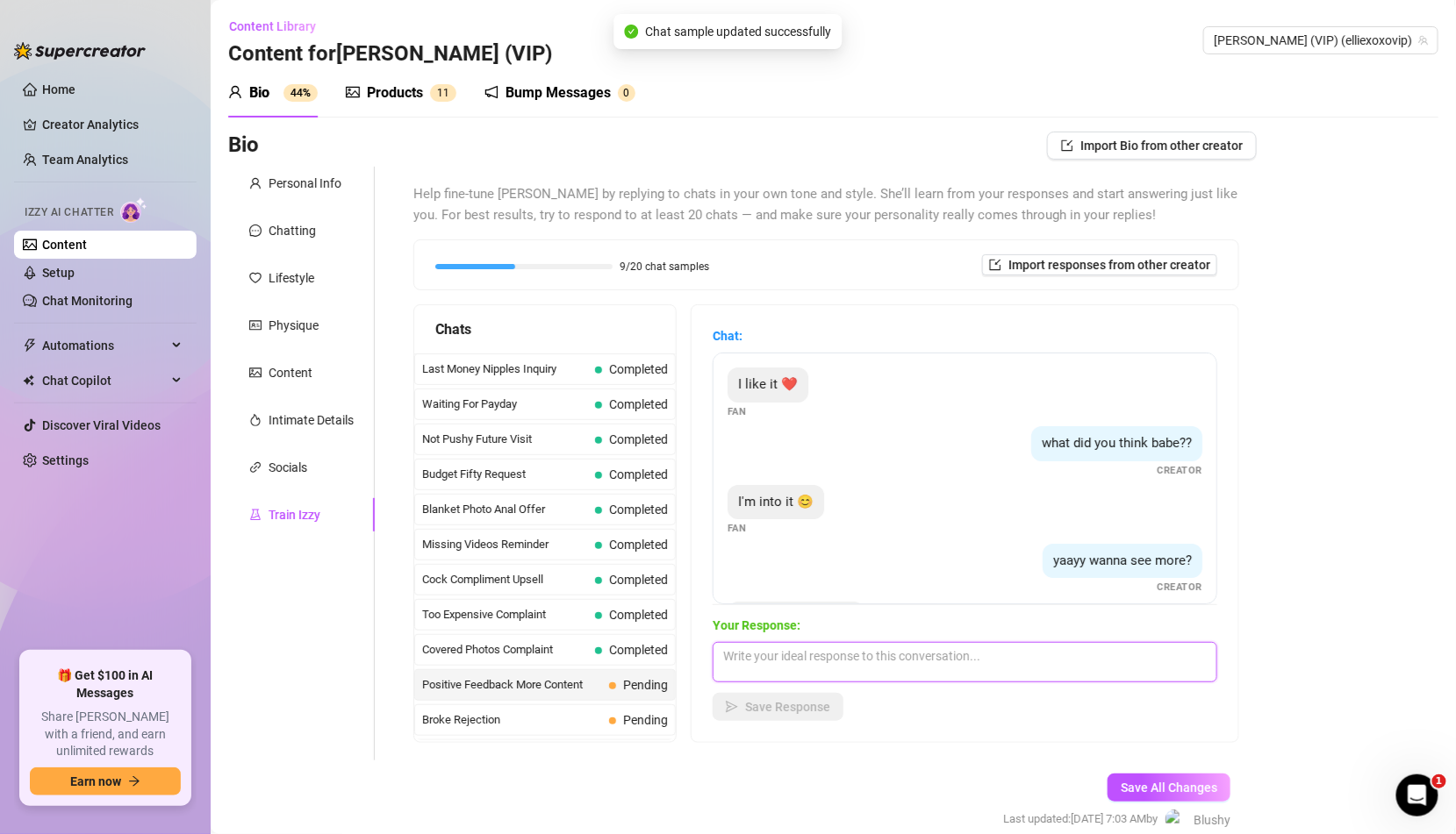
click at [816, 652] on textarea at bounding box center [965, 662] width 505 height 40
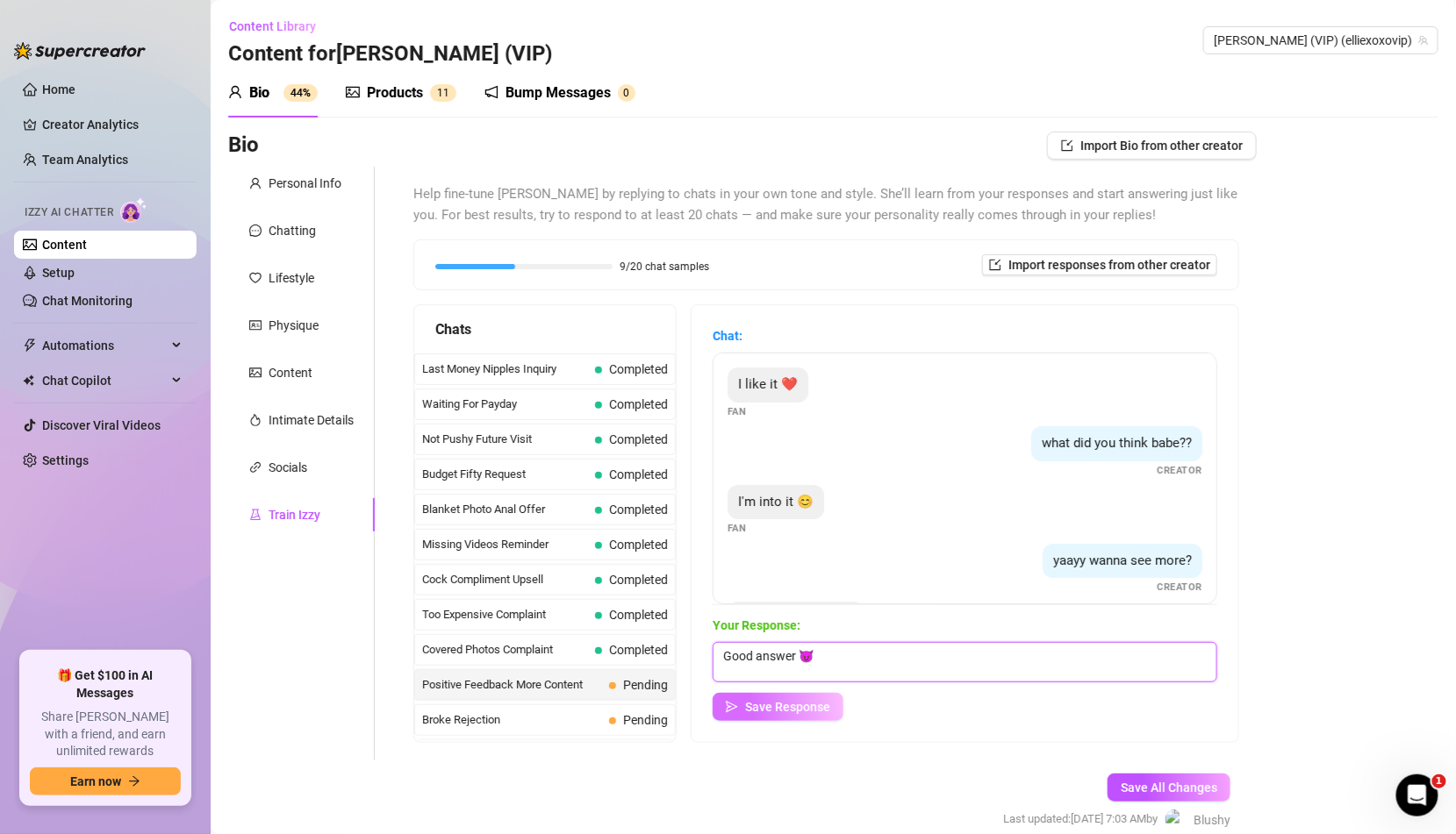
type textarea "Good answer 😈"
click at [813, 711] on span "Save Response" at bounding box center [787, 707] width 85 height 14
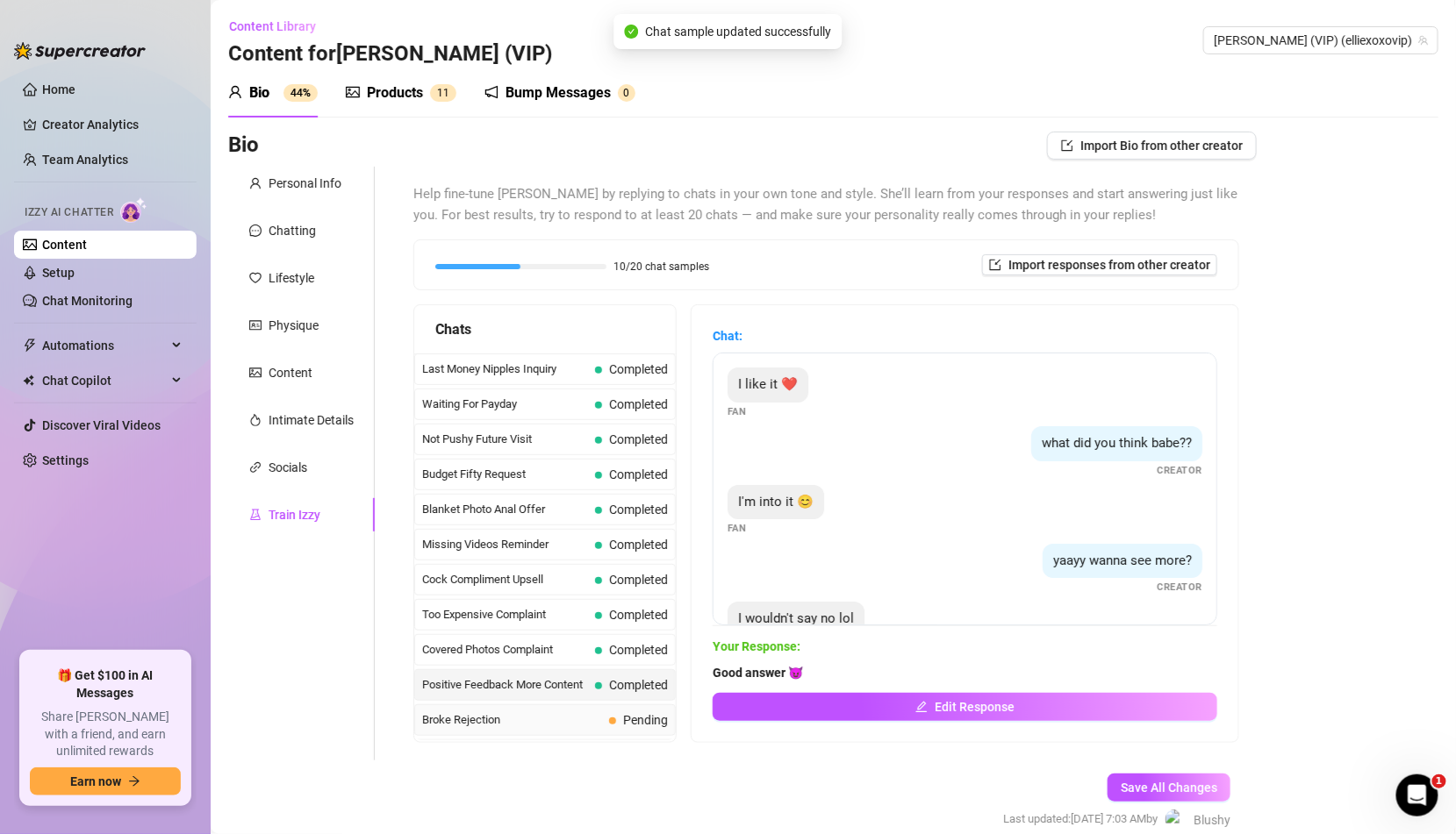
click at [600, 712] on span "Broke Rejection" at bounding box center [512, 721] width 180 height 18
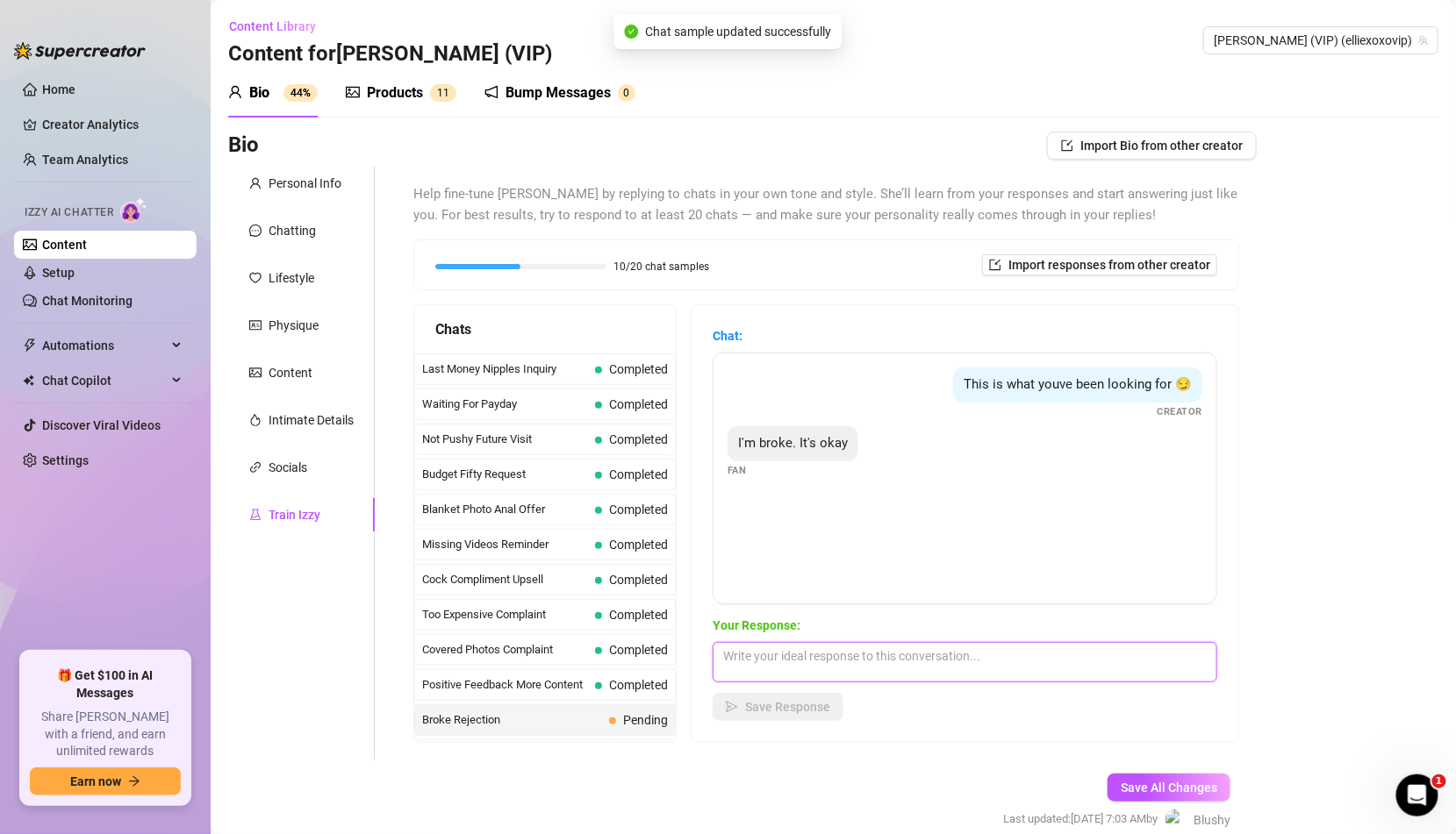
click at [829, 654] on textarea at bounding box center [965, 662] width 505 height 40
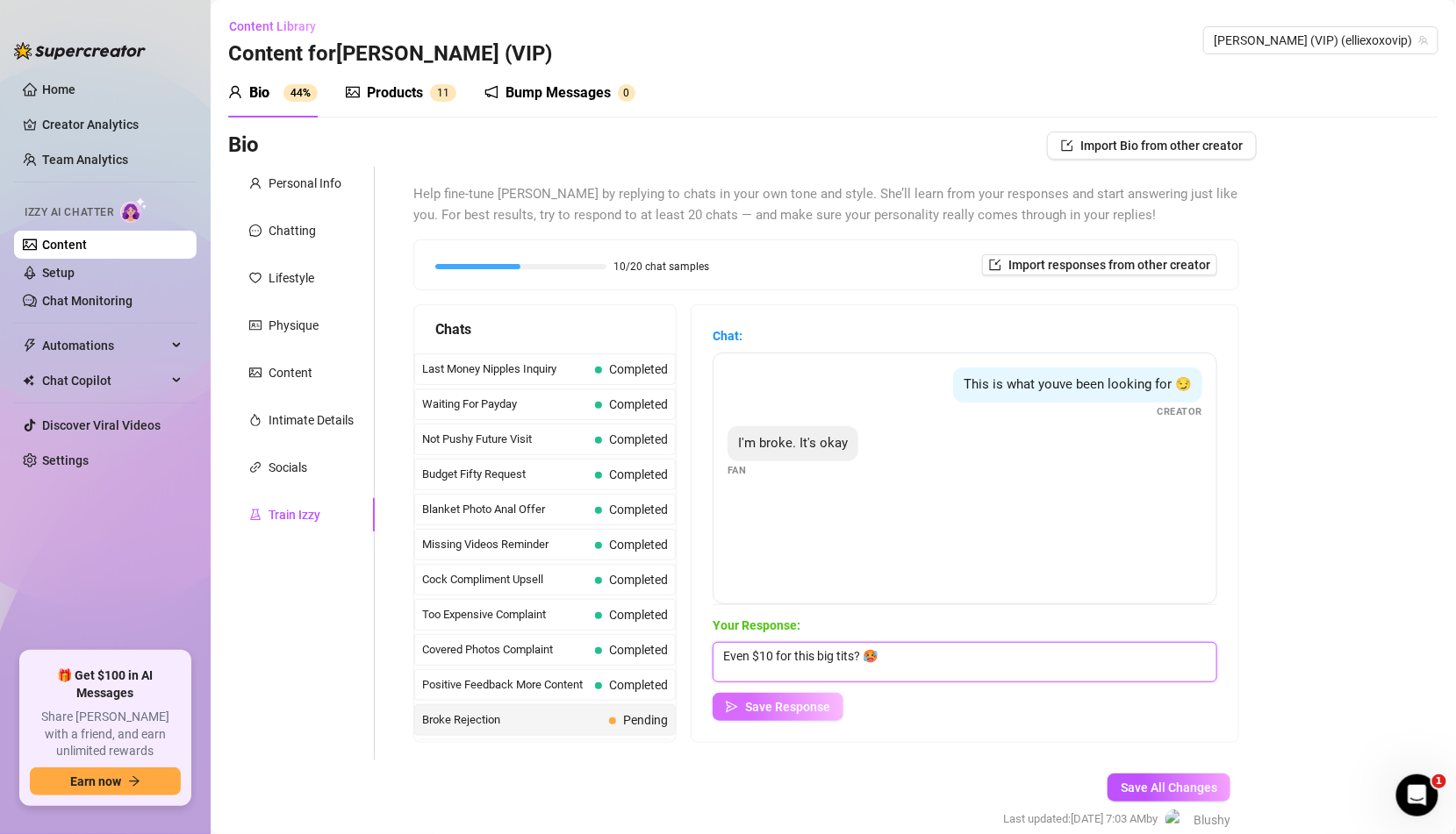
type textarea "Even $10 for this big tits? 🥵"
click at [824, 707] on span "Save Response" at bounding box center [787, 707] width 85 height 14
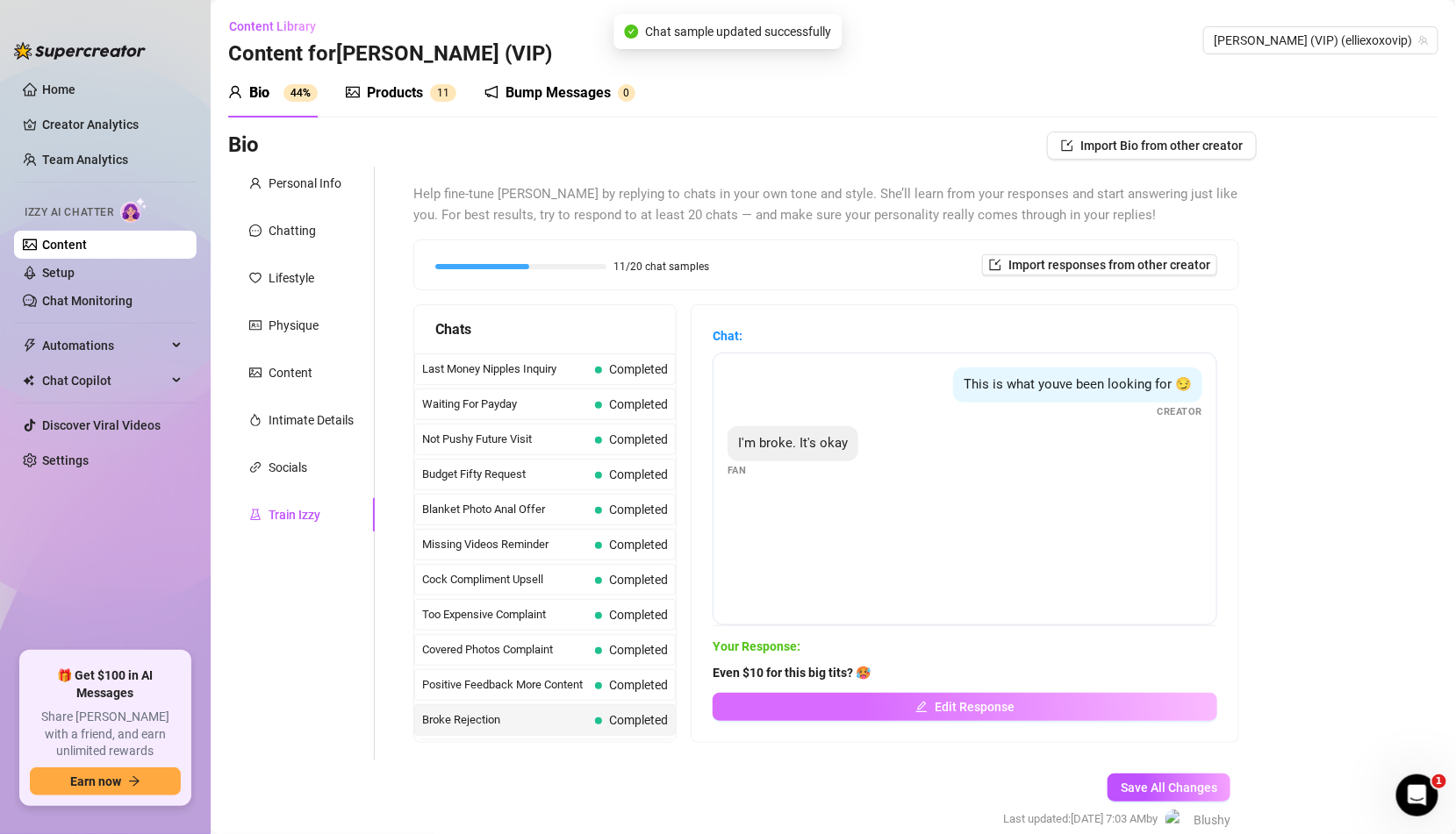
click at [1159, 705] on button "Edit Response" at bounding box center [965, 706] width 505 height 28
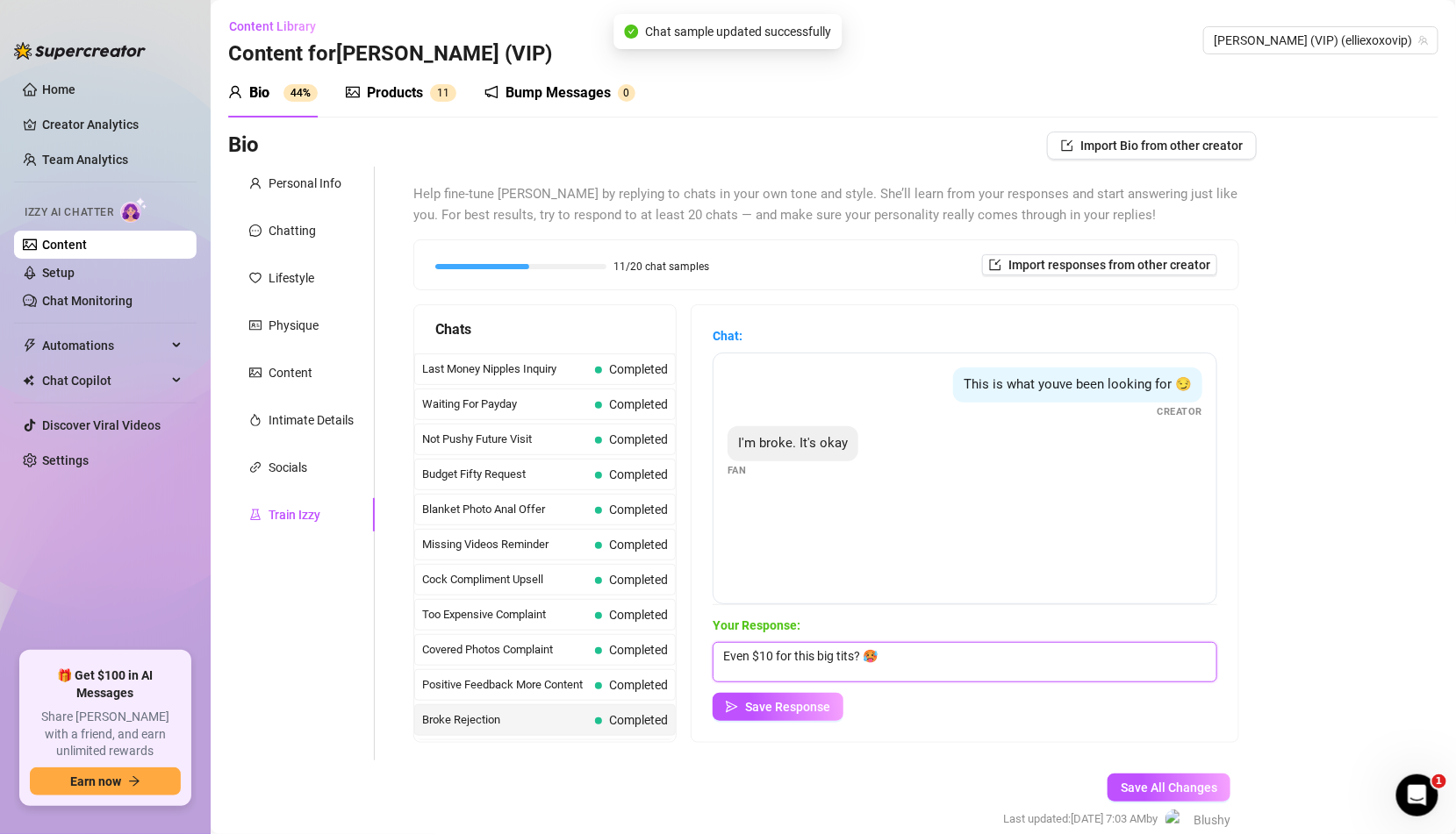
click at [810, 654] on textarea "Even $10 for this big tits? 🥵" at bounding box center [965, 662] width 505 height 40
type textarea "Even $10 for these big tits? 🥵"
click at [791, 714] on button "Save Response" at bounding box center [778, 706] width 130 height 28
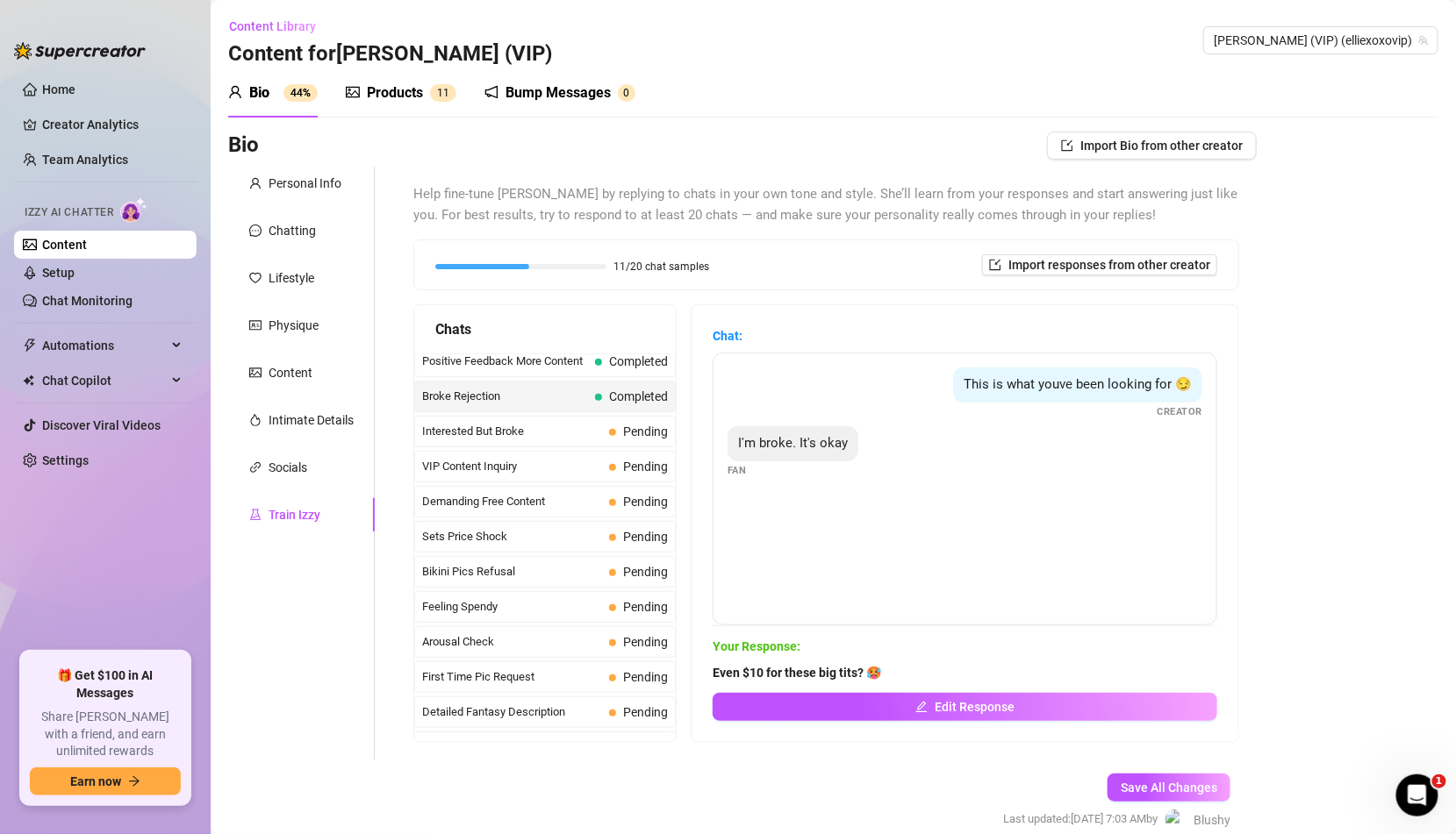
scroll to position [377, 0]
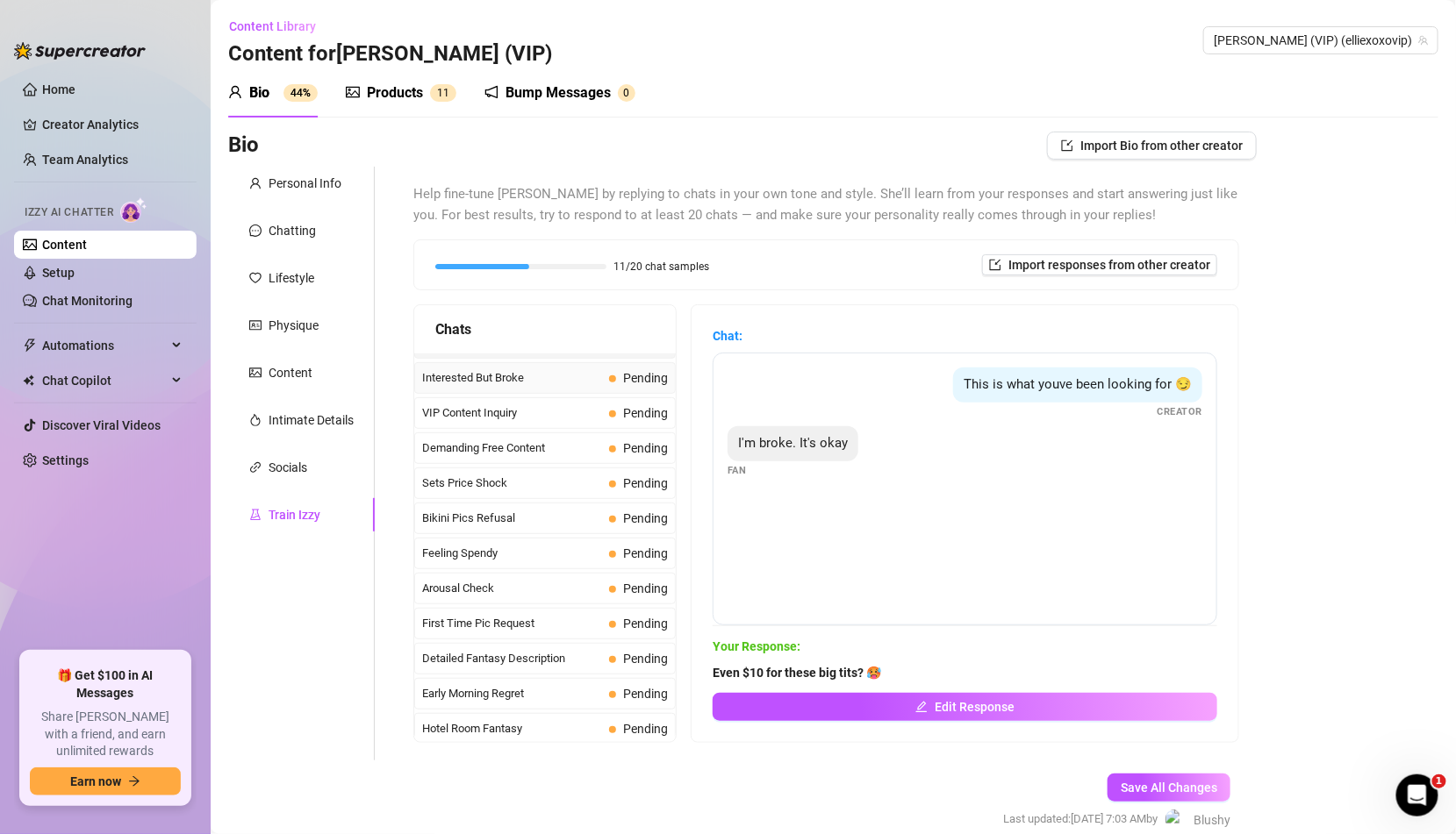
click at [613, 376] on span at bounding box center [613, 379] width 7 height 7
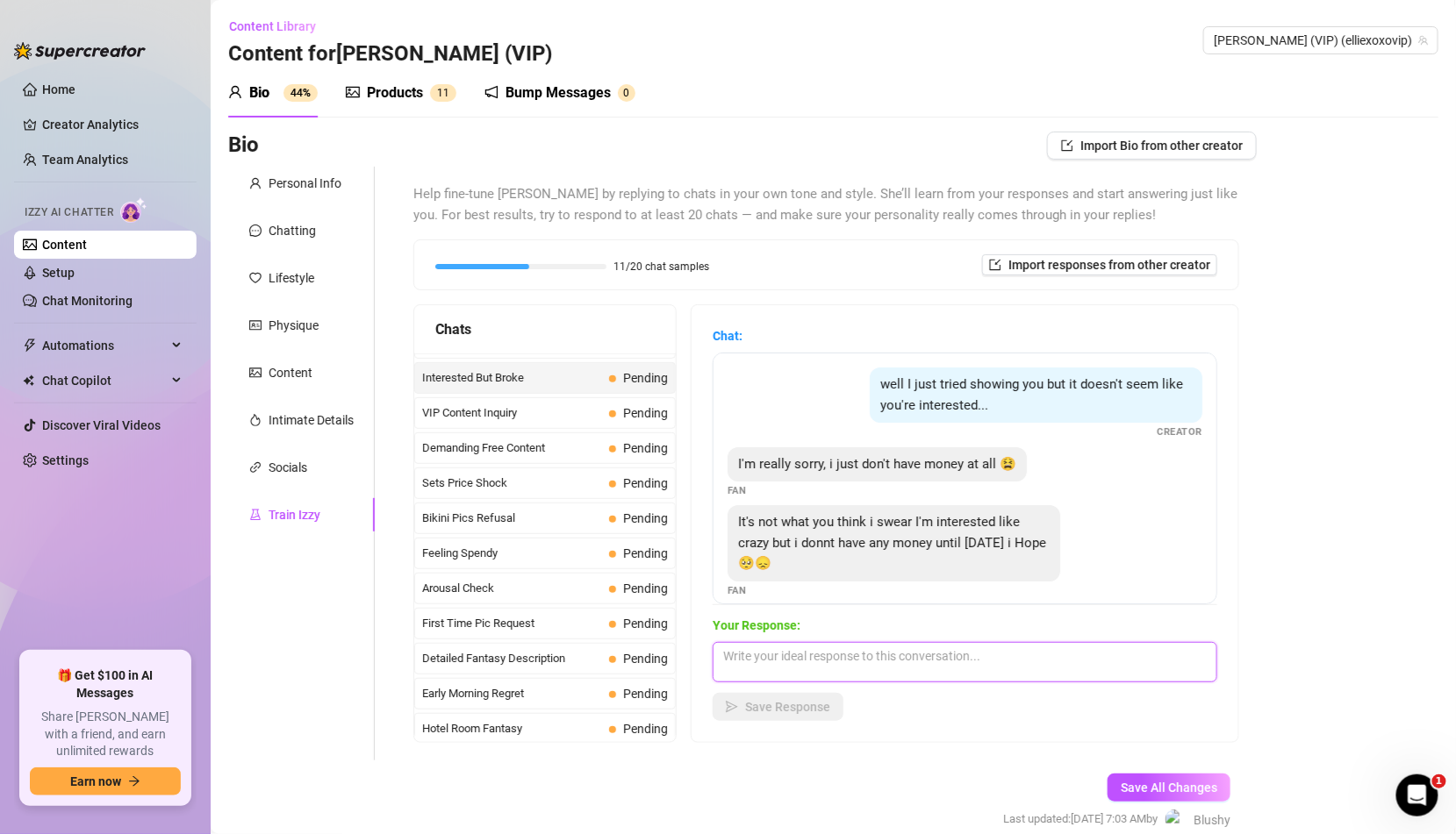
click at [824, 671] on textarea at bounding box center [965, 662] width 505 height 40
type textarea "That sucks! I hope you'll be ready to have some fun with me [DATE] then 😈"
click at [730, 708] on icon "send" at bounding box center [732, 707] width 13 height 13
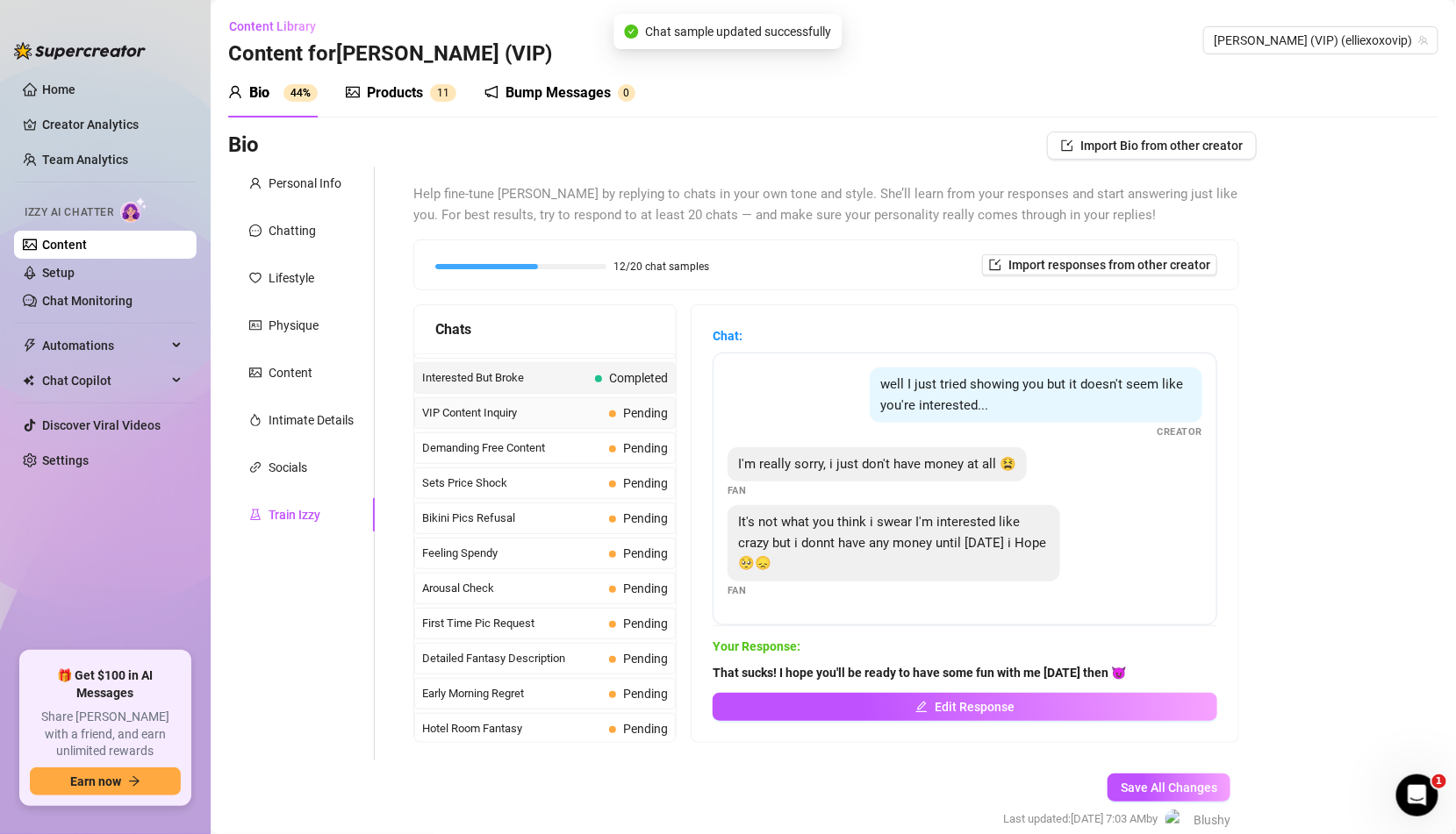
click at [587, 412] on div "VIP Content Inquiry Pending" at bounding box center [545, 413] width 262 height 31
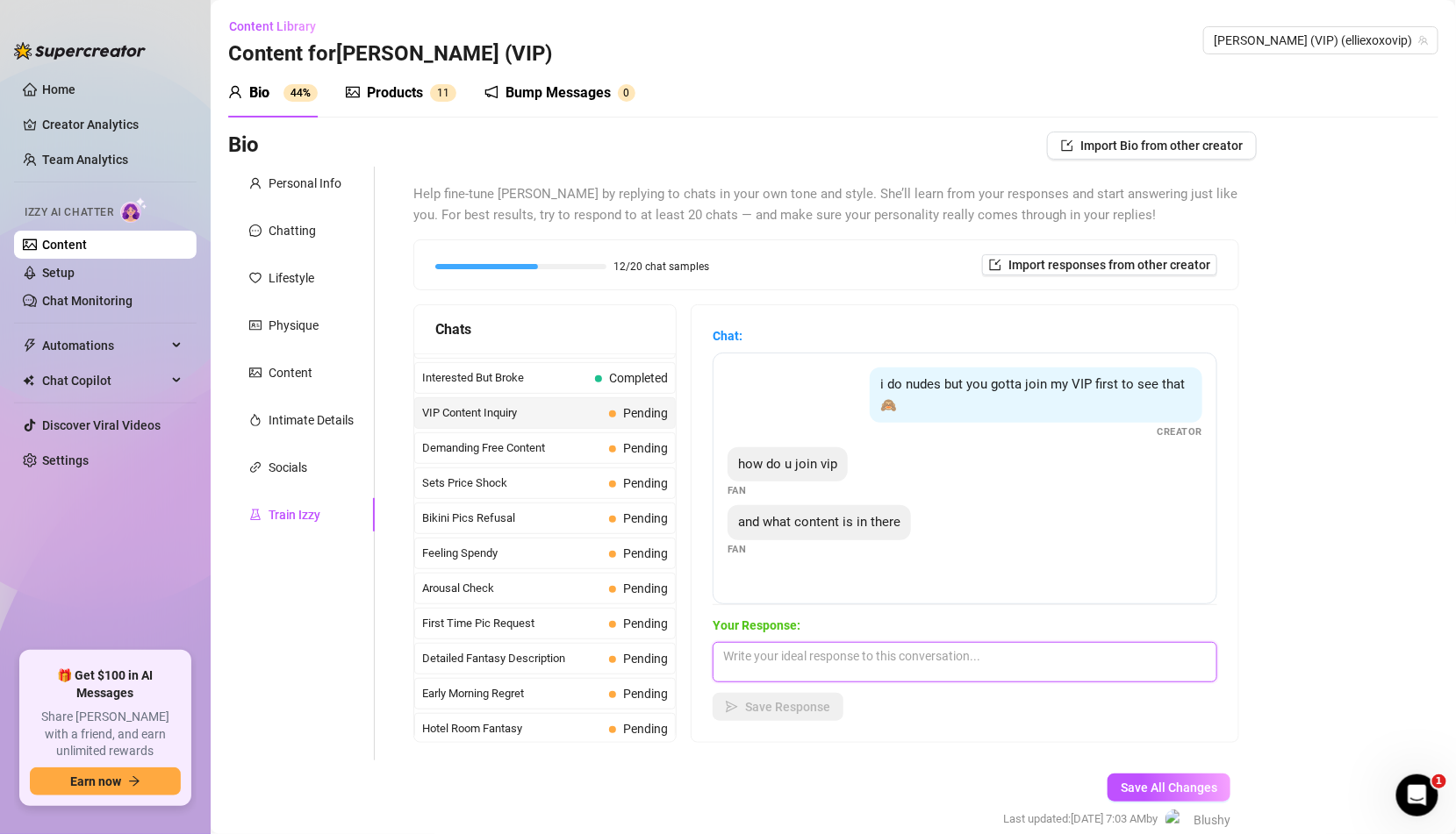
click at [880, 659] on textarea at bounding box center [965, 662] width 505 height 40
click at [920, 650] on textarea "I've got solos, toy play and more ;) What would you like me to show you first?" at bounding box center [965, 662] width 505 height 40
type textarea "I've got solos, toy play and more... what would you like me to show you first?"
click at [812, 705] on span "Save Response" at bounding box center [787, 707] width 85 height 14
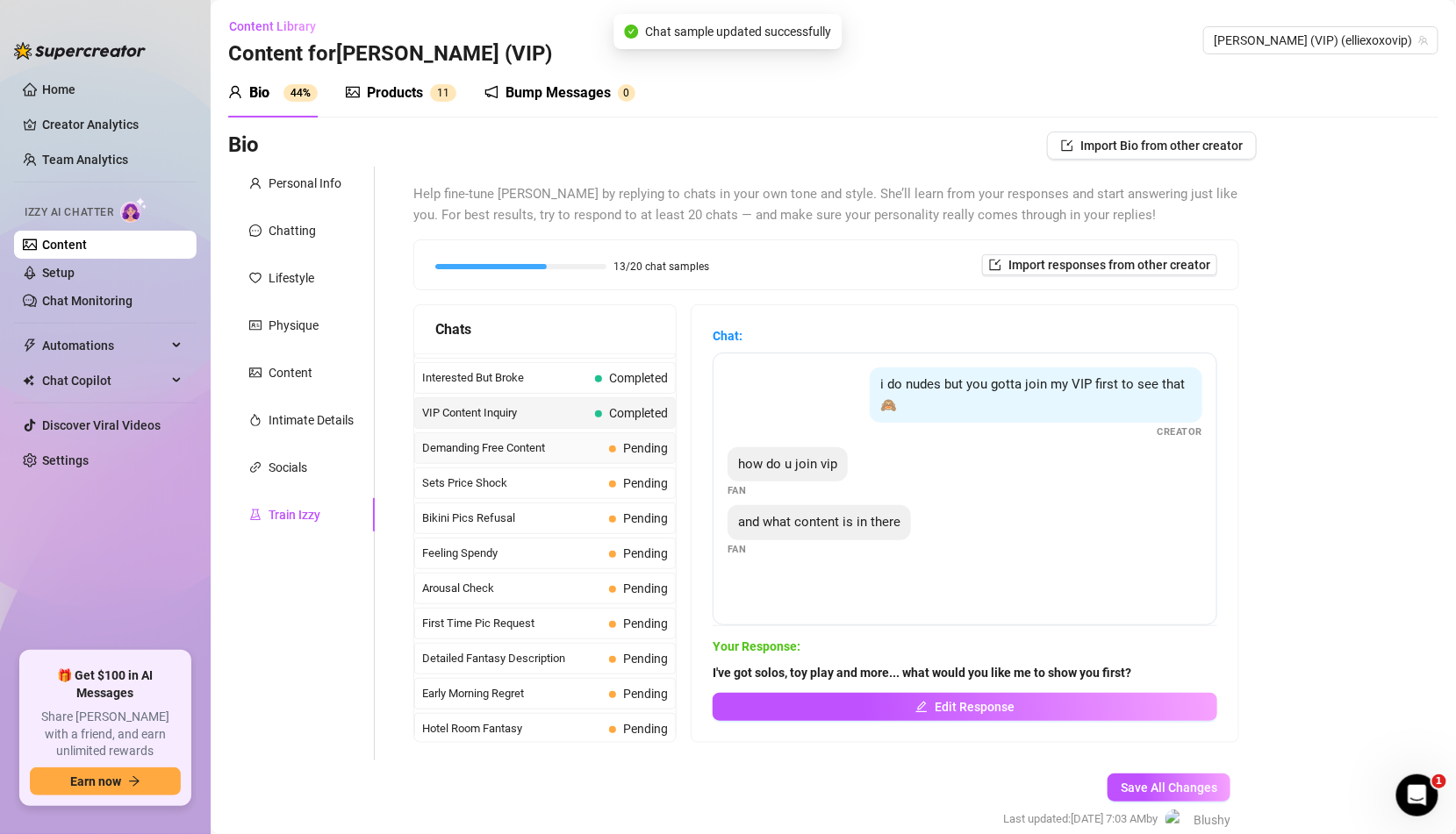
click at [657, 441] on span "Pending" at bounding box center [646, 448] width 45 height 14
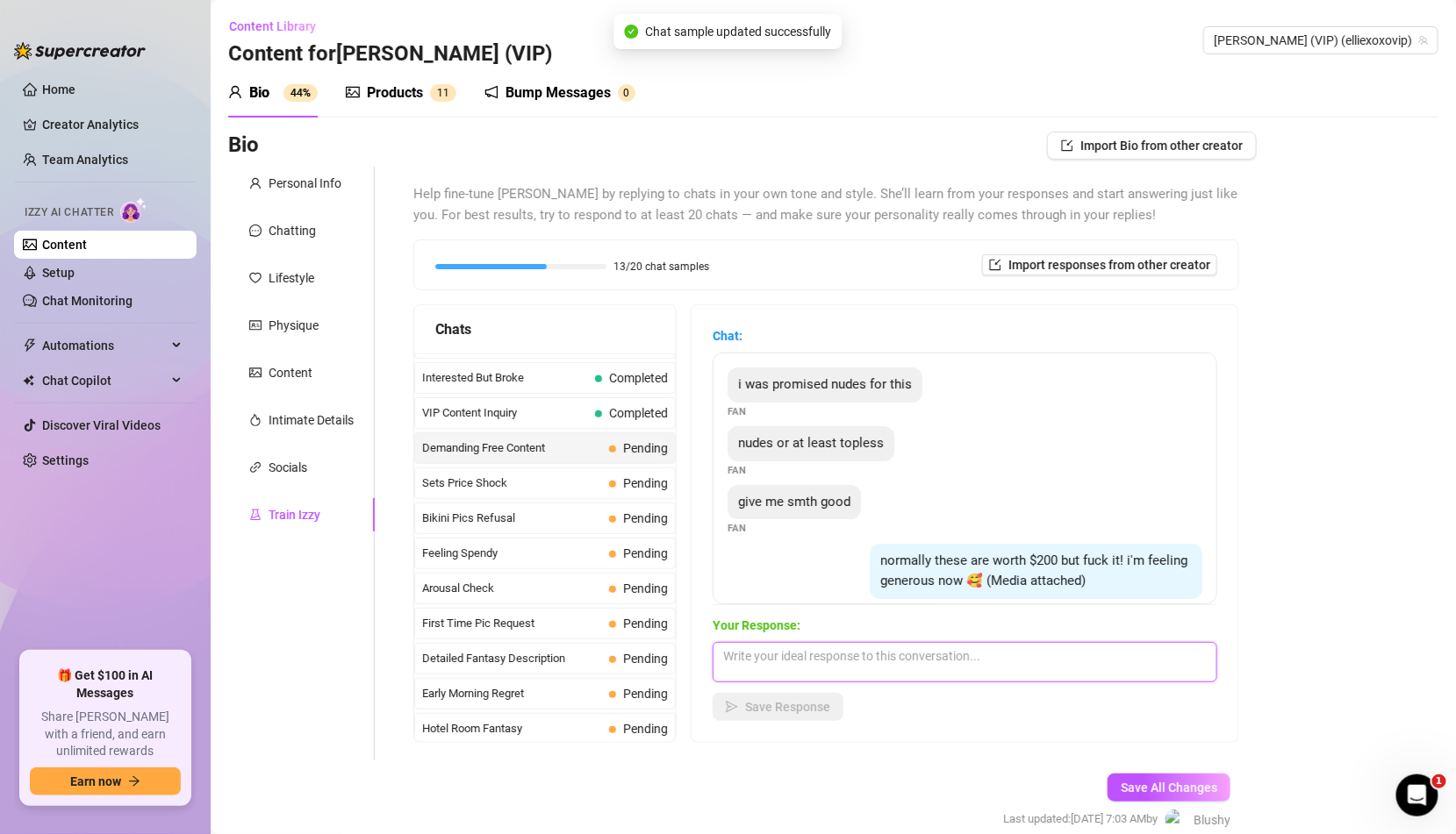
click at [765, 661] on textarea at bounding box center [965, 662] width 505 height 40
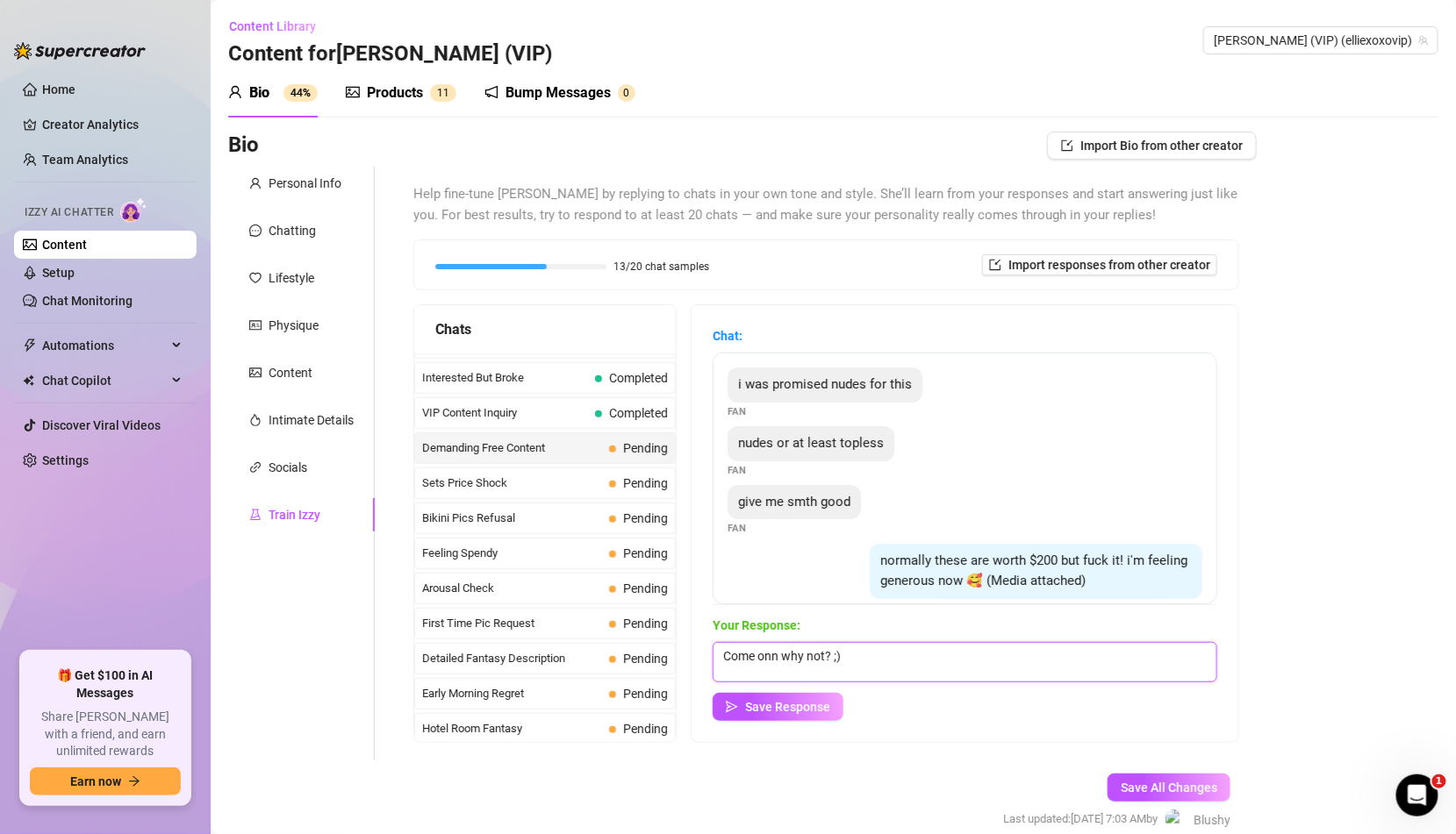
click at [775, 652] on textarea "Come onn why not? ;)" at bounding box center [965, 662] width 505 height 40
type textarea "Come on why not? ;)"
click at [774, 709] on span "Save Response" at bounding box center [787, 707] width 85 height 14
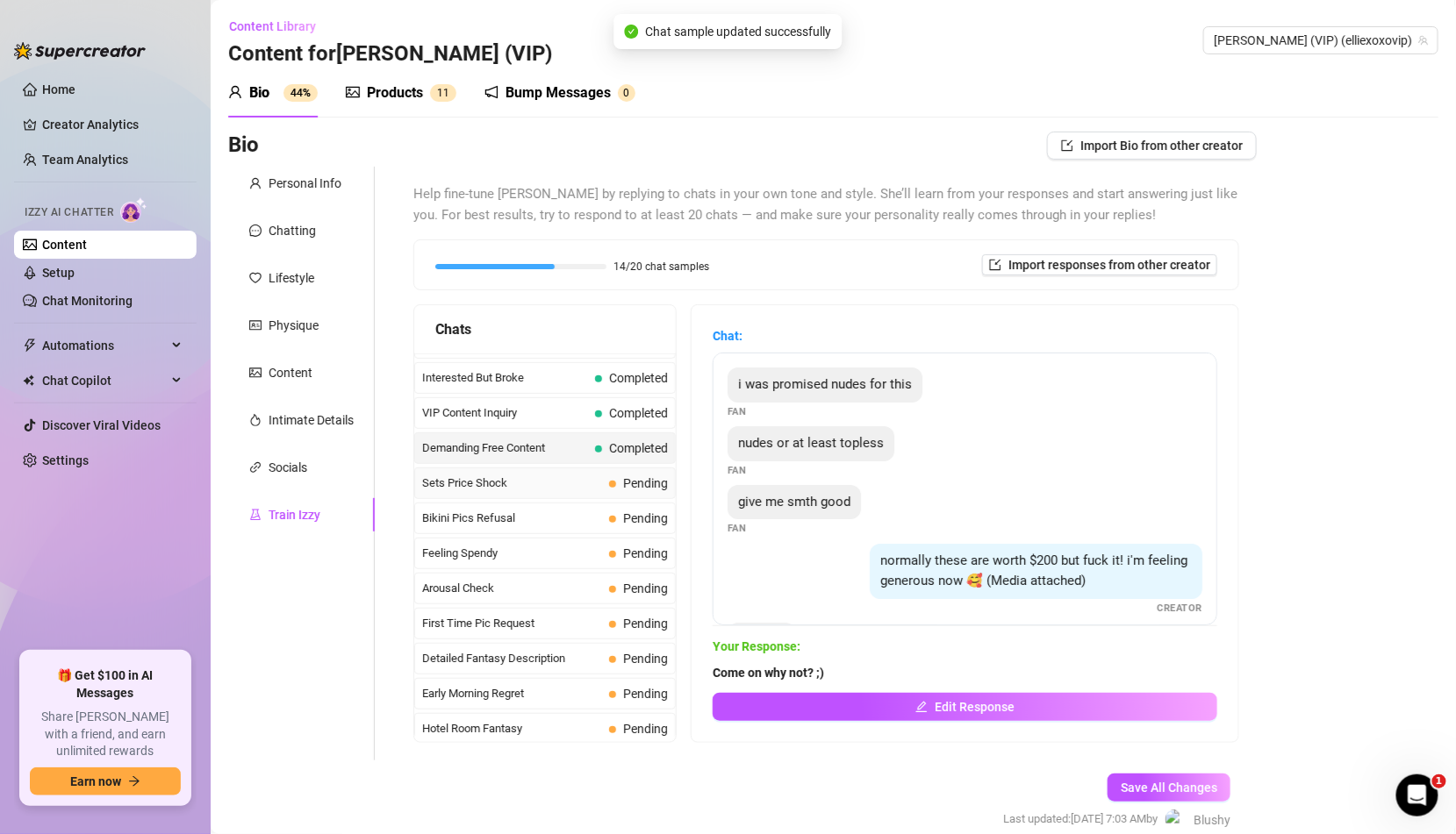
click at [602, 475] on span "Sets Price Shock" at bounding box center [512, 484] width 180 height 18
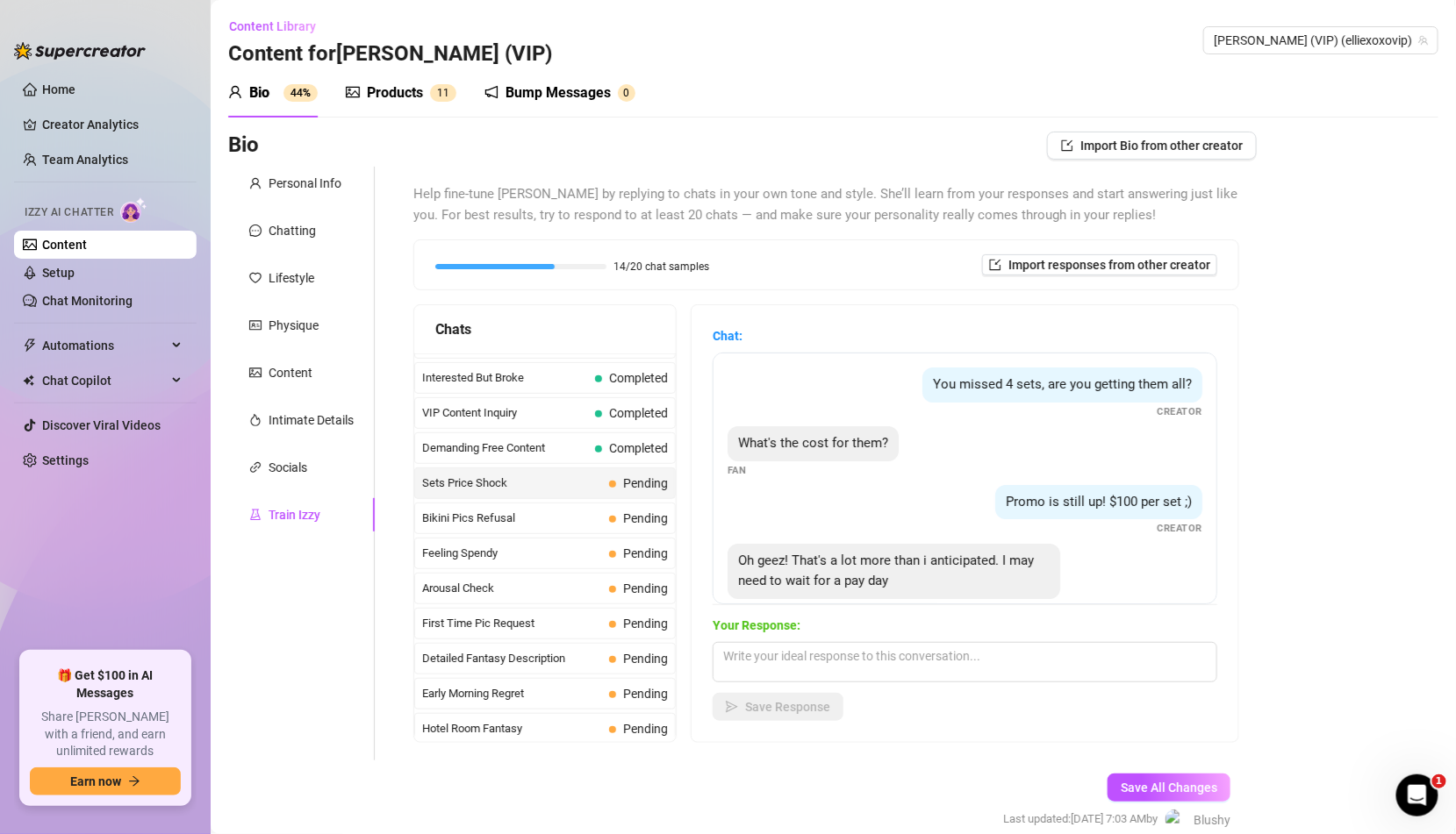
click at [766, 630] on strong "Your Response:" at bounding box center [757, 626] width 88 height 14
click at [781, 664] on textarea at bounding box center [965, 662] width 505 height 40
type textarea "Better hurry! The deal isn't going to be there forever."
click at [766, 696] on button "Save Response" at bounding box center [778, 706] width 130 height 28
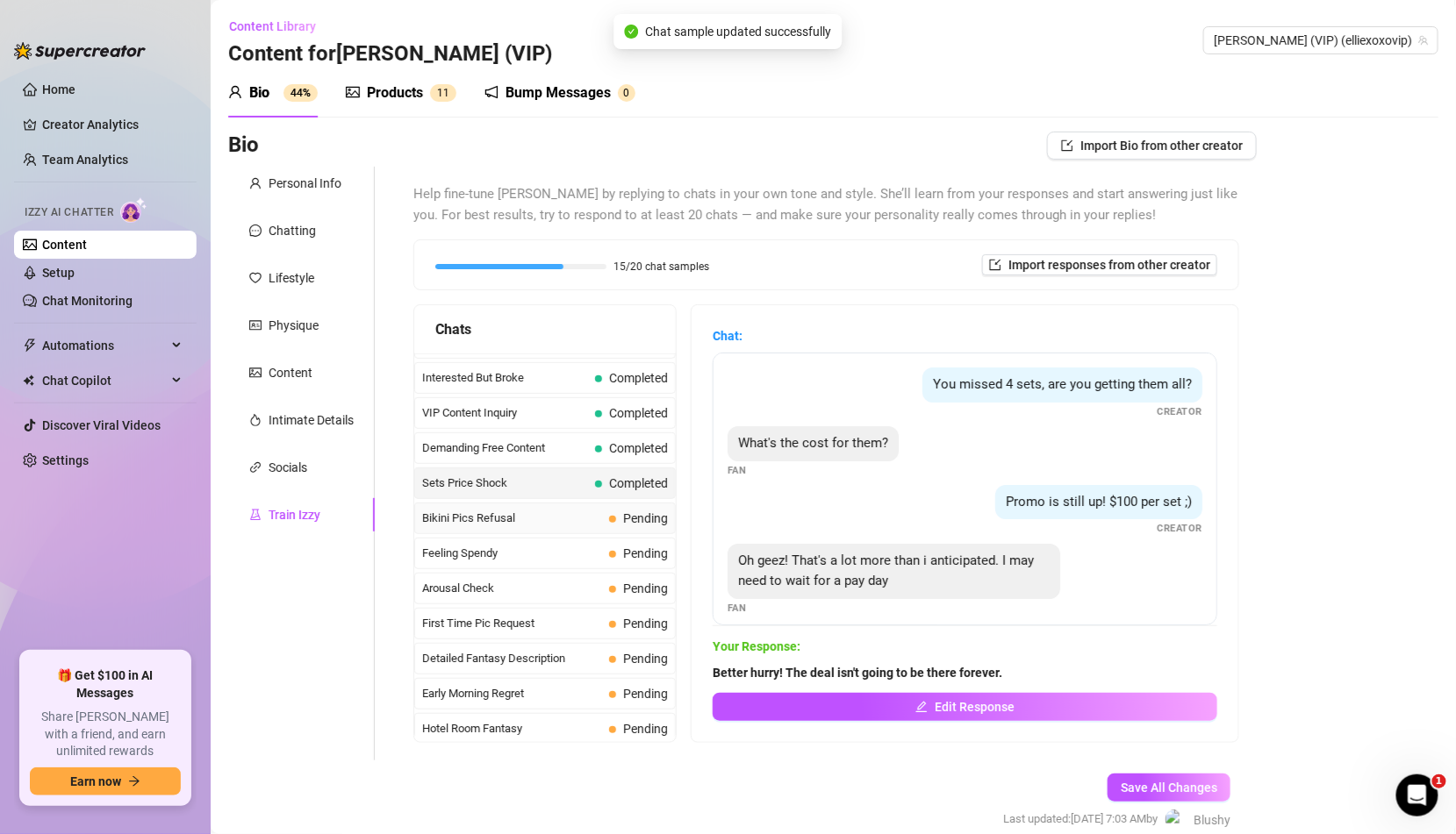
click at [603, 506] on div "Bikini Pics Refusal Pending" at bounding box center [545, 518] width 262 height 31
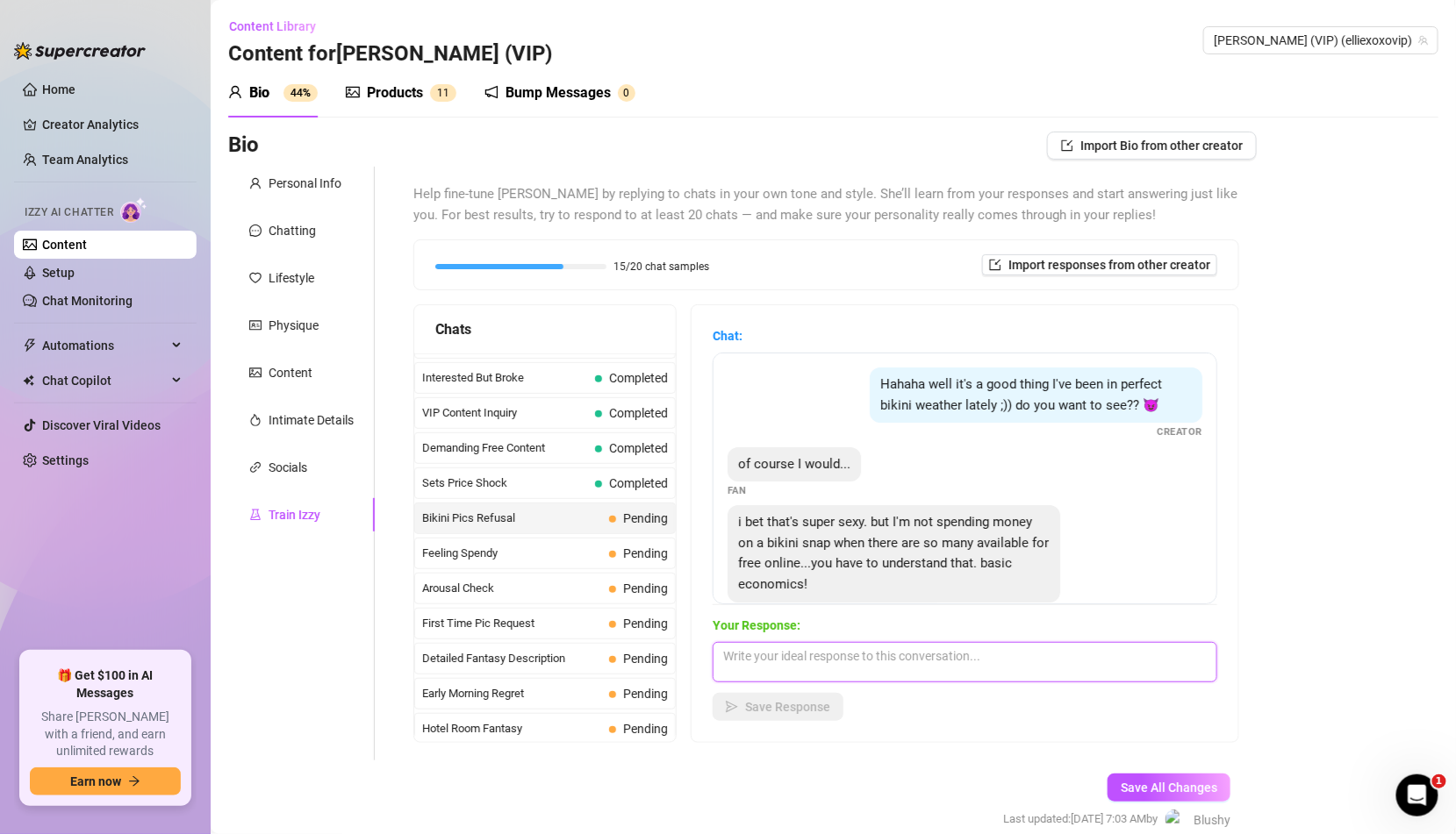
click at [817, 674] on textarea at bounding box center [965, 662] width 505 height 40
type textarea "I get that. It's what I do with my bikini that makes it worth it 👅"
click at [816, 734] on div "Chat: Hahaha well it's a good thing I've been in perfect bikini weather lately …" at bounding box center [965, 523] width 547 height 437
click at [815, 711] on span "Save Response" at bounding box center [787, 707] width 85 height 14
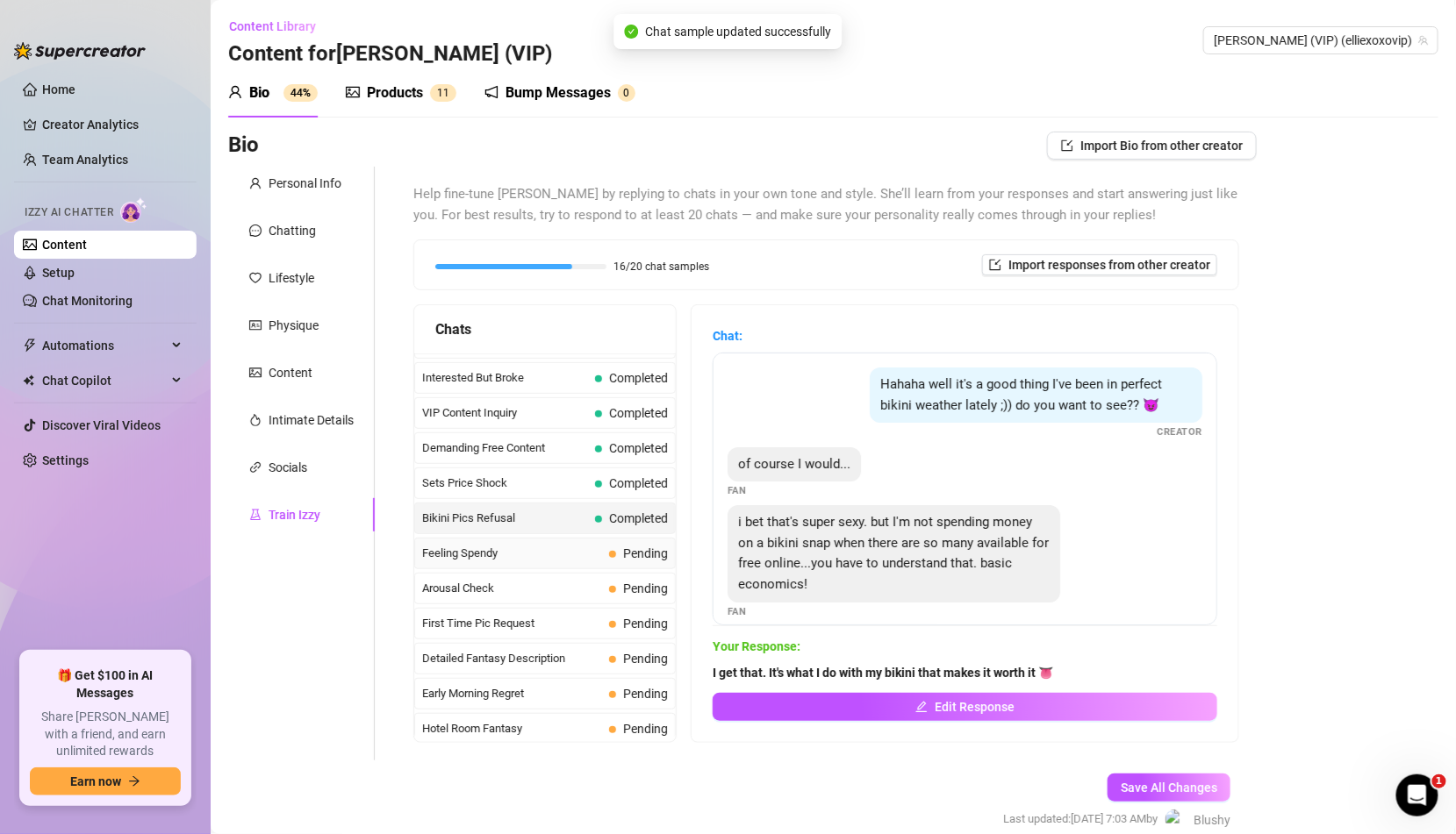
click at [640, 538] on div "Feeling Spendy Pending" at bounding box center [545, 553] width 262 height 31
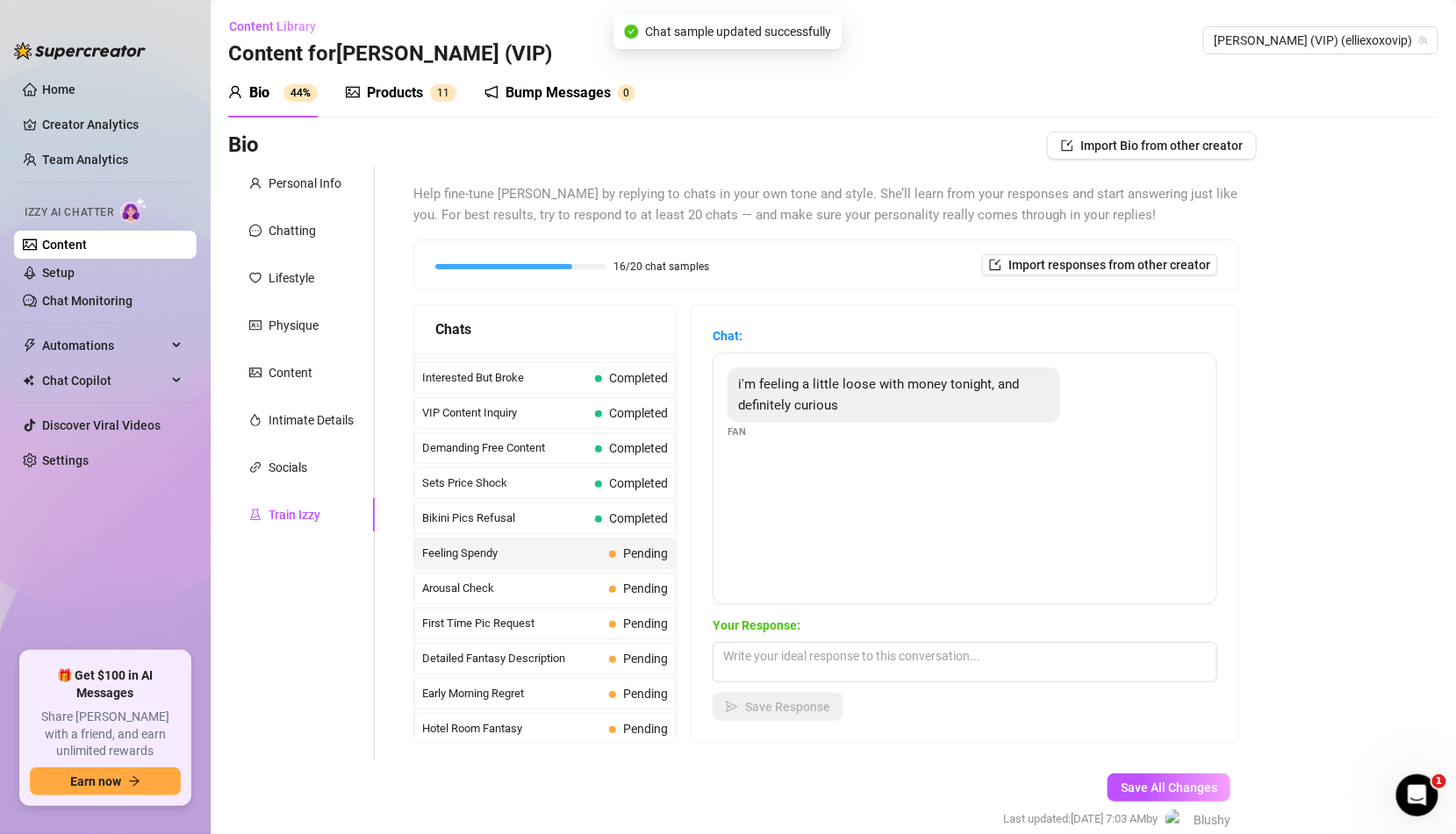
click at [816, 688] on div "Your Response: Save Response" at bounding box center [965, 669] width 505 height 105
click at [810, 679] on textarea at bounding box center [965, 662] width 505 height 40
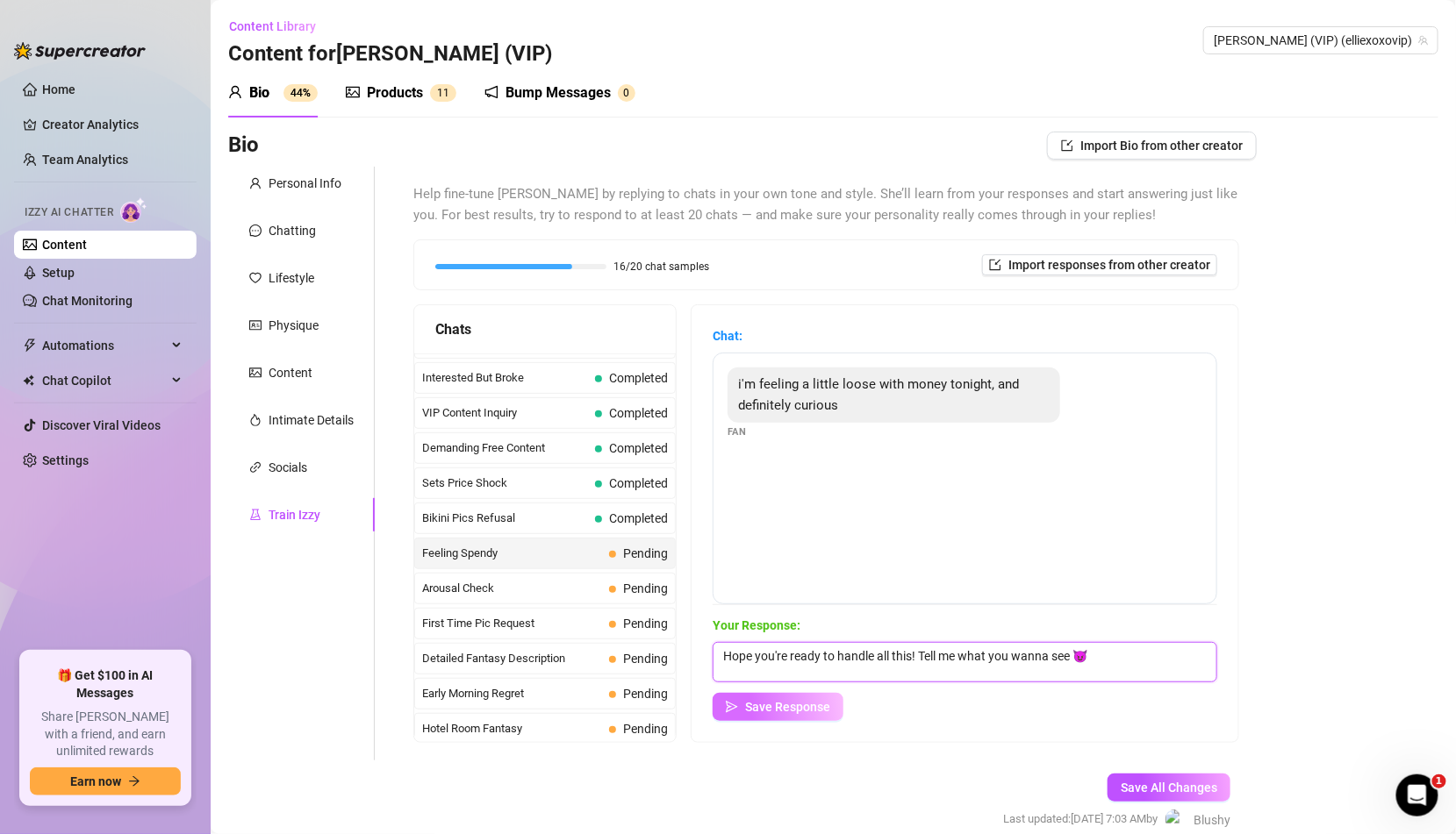
type textarea "Hope you're ready to handle all this! Tell me what you wanna see 😈"
click at [797, 713] on span "Save Response" at bounding box center [787, 707] width 85 height 14
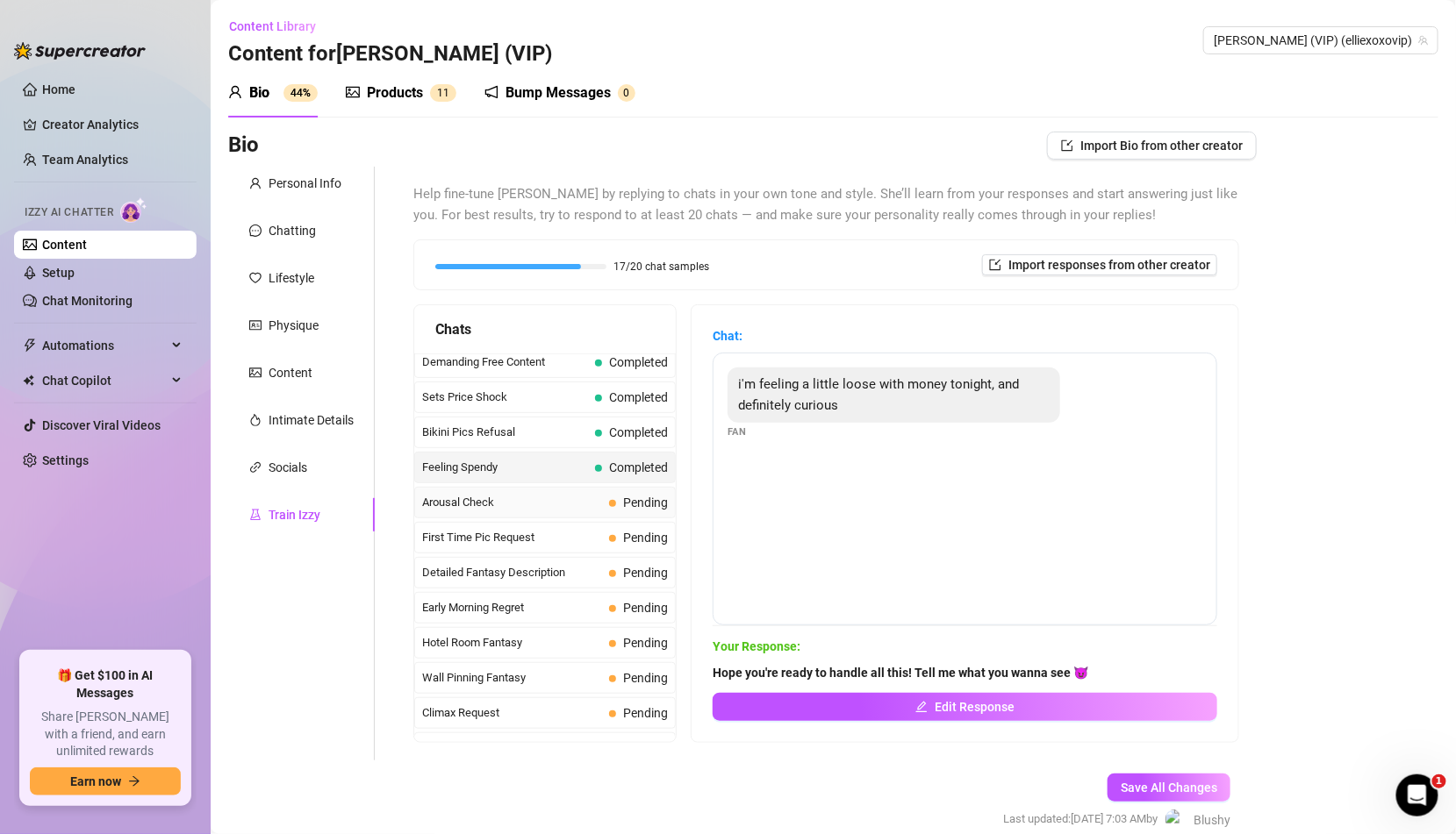
scroll to position [495, 0]
click at [592, 463] on span "Arousal Check" at bounding box center [512, 471] width 180 height 18
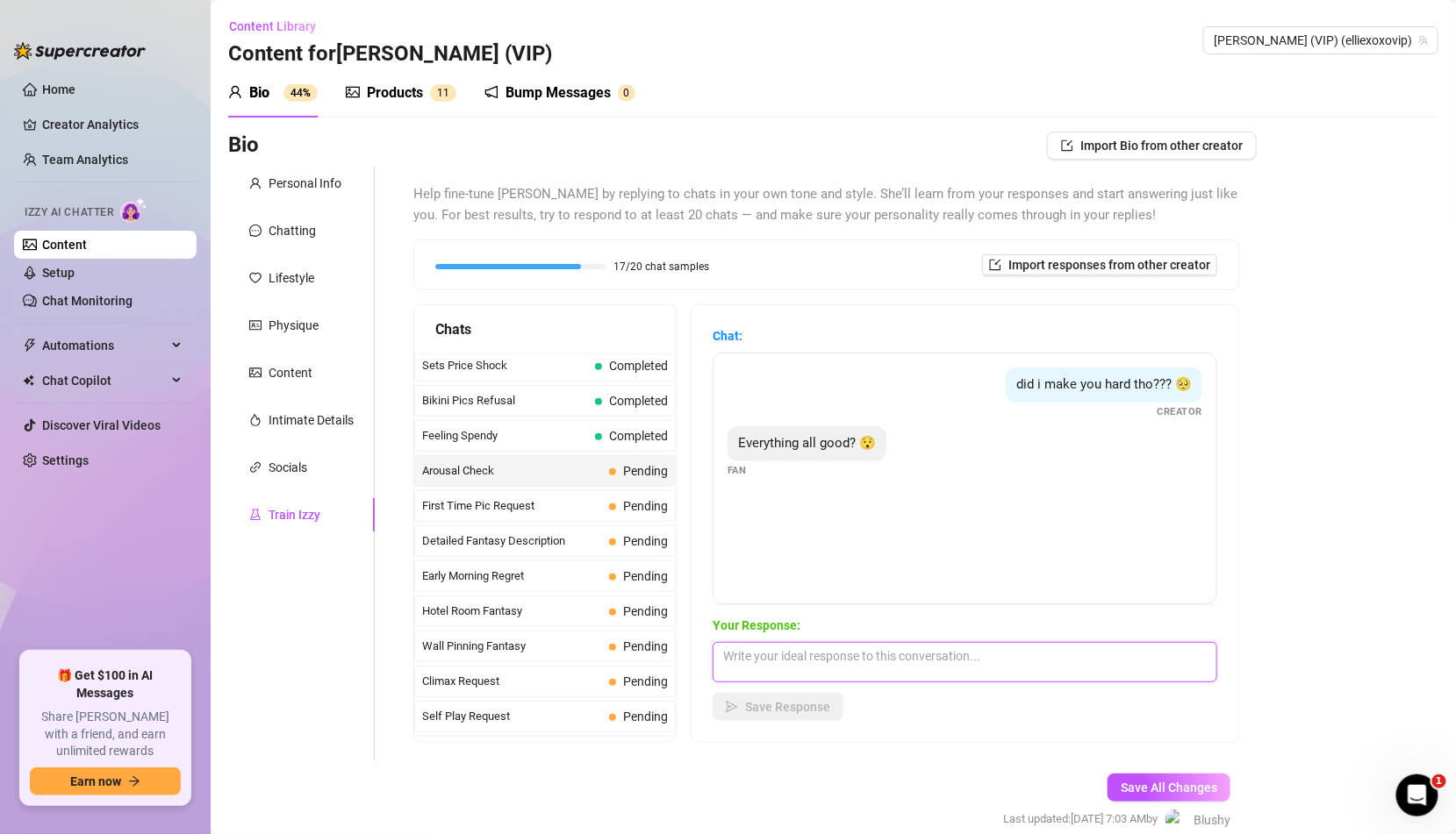
click at [791, 656] on textarea at bounding box center [965, 662] width 505 height 40
type textarea "Yeah I just wanna know if I can still drive you wild ;)"
click at [810, 686] on div "Your Response: Yeah I just wanna know if I can still drive you wild ;) Save Res…" at bounding box center [965, 669] width 505 height 105
click at [808, 718] on button "Save Response" at bounding box center [778, 706] width 130 height 28
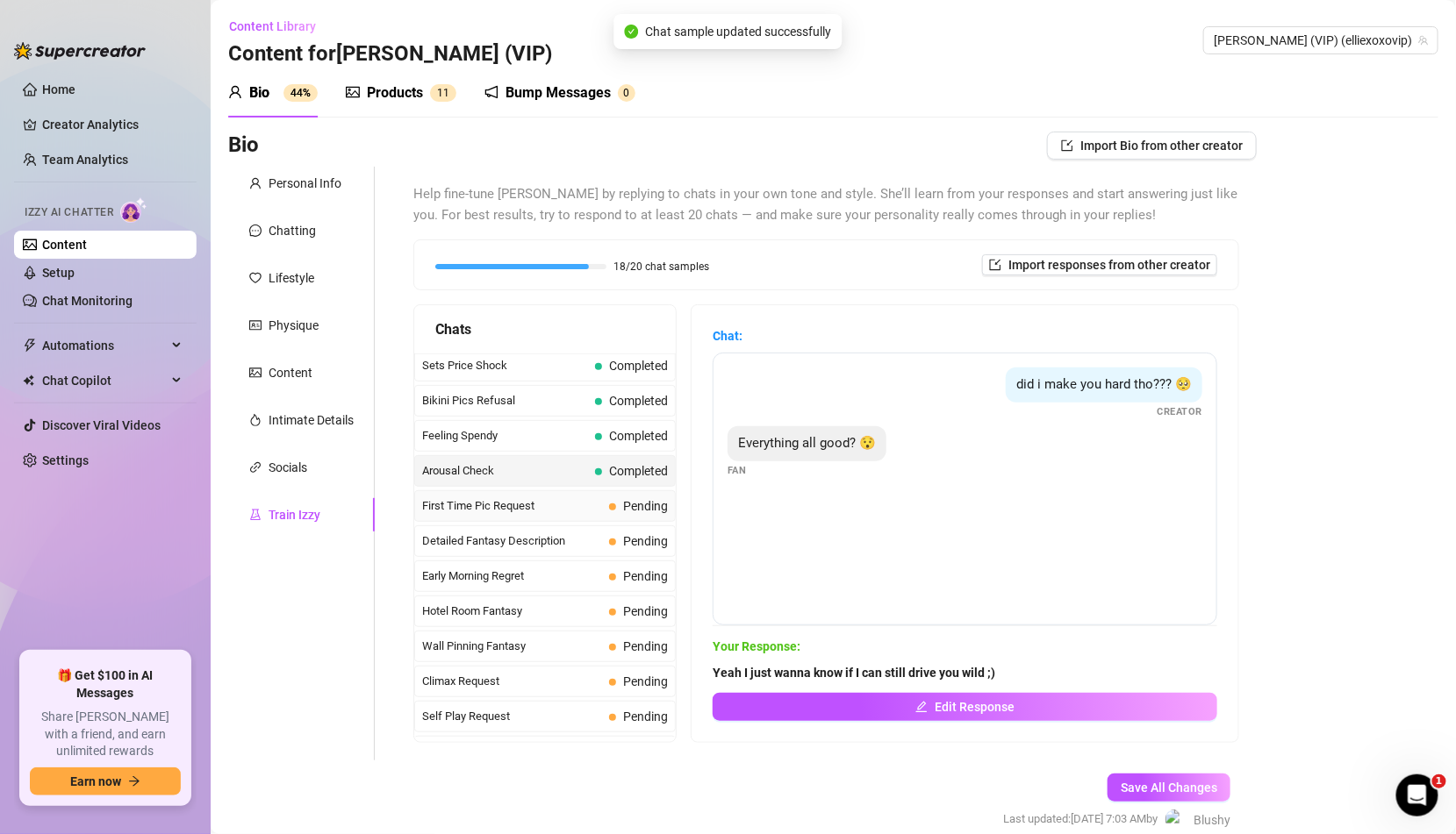
click at [609, 500] on div "First Time Pic Request Pending" at bounding box center [545, 505] width 262 height 31
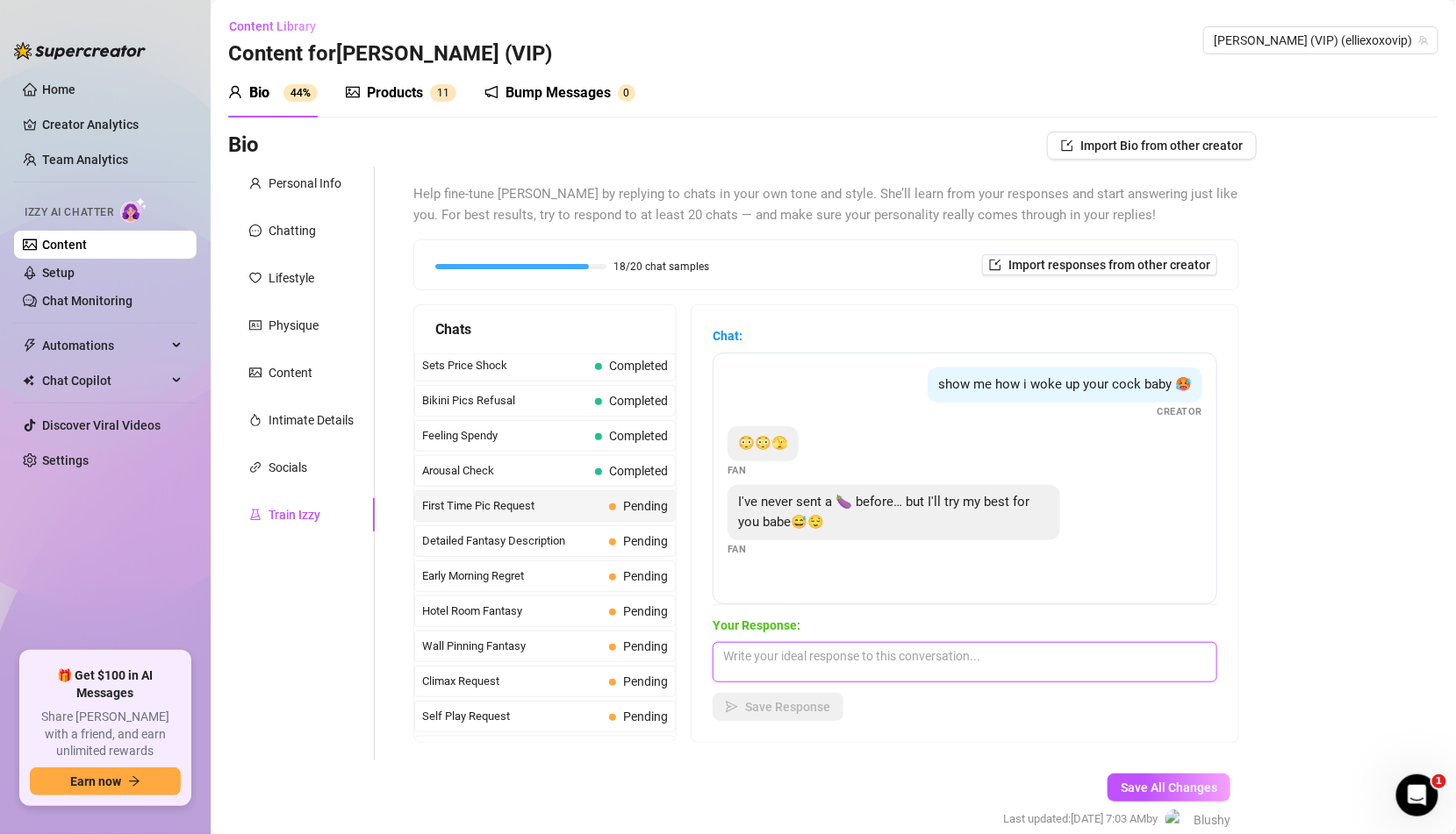
click at [791, 642] on textarea at bounding box center [965, 662] width 505 height 40
type textarea "Go on don't be shyyy 😈"
click at [790, 705] on span "Save Response" at bounding box center [787, 707] width 85 height 14
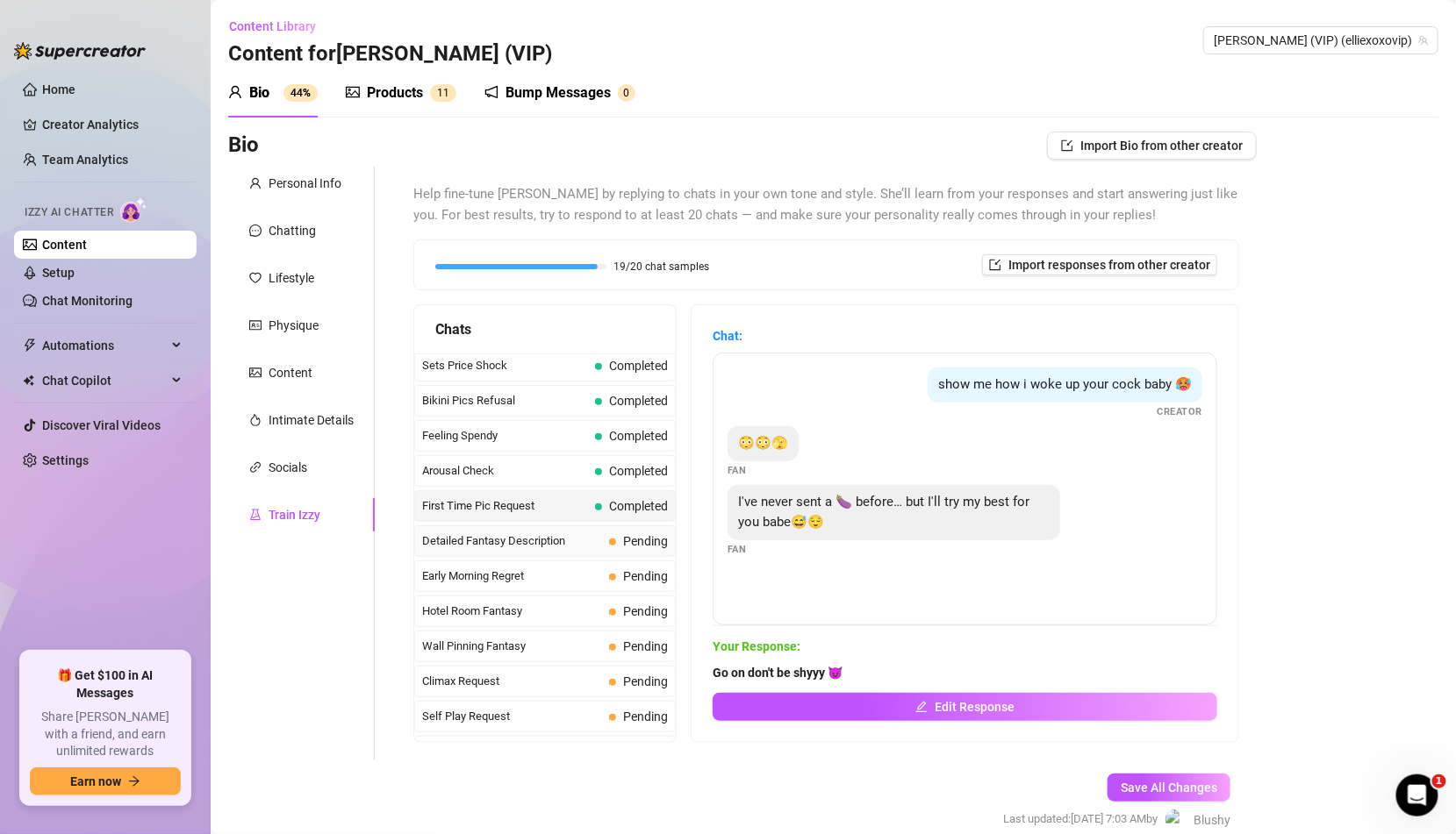
click at [635, 534] on span "Pending" at bounding box center [646, 541] width 45 height 14
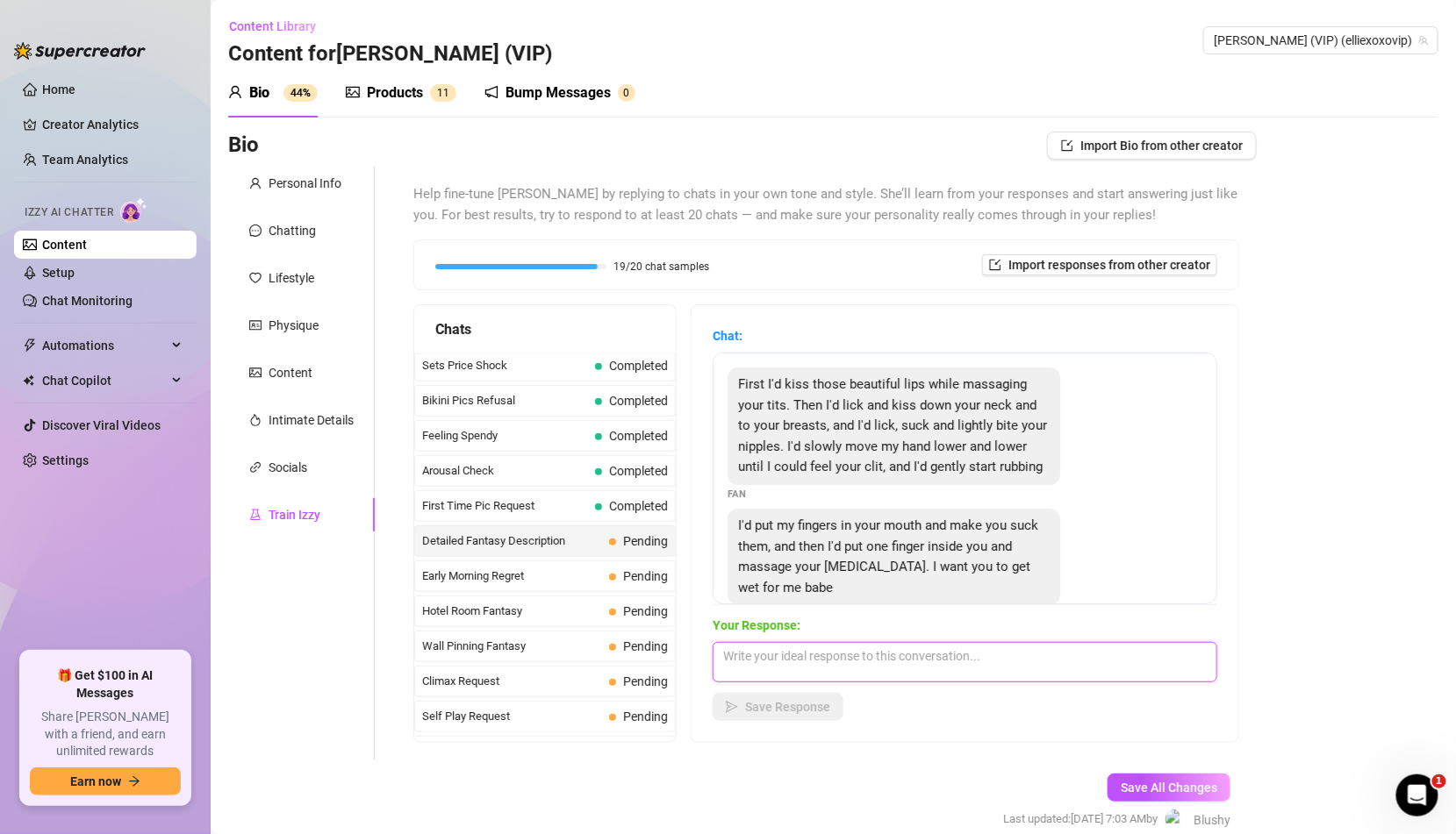
click at [786, 671] on textarea at bounding box center [965, 662] width 505 height 40
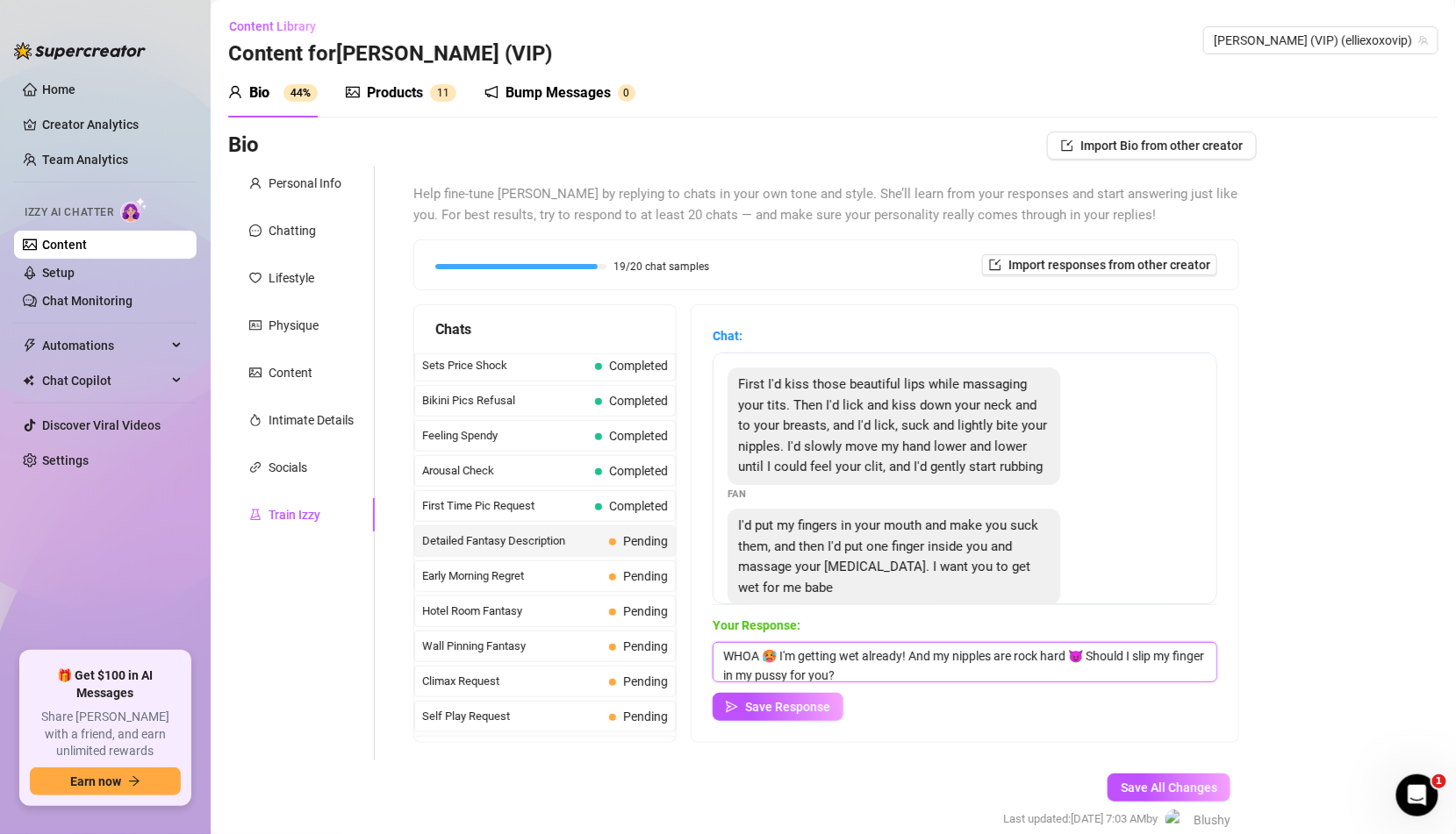
type textarea "WHOA 🥵 I'm getting wet already! And my nipples are rock hard 😈 Should I slip my…"
click at [802, 685] on div "Your Response: WHOA 🥵 I'm getting wet already! And my nipples are rock hard 😈 S…" at bounding box center [965, 669] width 505 height 105
click at [801, 718] on button "Save Response" at bounding box center [778, 706] width 130 height 28
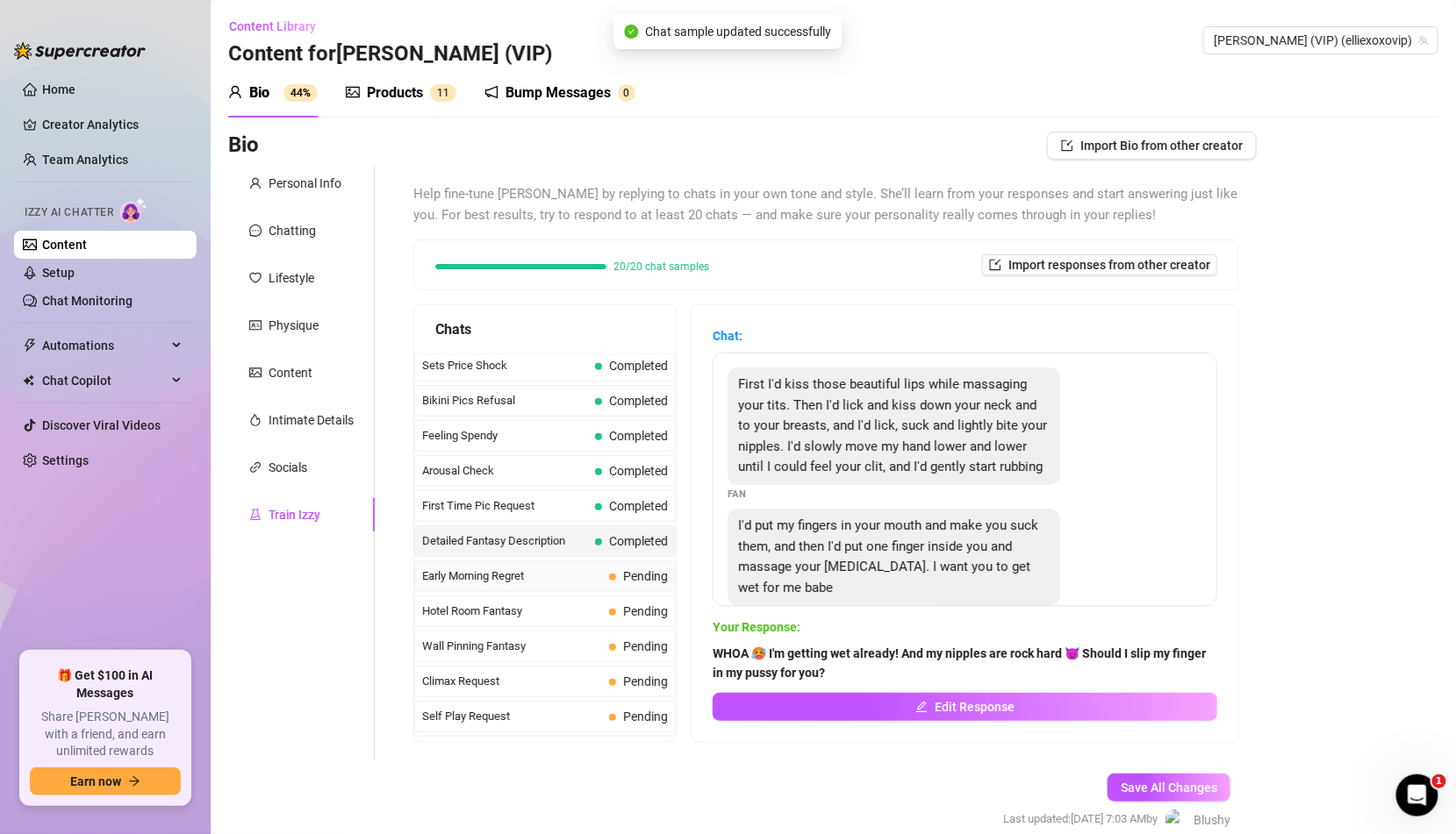
click at [629, 570] on span "Pending" at bounding box center [646, 577] width 45 height 14
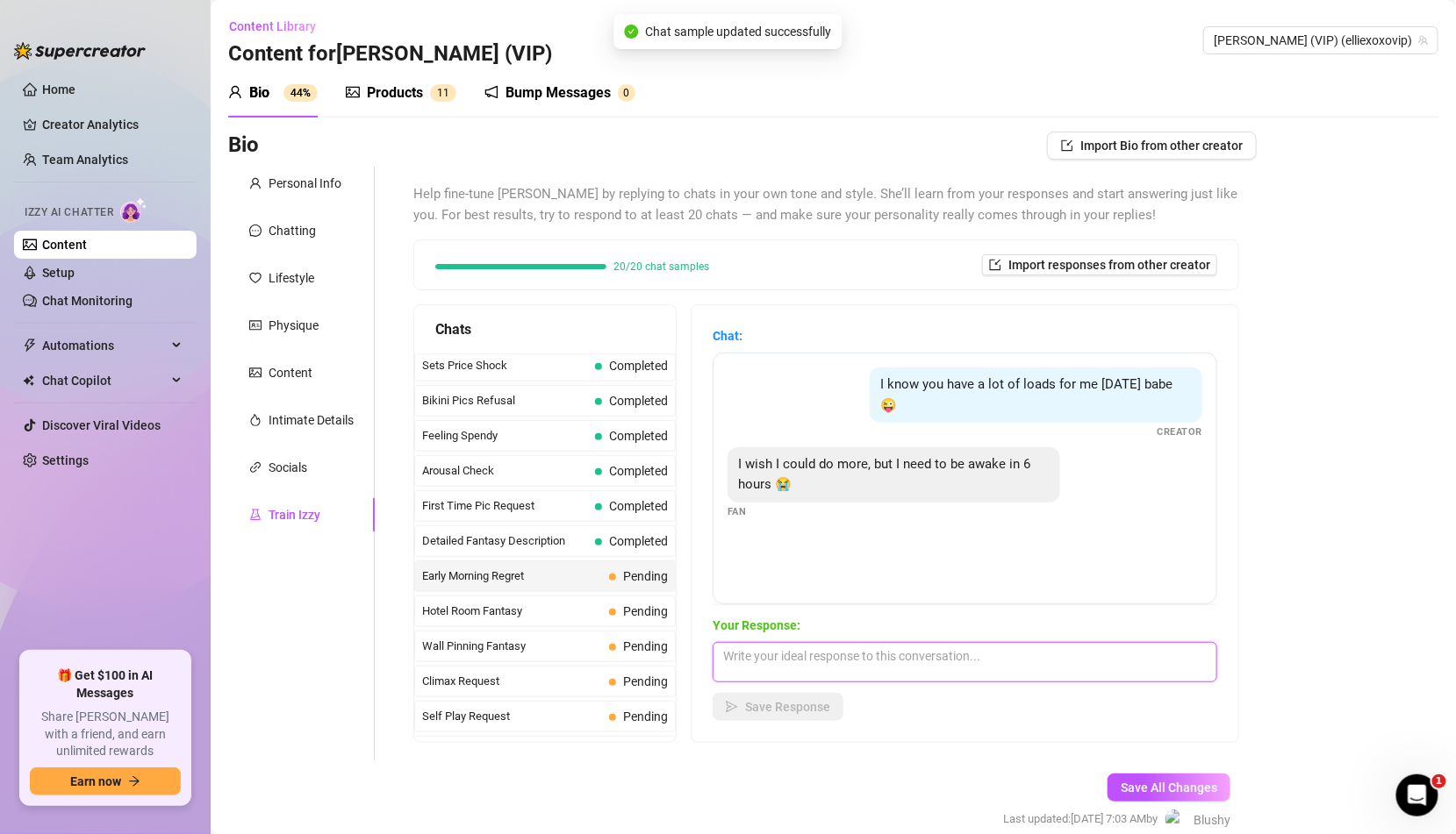
click at [849, 645] on textarea at bounding box center [965, 662] width 505 height 40
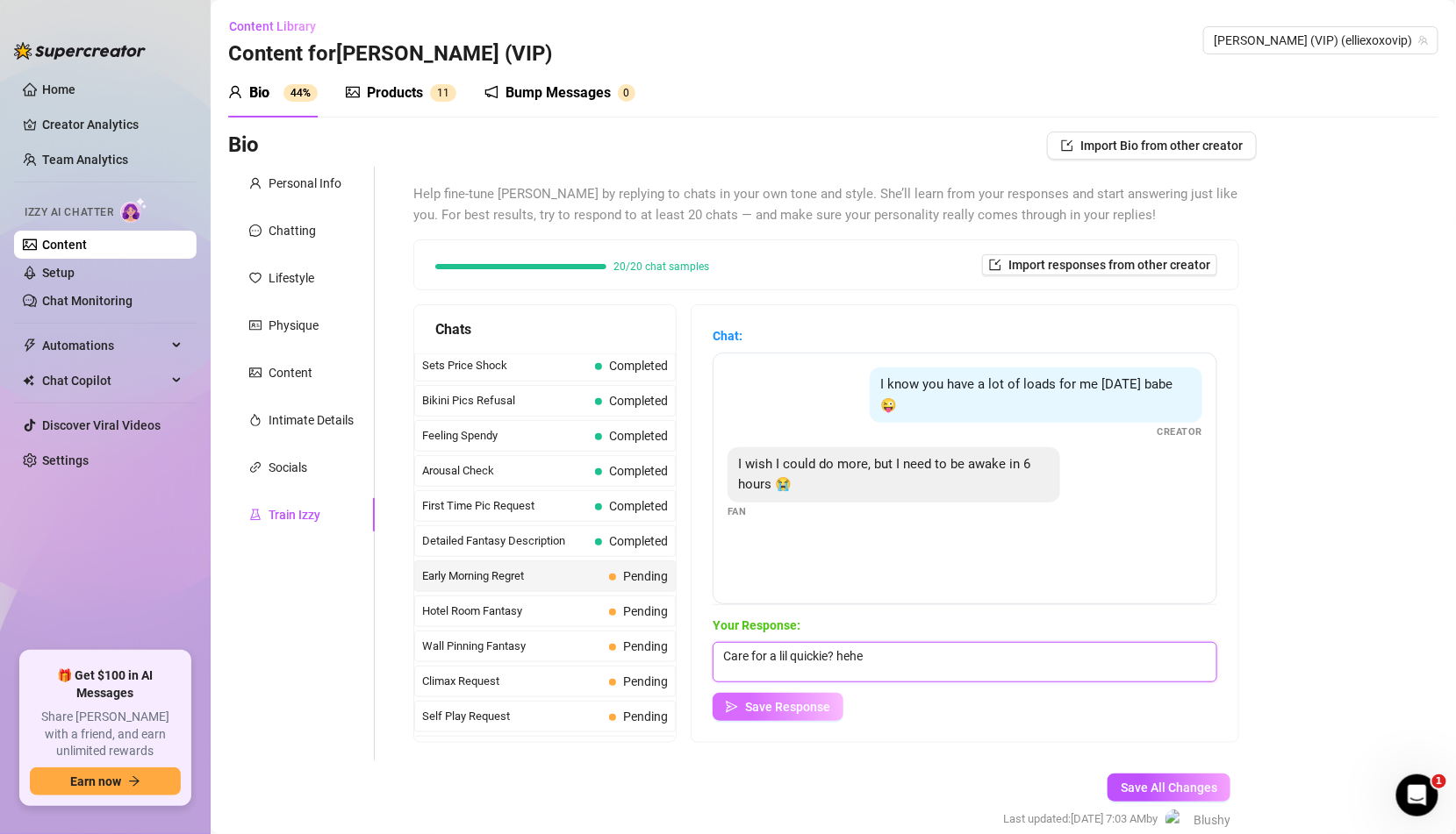
type textarea "Care for a lil quickie? hehe"
click at [803, 697] on button "Save Response" at bounding box center [778, 706] width 130 height 28
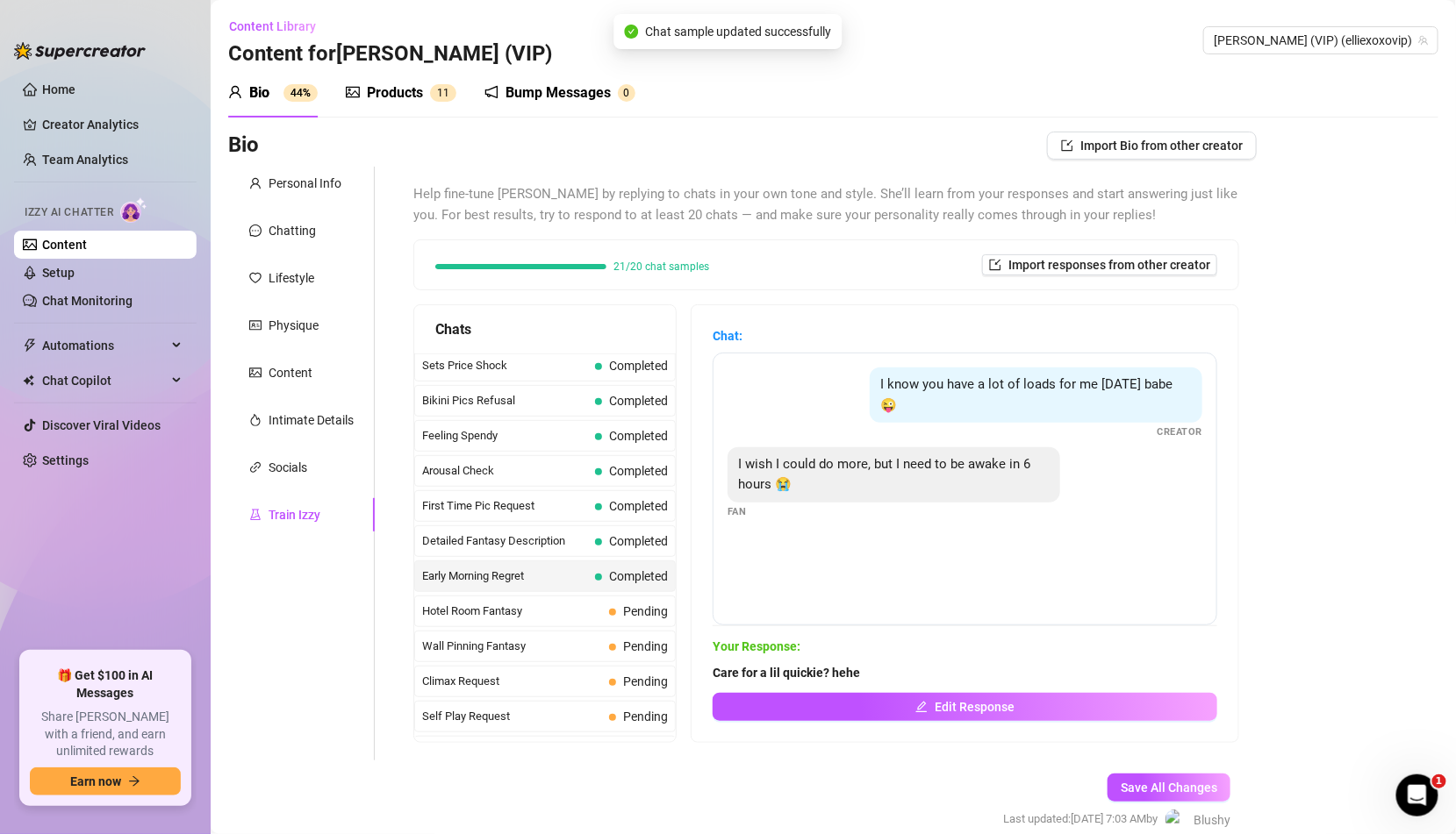
click at [642, 612] on div "Last Money Nipples Inquiry Completed Waiting For Payday Completed Not Pushy Fut…" at bounding box center [545, 839] width 262 height 1962
click at [642, 605] on span "Pending" at bounding box center [646, 612] width 45 height 14
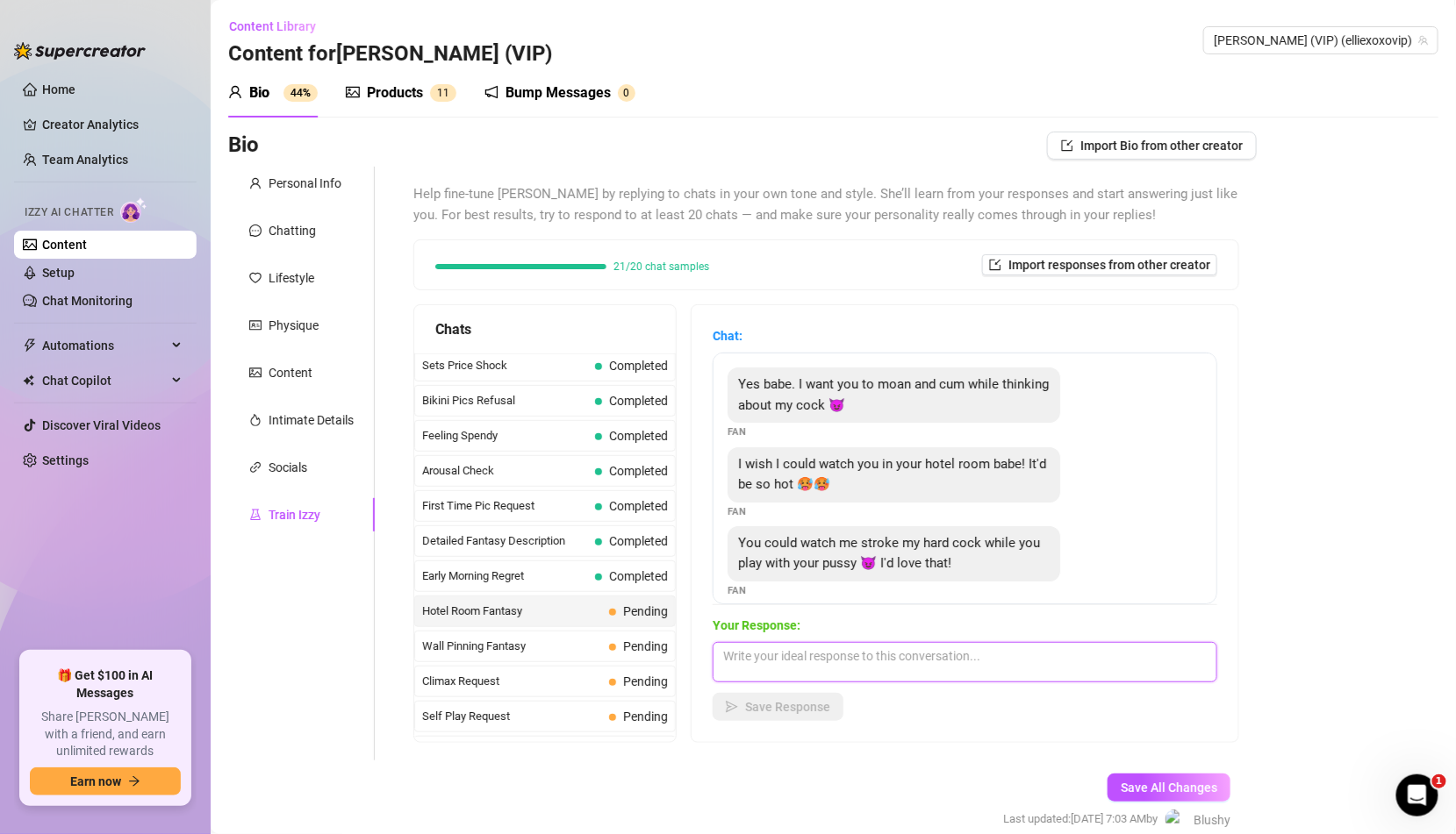
click at [769, 653] on textarea at bounding box center [965, 662] width 505 height 40
type textarea "FUCKKKK that sounds hot!!! 🥵 I bet you wanna see my dripping pussy begging for …"
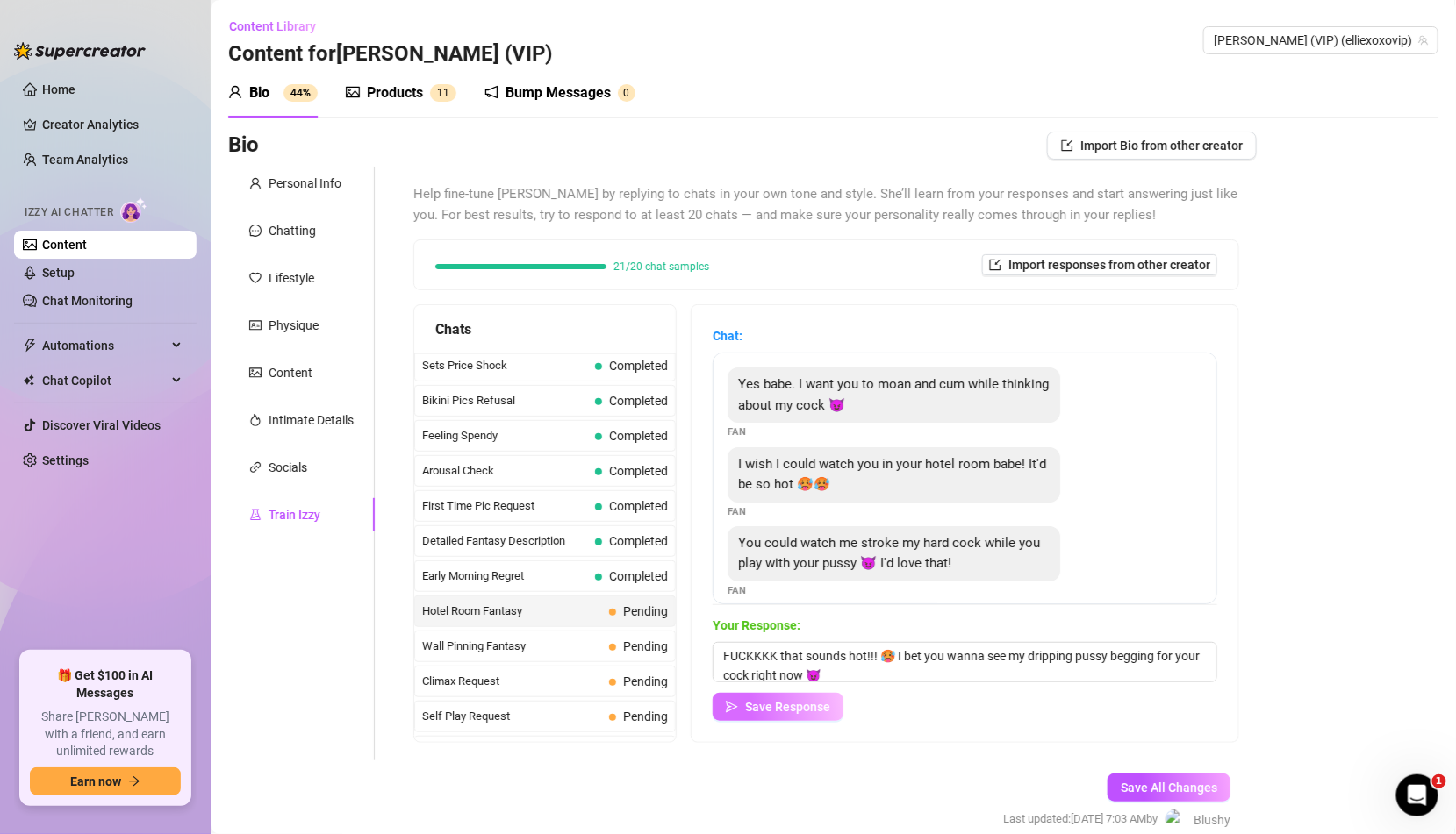
click at [801, 705] on span "Save Response" at bounding box center [787, 707] width 85 height 14
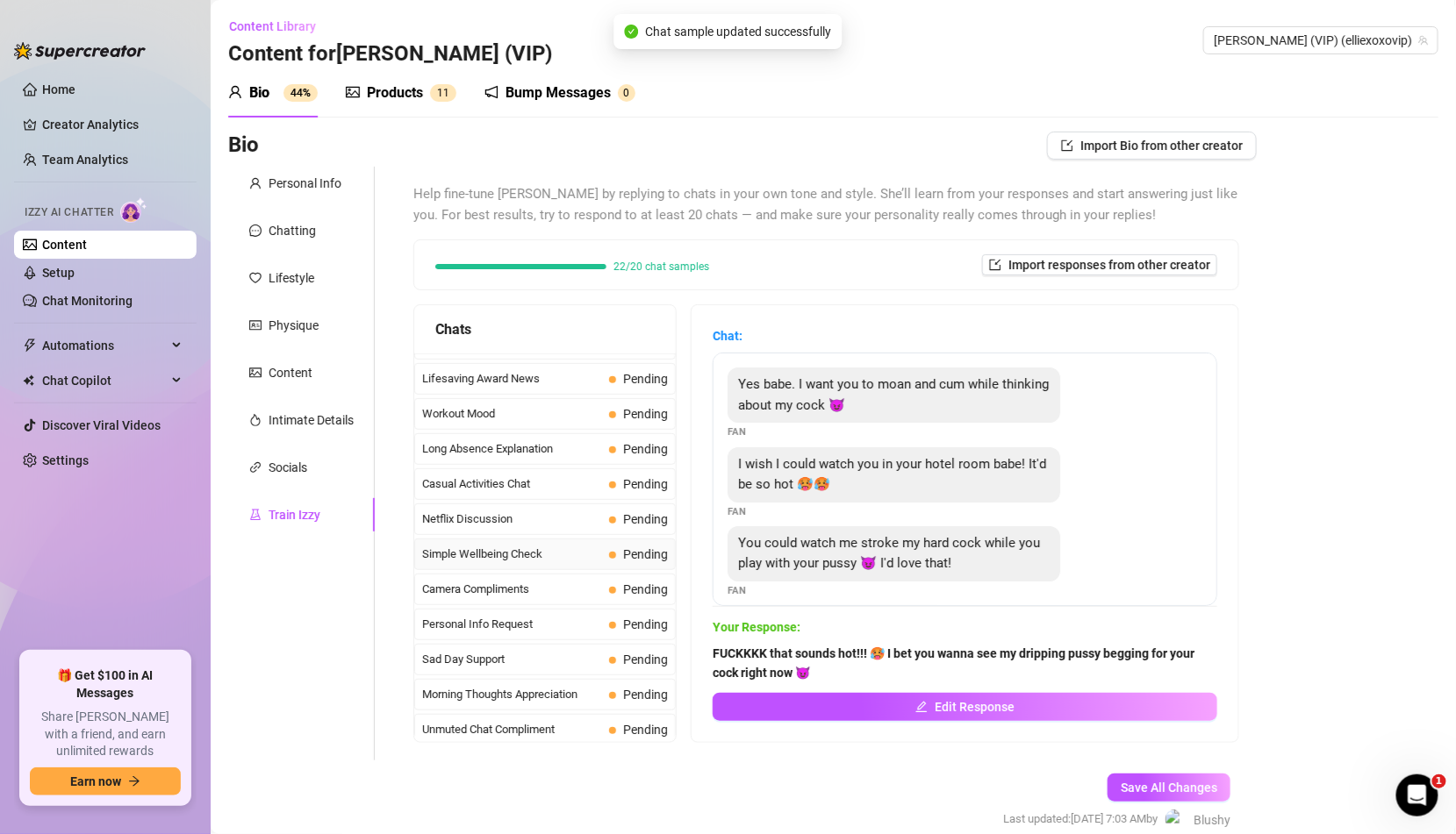
scroll to position [78, 0]
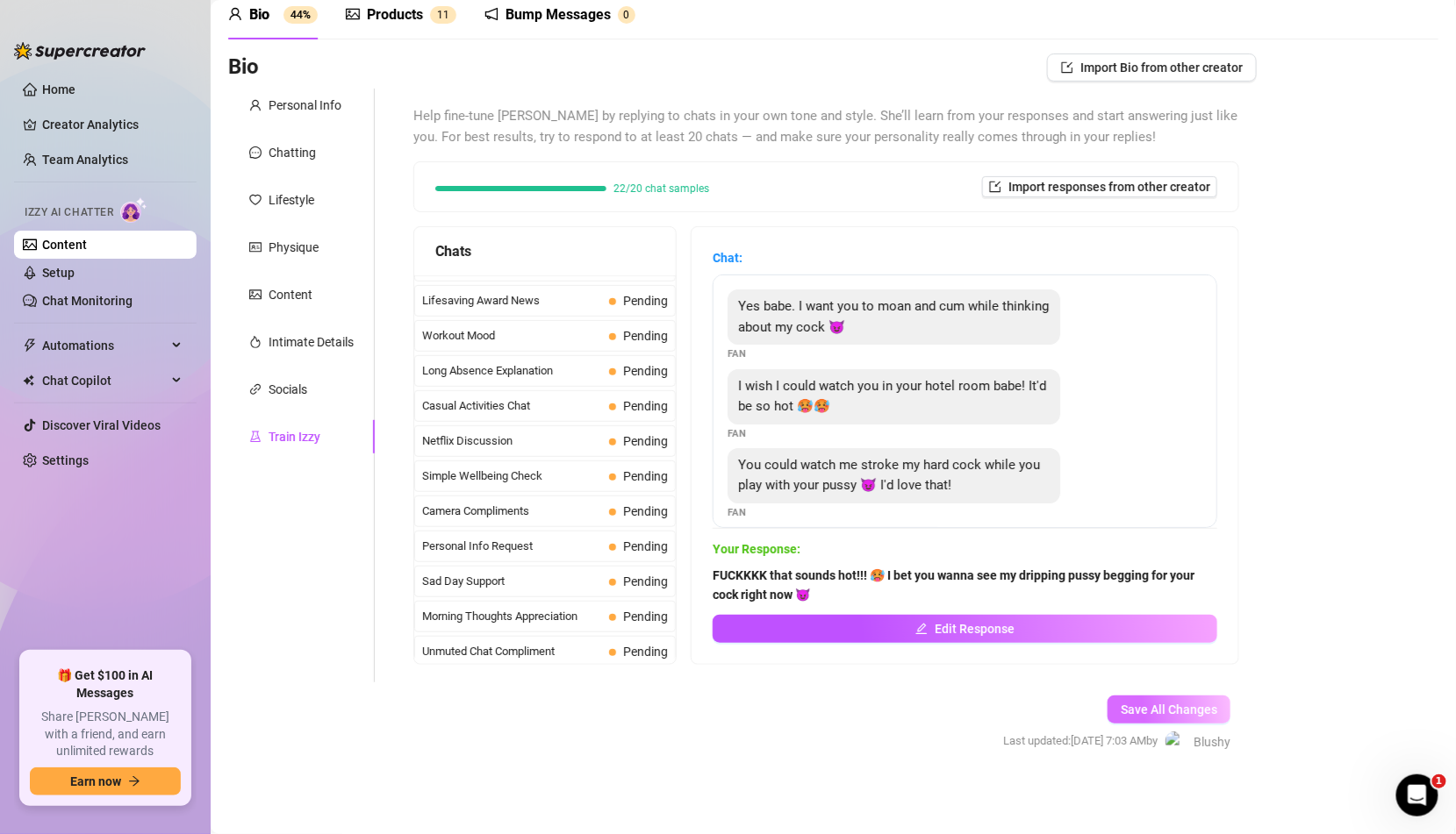
click at [1138, 704] on span "Save All Changes" at bounding box center [1169, 710] width 96 height 14
